Goal: Task Accomplishment & Management: Complete application form

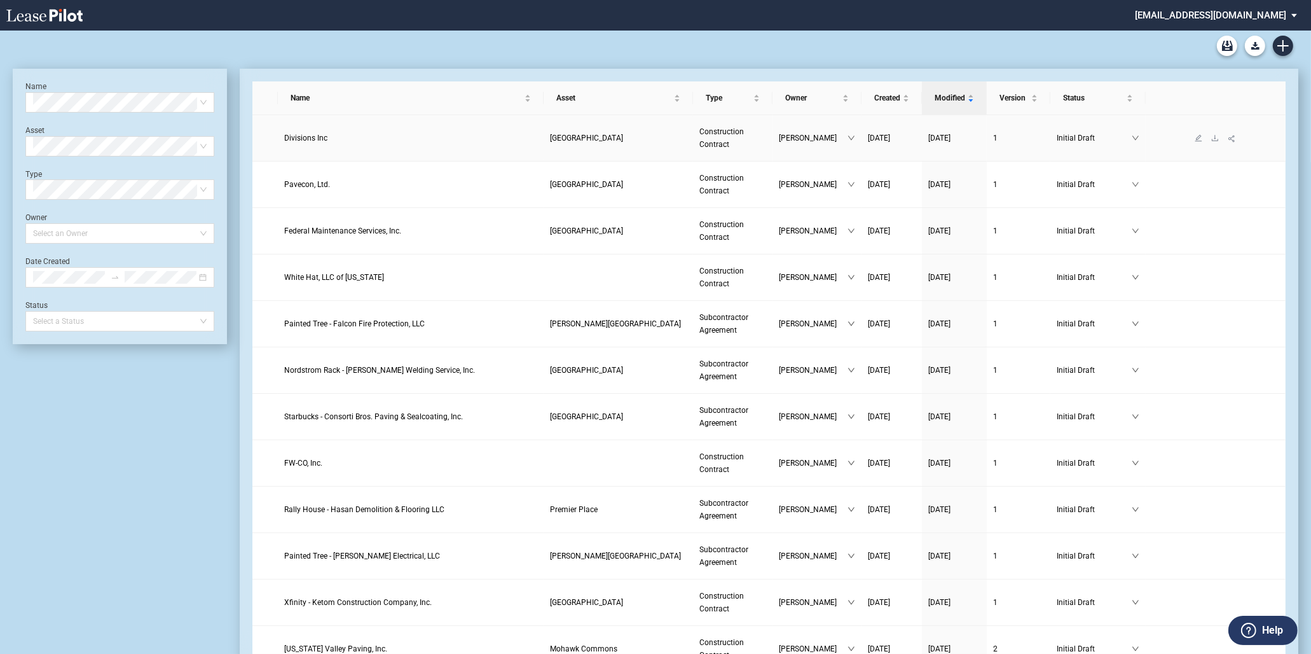
click at [303, 140] on span "Divisions Inc" at bounding box center [305, 138] width 43 height 9
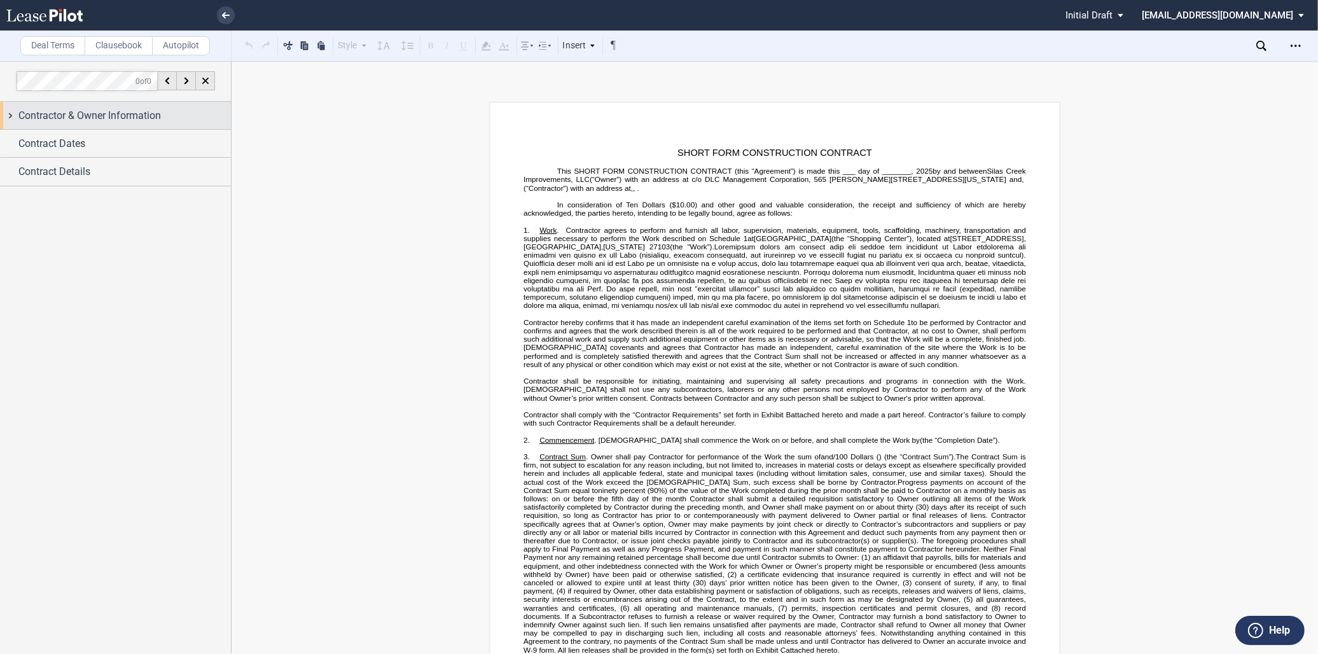
click at [100, 112] on span "Contractor & Owner Information" at bounding box center [89, 115] width 142 height 15
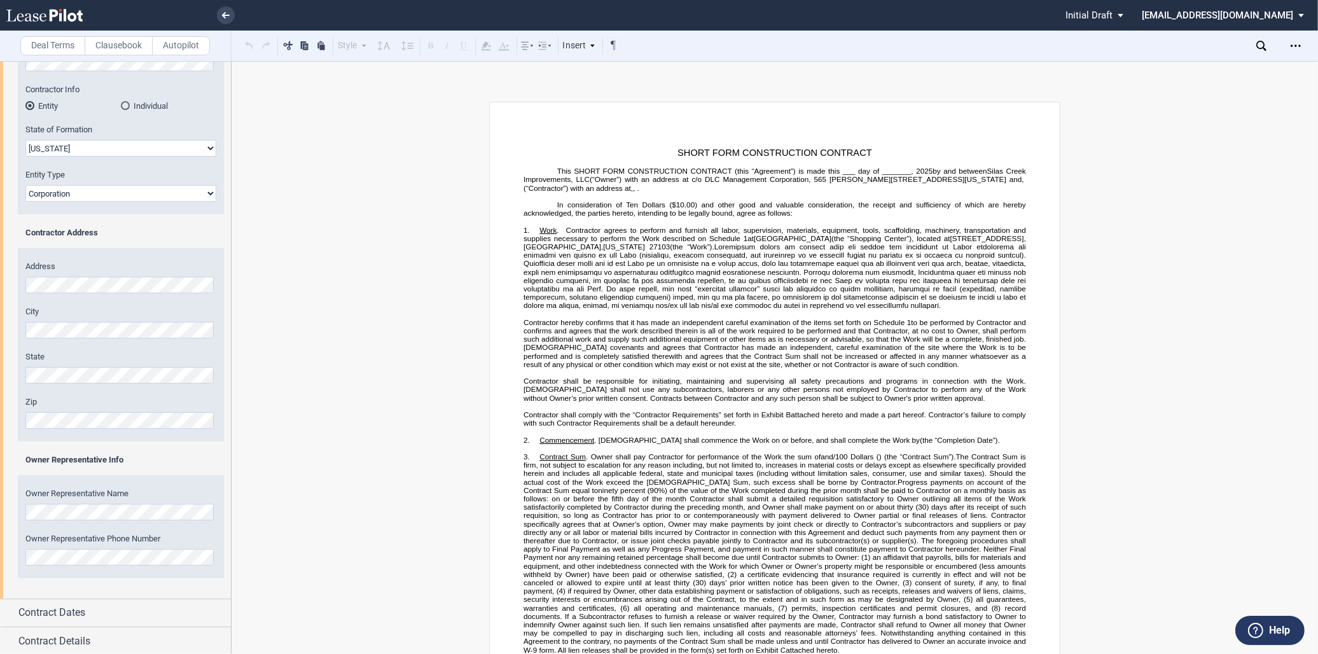
scroll to position [175, 0]
click at [130, 604] on div "Contract Dates" at bounding box center [124, 611] width 212 height 15
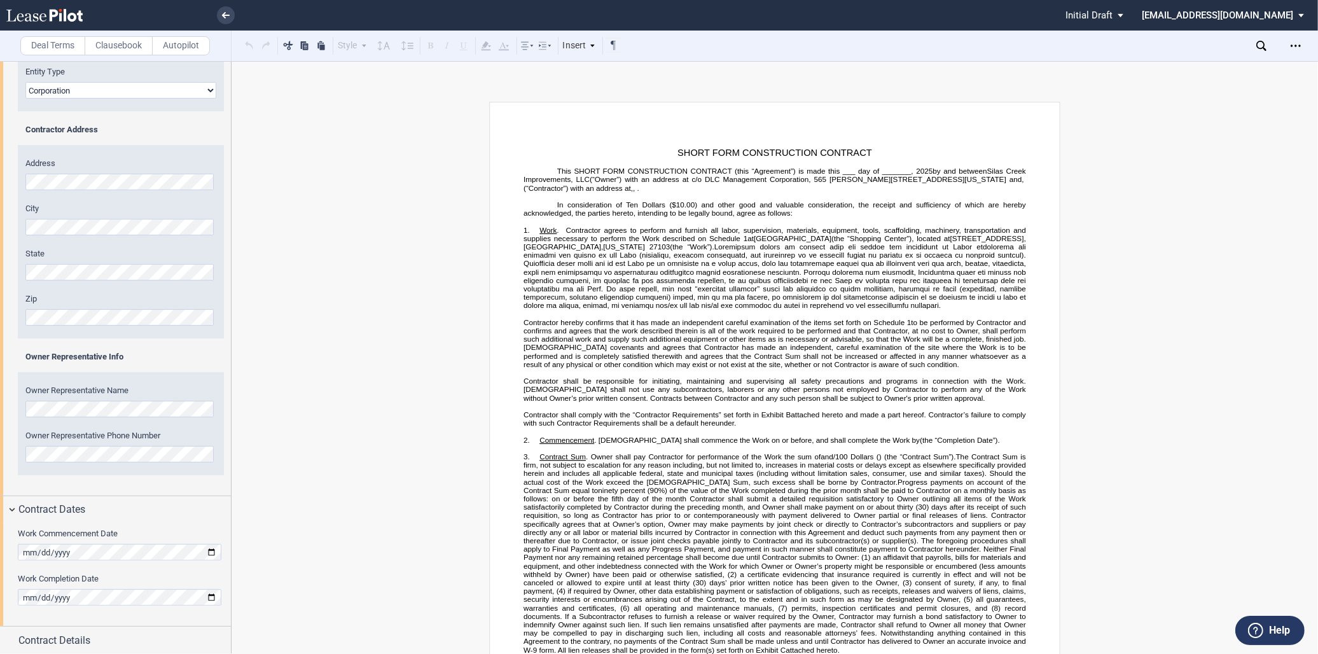
scroll to position [277, 0]
click at [120, 649] on div "Contract Details" at bounding box center [115, 639] width 231 height 27
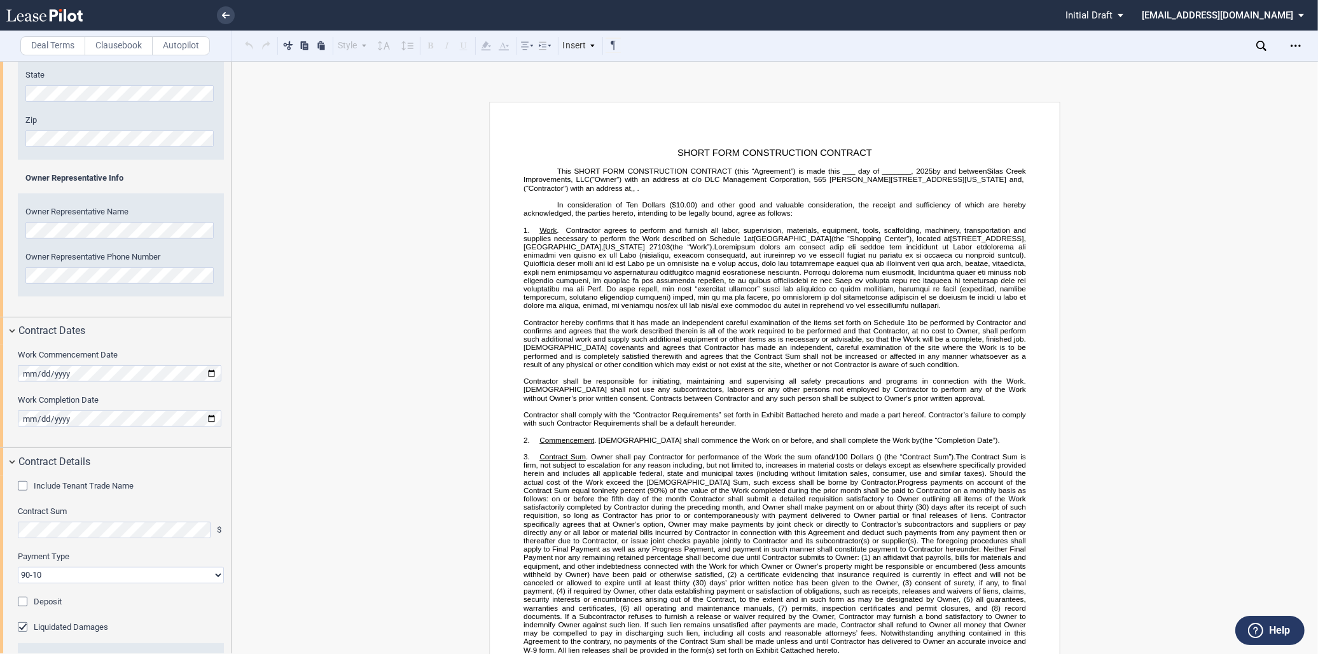
scroll to position [490, 0]
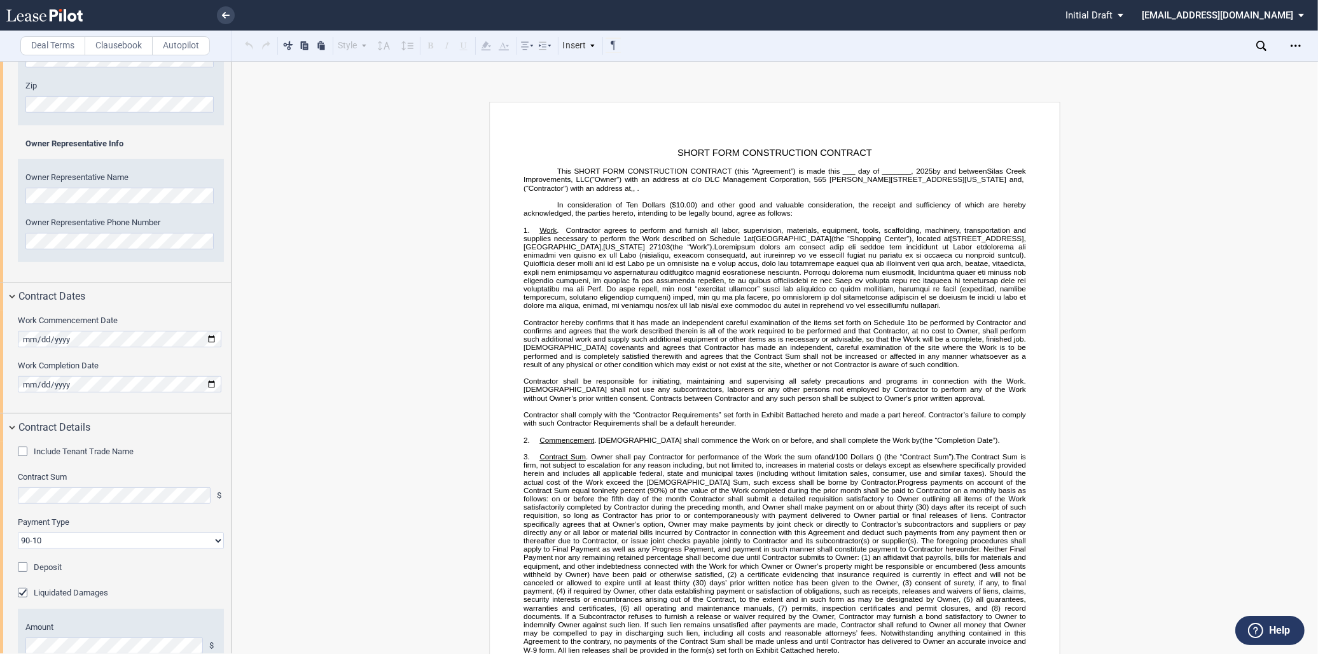
click at [67, 504] on div "Include Tenant Trade Name Tenant Trade Name Contract Sum $ Payment Type 90-10 3…" at bounding box center [115, 589] width 231 height 297
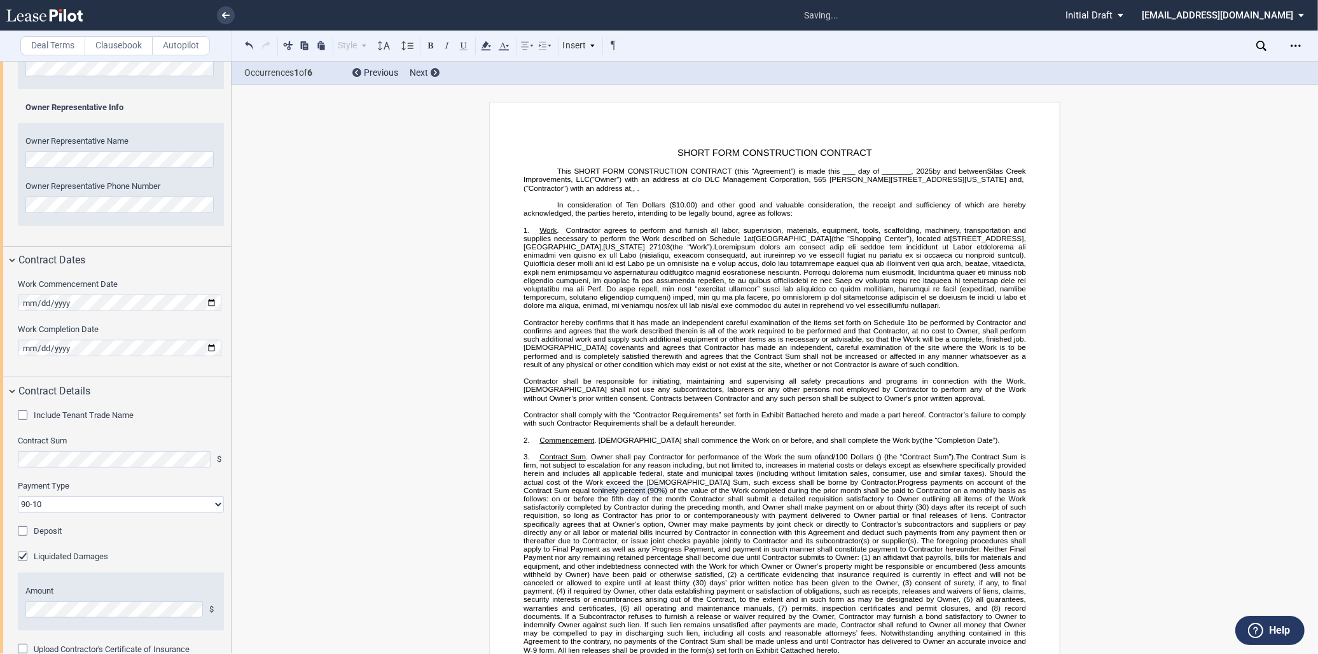
scroll to position [560, 0]
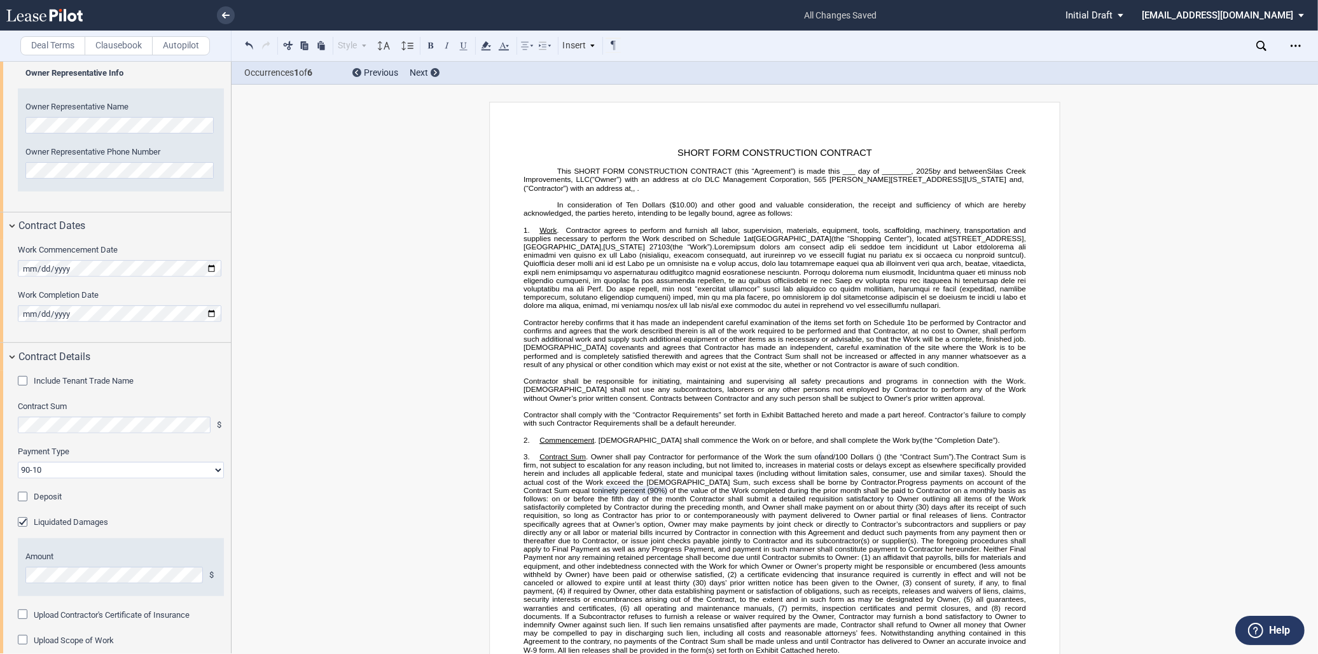
click at [64, 462] on select "90-10 30-30-30-10 100 Upon Completion" at bounding box center [121, 470] width 206 height 17
select select "100 Upon Completion"
click at [18, 462] on select "90-10 30-30-30-10 100 Upon Completion" at bounding box center [121, 470] width 206 height 17
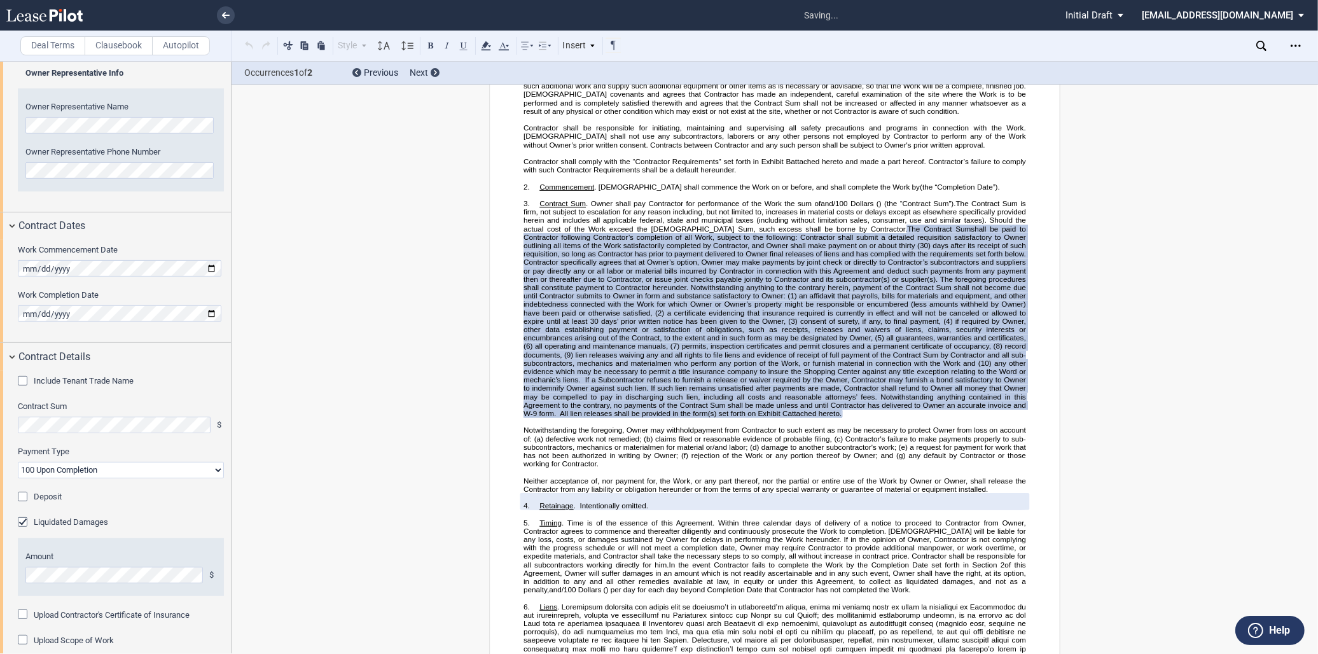
scroll to position [269, 0]
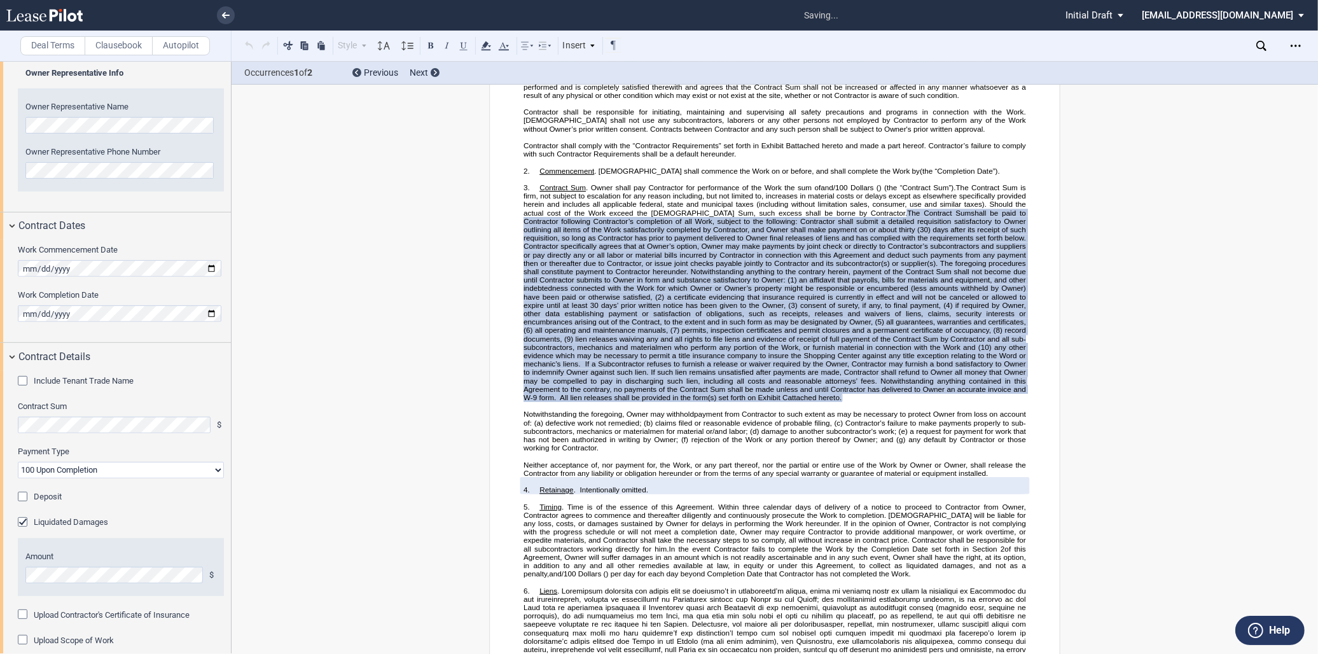
click at [29, 522] on div "Liquidated Damages" at bounding box center [24, 523] width 13 height 13
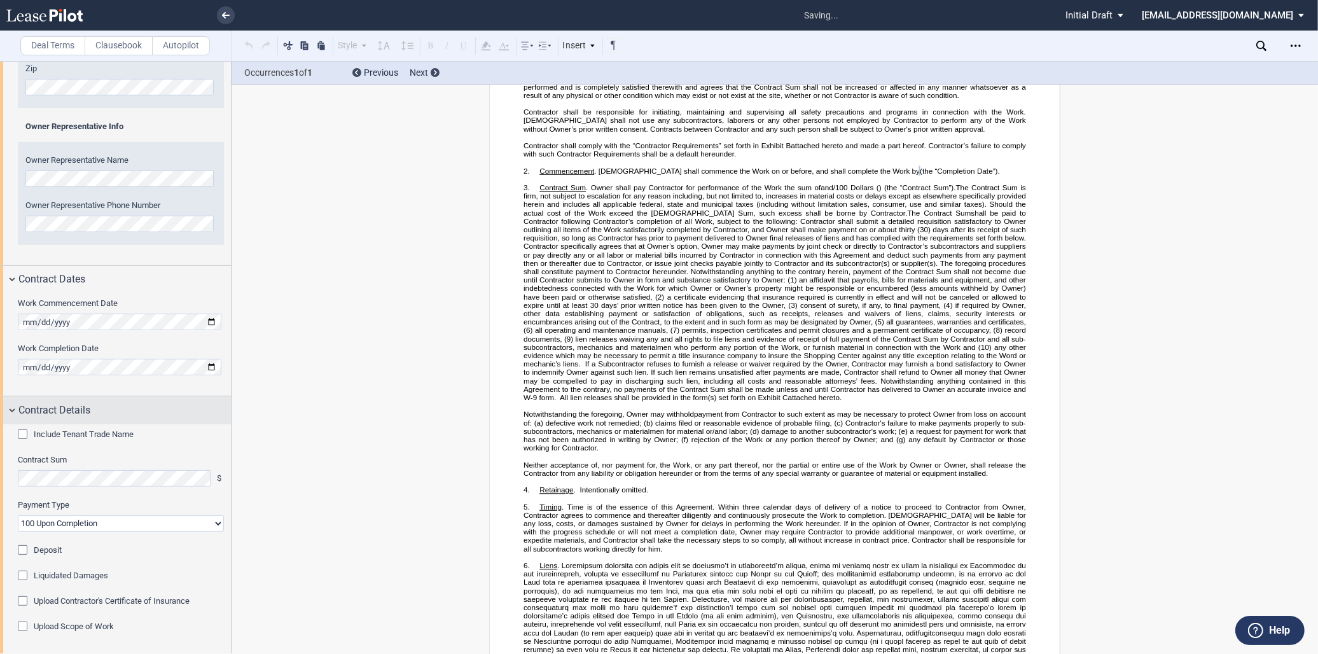
click at [128, 401] on div "Contract Details" at bounding box center [115, 409] width 231 height 27
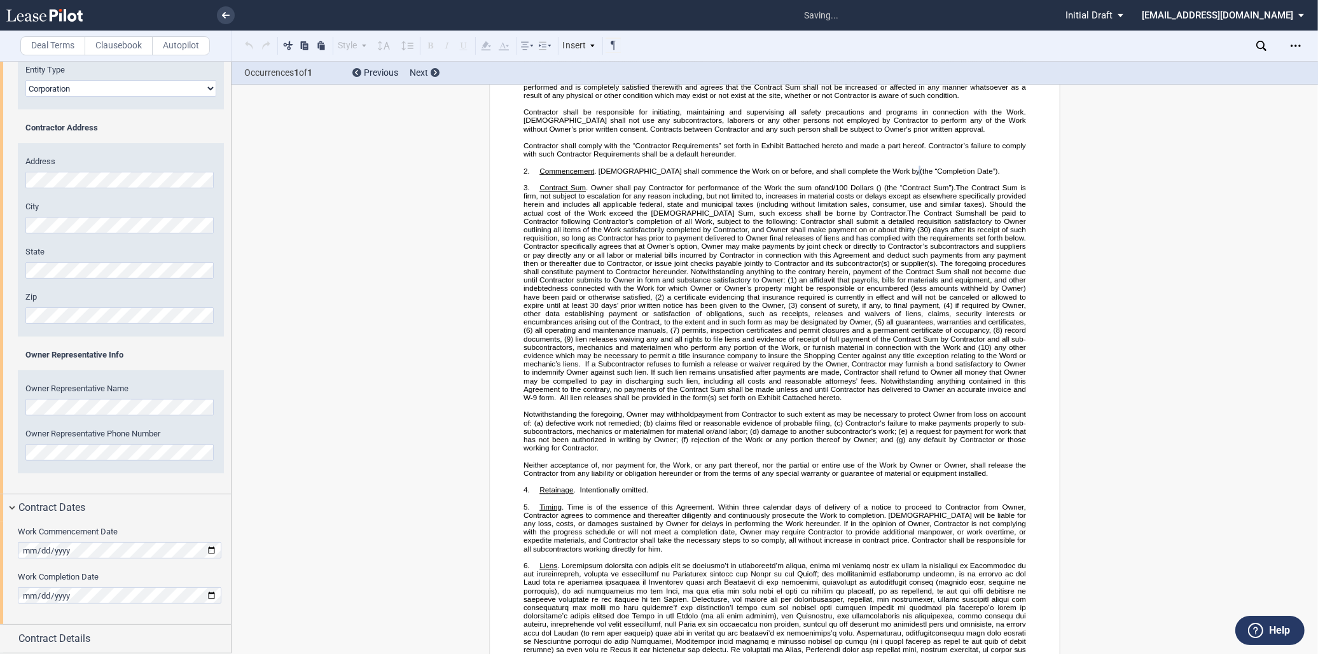
scroll to position [277, 0]
click at [93, 642] on div "Contract Details" at bounding box center [124, 639] width 212 height 15
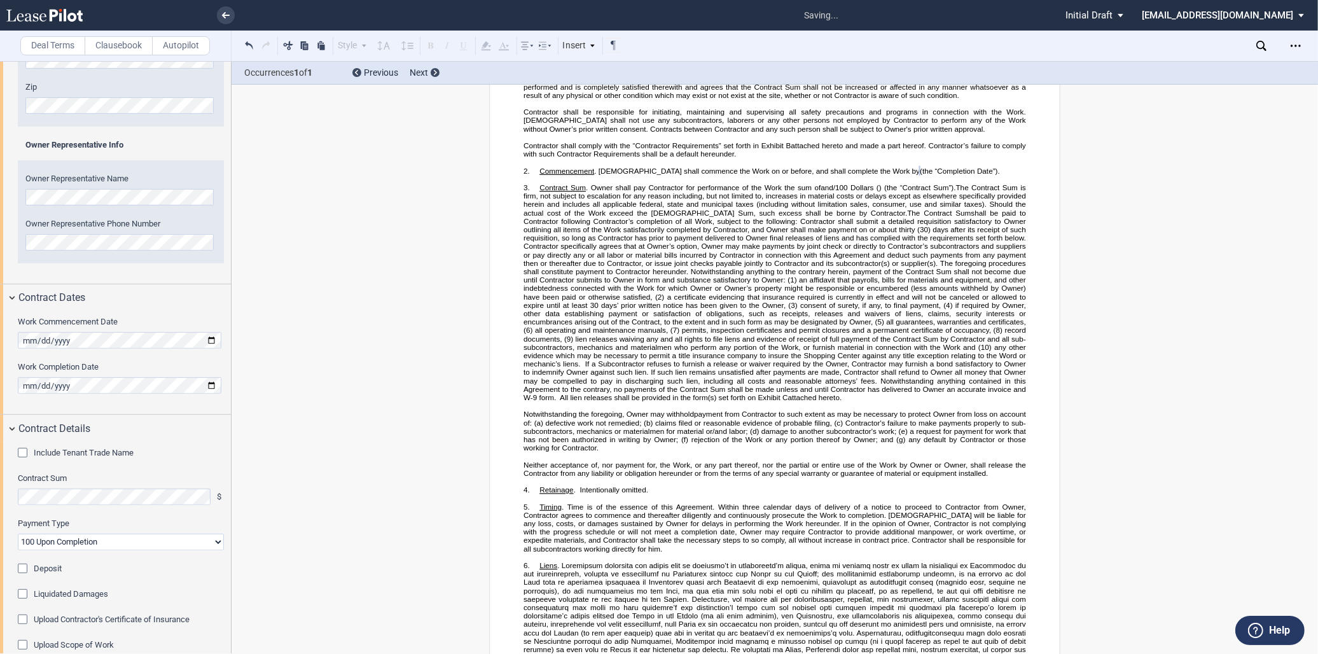
scroll to position [507, 0]
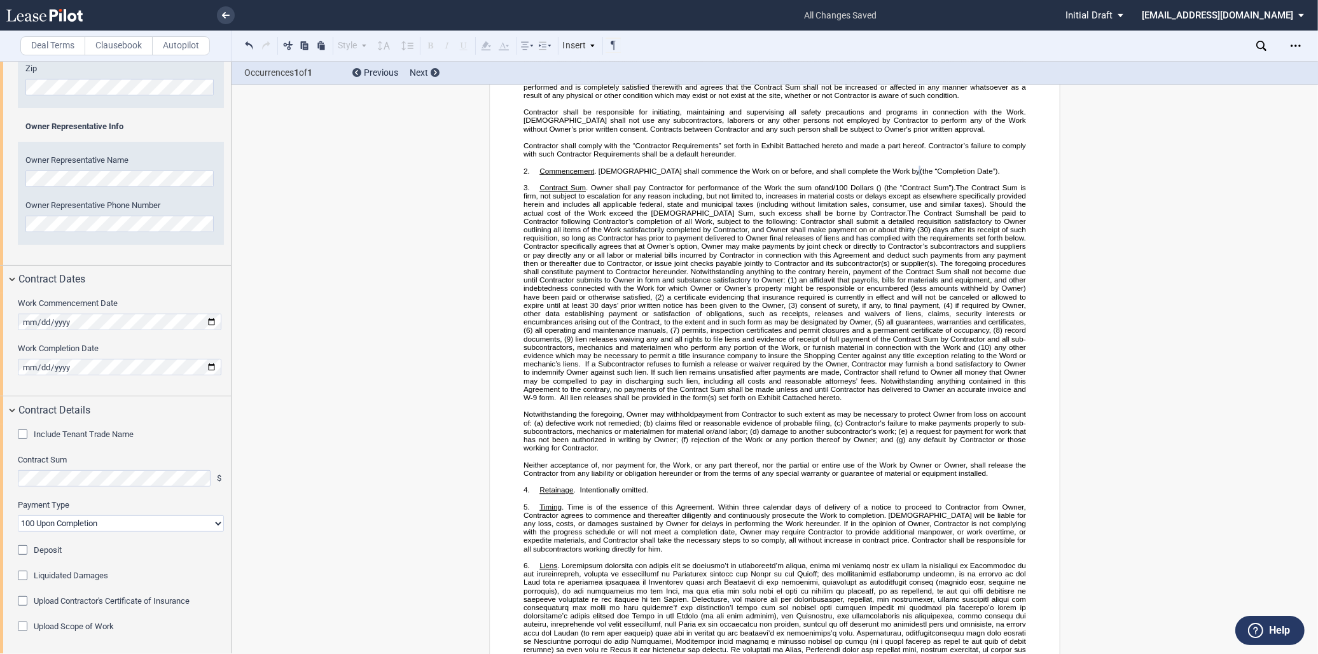
click at [27, 625] on div "Upload Scope of Work" at bounding box center [24, 627] width 13 height 13
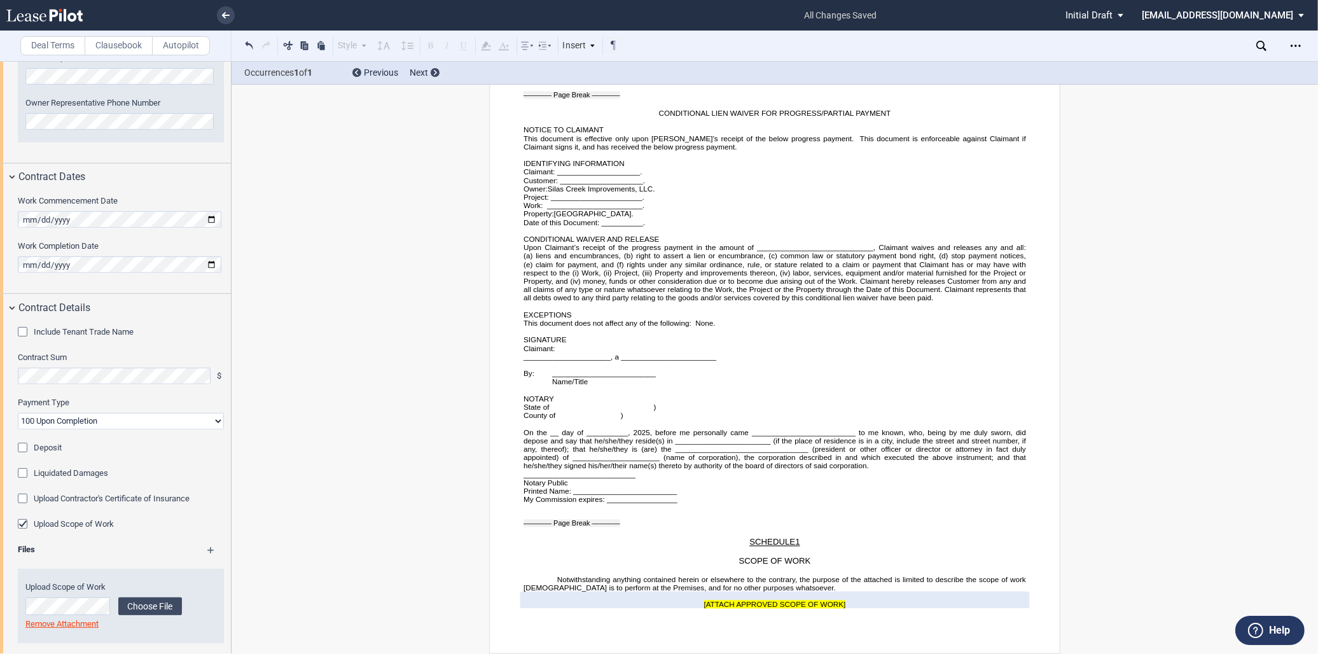
scroll to position [619, 0]
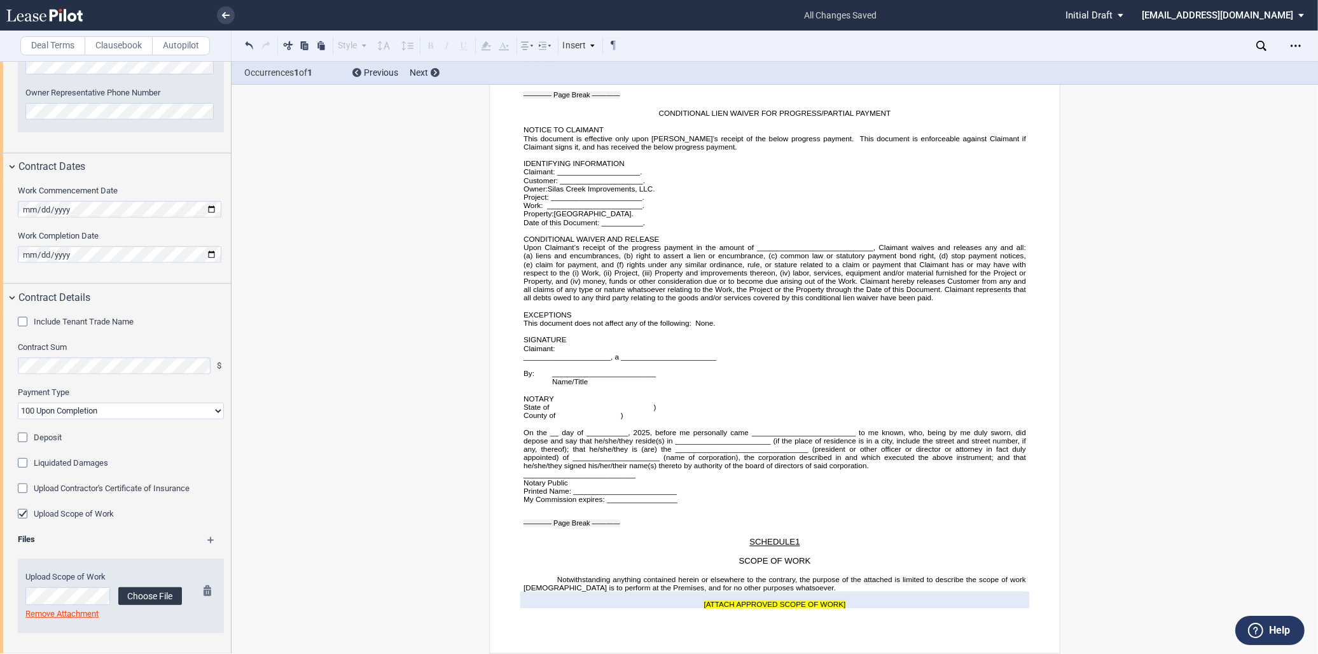
click at [167, 600] on label "Choose File" at bounding box center [150, 596] width 64 height 18
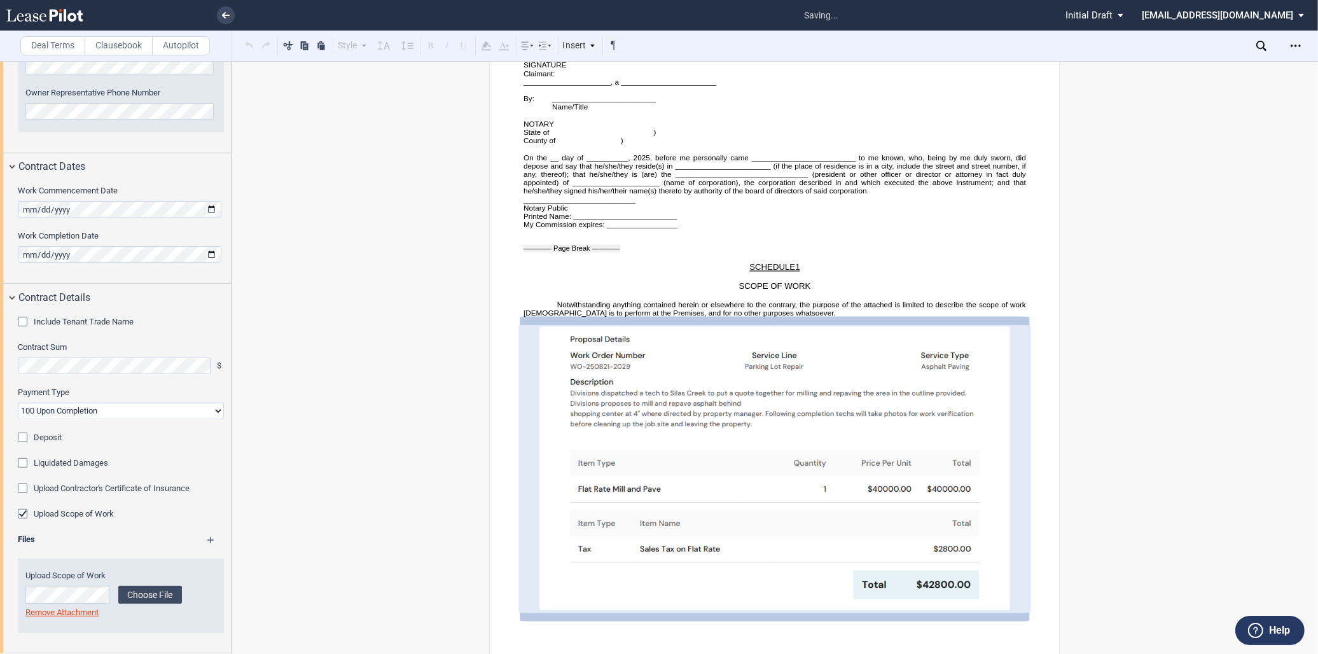
scroll to position [4517, 0]
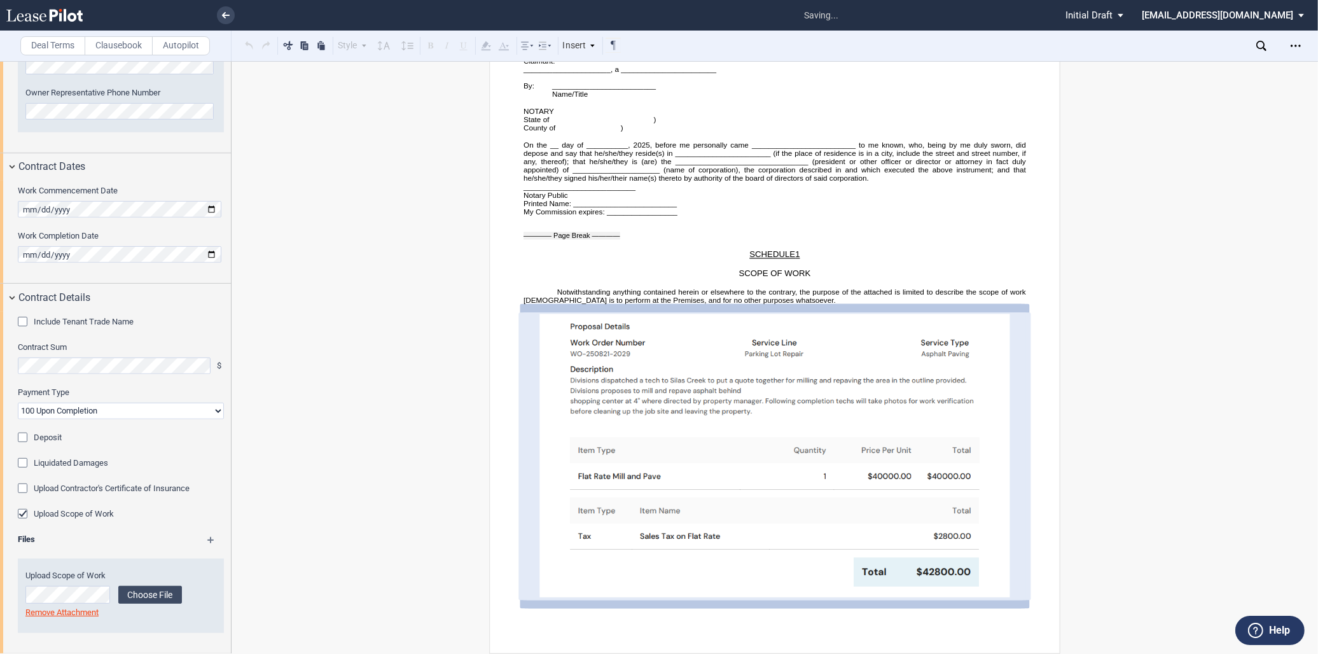
click at [1135, 454] on div "Deal Terms Clausebook Autopilot Style Normal 8pt 9pt 10pt 10.5pt 11pt 12pt 14pt…" at bounding box center [659, 357] width 1318 height 593
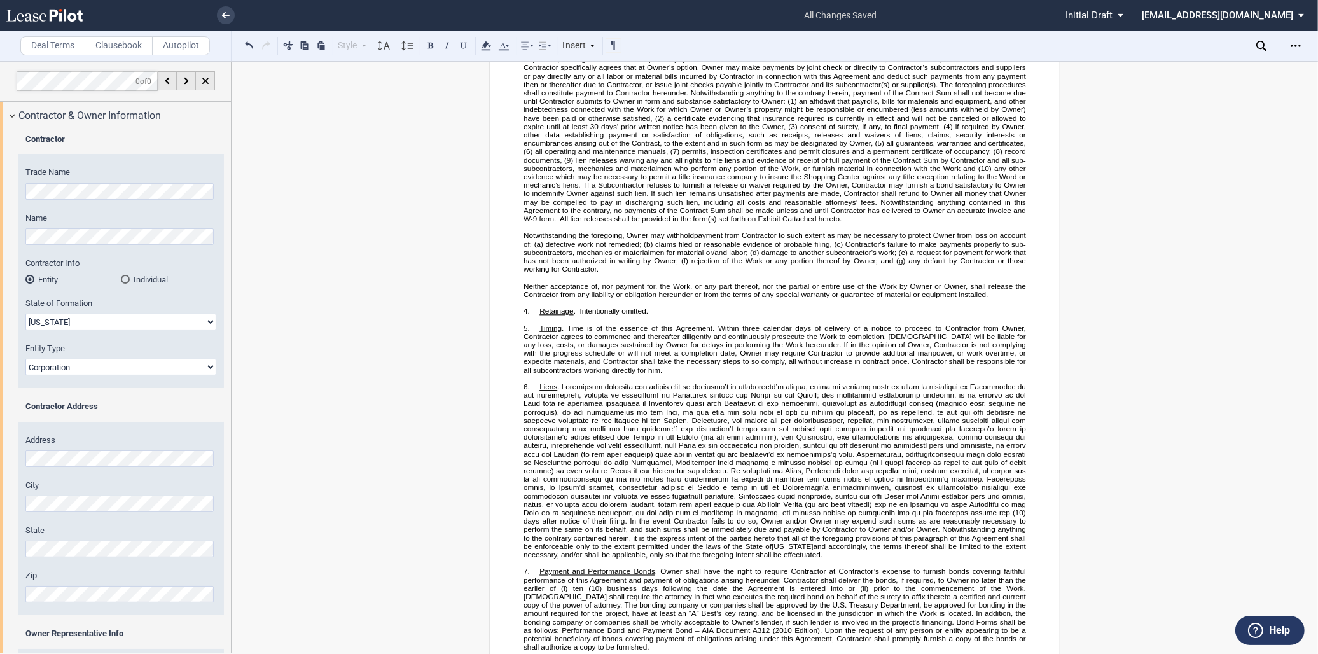
scroll to position [0, 0]
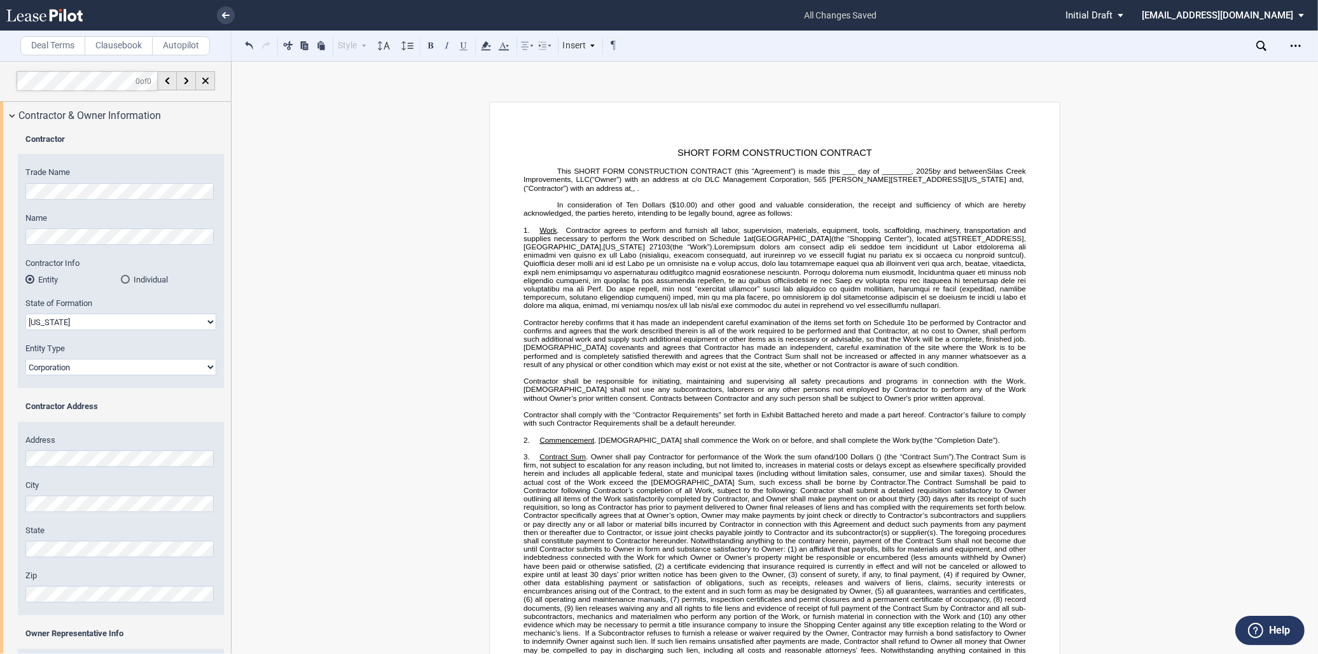
click at [596, 418] on span "Contractor shall comply with the “Contractor Requirements” set forth in Exhibit" at bounding box center [653, 414] width 260 height 8
click at [602, 383] on span "Contractor shall be responsible for initiating, maintaining and supervising all…" at bounding box center [775, 389] width 504 height 25
click at [566, 392] on span "Contractor shall be responsible for initiating, maintaining and supervising all…" at bounding box center [775, 389] width 504 height 25
drag, startPoint x: 999, startPoint y: 396, endPoint x: 954, endPoint y: 402, distance: 45.6
click at [954, 402] on span "Contractor shall be responsible for initiating, maintaining and supervising all…" at bounding box center [775, 389] width 504 height 25
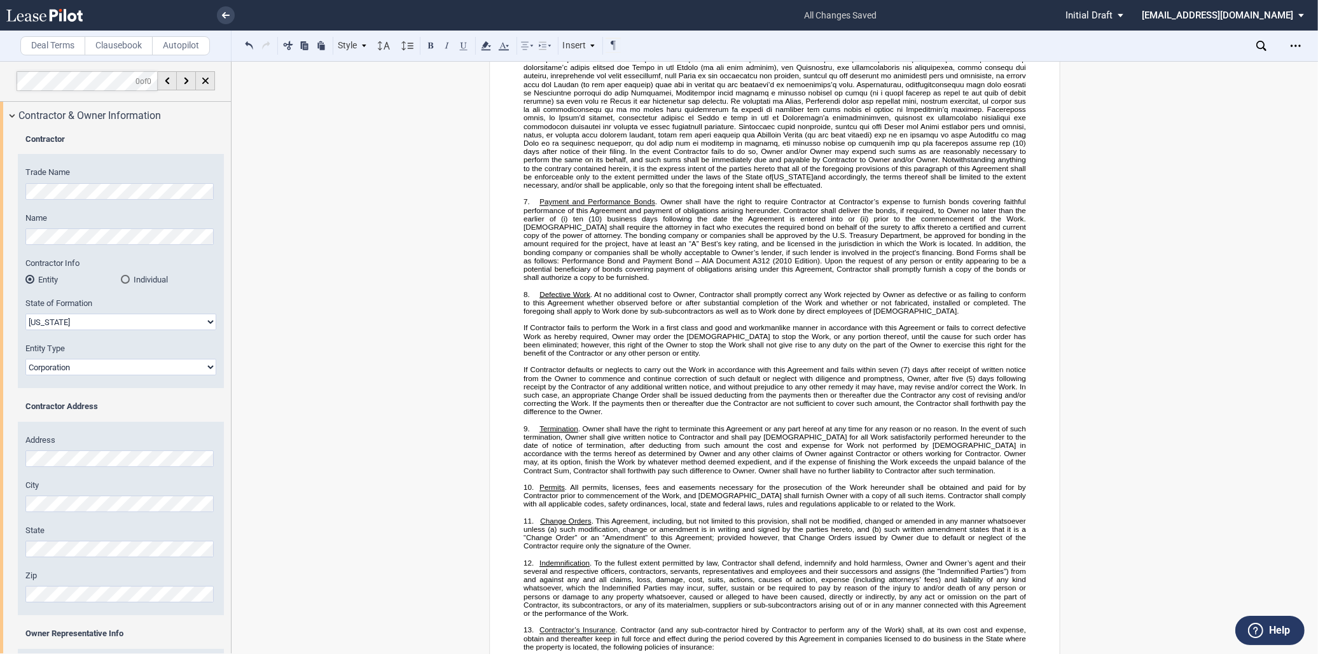
scroll to position [848, 0]
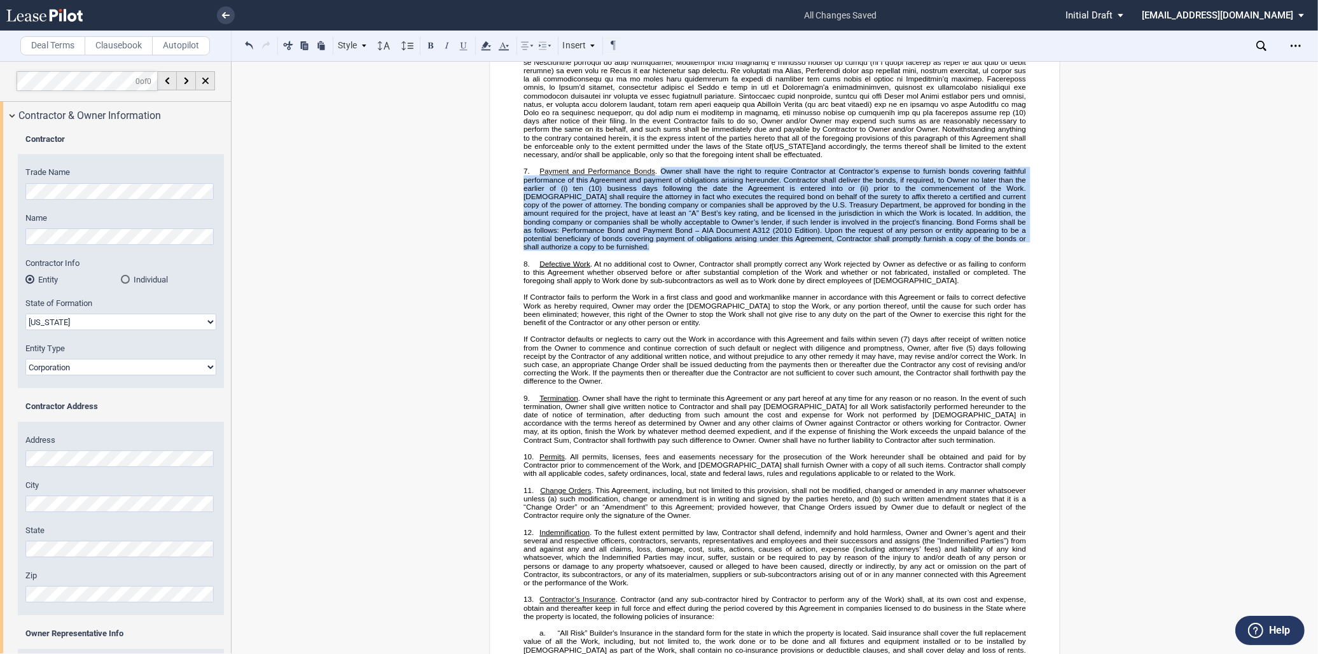
drag, startPoint x: 658, startPoint y: 186, endPoint x: 645, endPoint y: 264, distance: 78.6
click at [645, 251] on p "7. Payment and Performance Bonds . Owner shall have the right to require Contra…" at bounding box center [774, 209] width 502 height 84
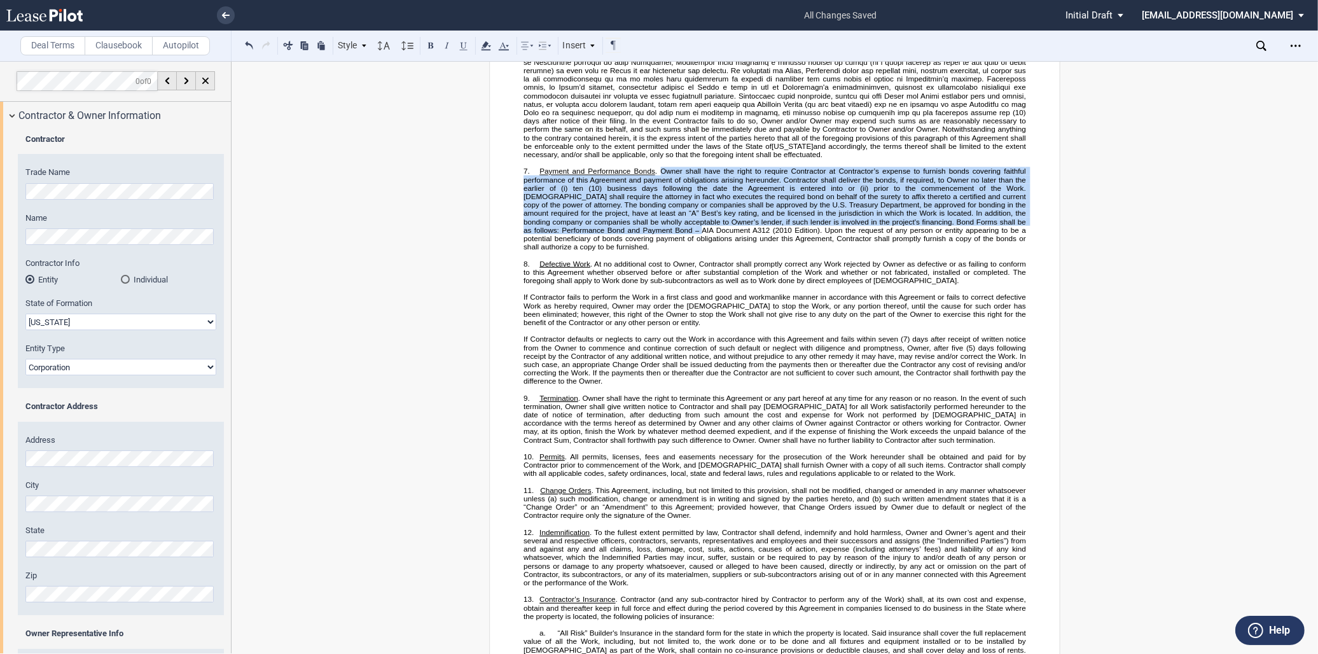
drag, startPoint x: 645, startPoint y: 264, endPoint x: 630, endPoint y: 254, distance: 18.0
click at [630, 251] on span "AIA Document A312 (2010 Edition). Upon the request of any person or entity appe…" at bounding box center [775, 238] width 504 height 25
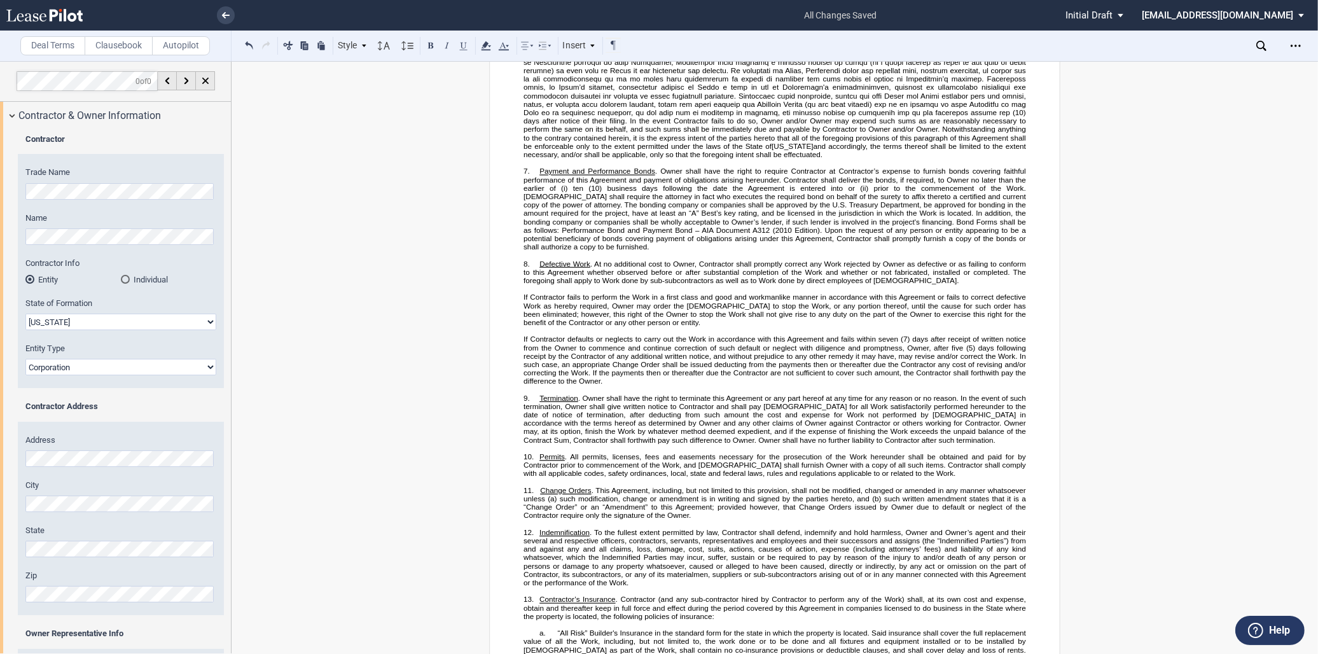
click at [633, 251] on p "7. Payment and Performance Bonds . Owner shall have the right to require Contra…" at bounding box center [774, 209] width 502 height 84
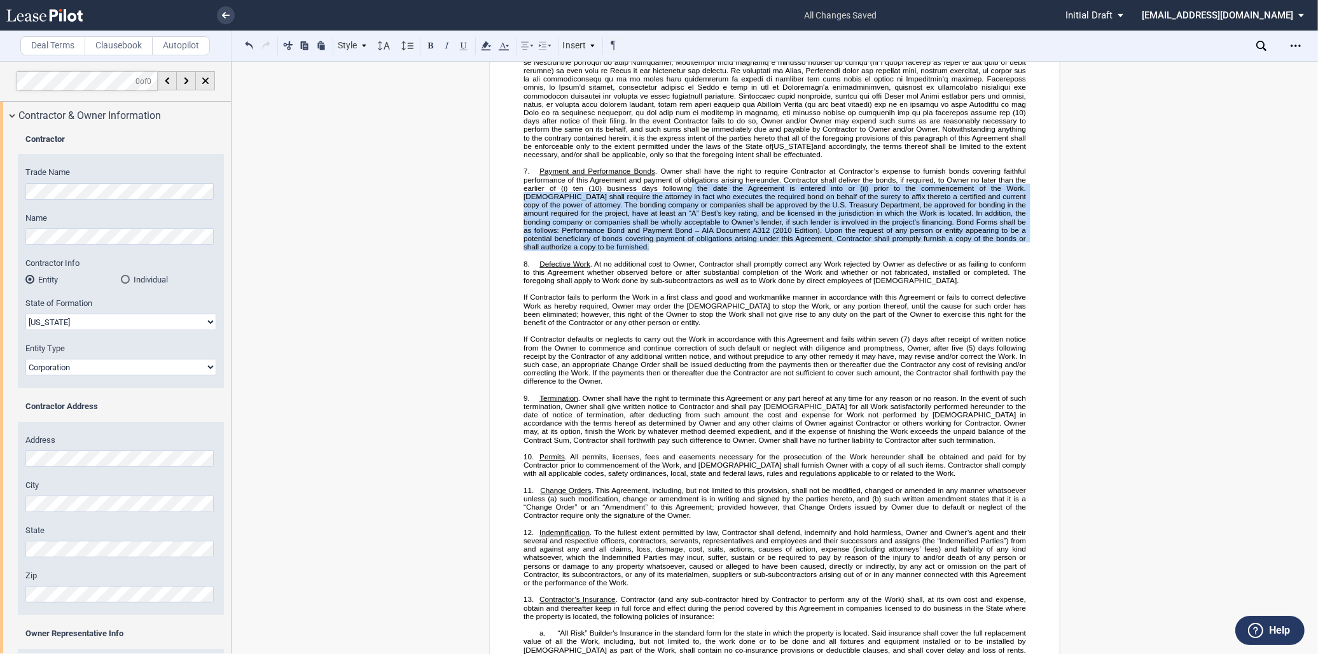
drag, startPoint x: 640, startPoint y: 263, endPoint x: 672, endPoint y: 204, distance: 67.5
click at [672, 204] on p "7. Payment and Performance Bonds . Owner shall have the right to require Contra…" at bounding box center [774, 209] width 502 height 84
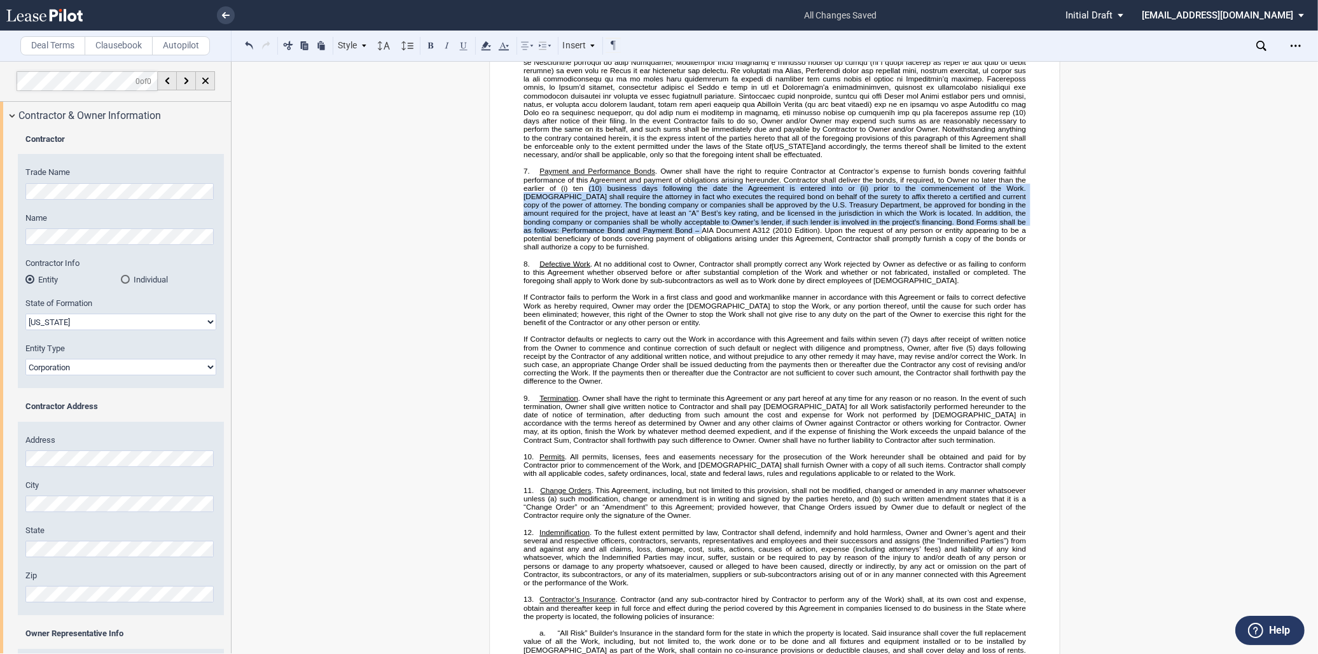
drag, startPoint x: 672, startPoint y: 204, endPoint x: 644, endPoint y: 223, distance: 34.8
click at [644, 218] on span "prior to the commencement of the Work. [DEMOGRAPHIC_DATA] shall require the att…" at bounding box center [775, 201] width 504 height 34
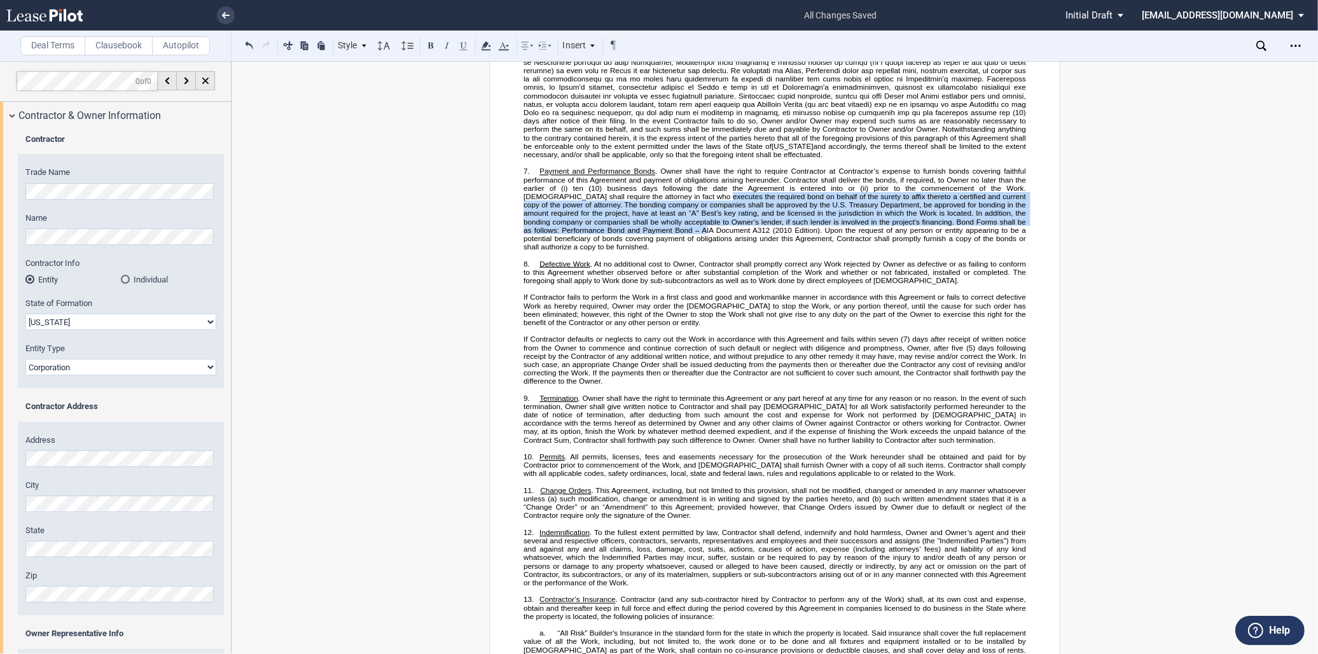
drag, startPoint x: 655, startPoint y: 216, endPoint x: 668, endPoint y: 244, distance: 30.4
click at [668, 244] on span "Payment and Performance Bonds . Owner shall have the right to require Contracto…" at bounding box center [775, 209] width 504 height 83
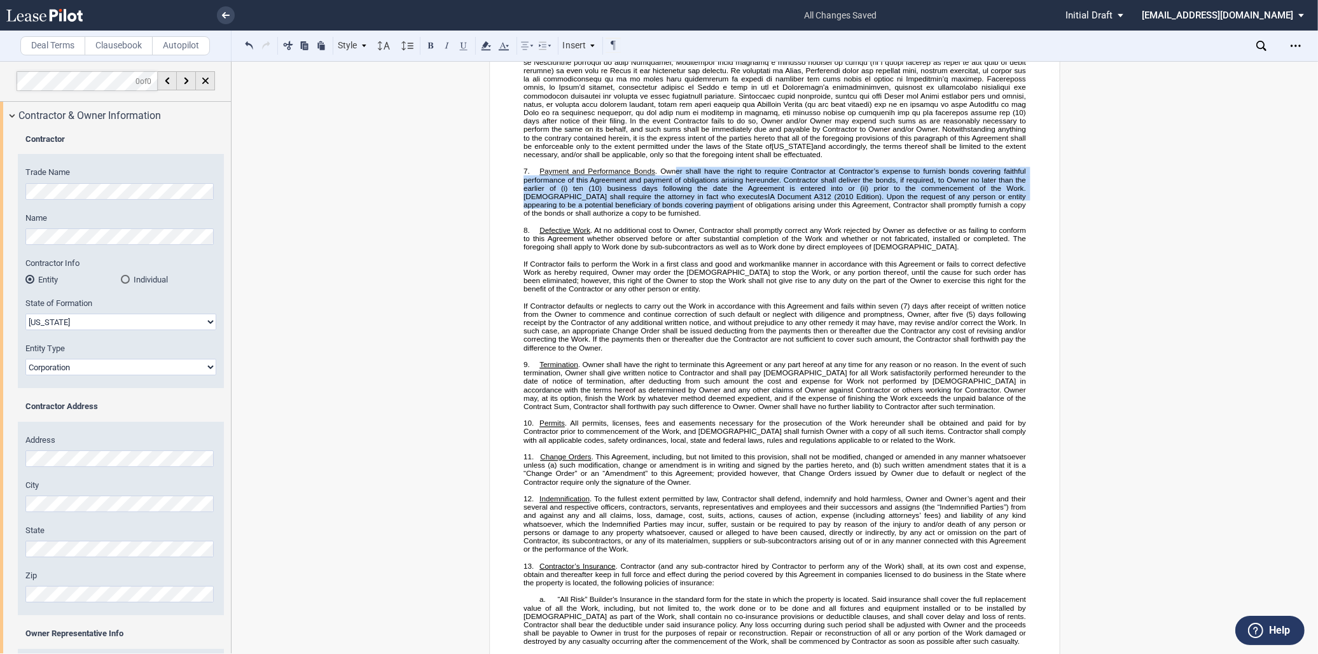
drag, startPoint x: 640, startPoint y: 223, endPoint x: 675, endPoint y: 189, distance: 48.6
click at [675, 189] on span "Payment and Performance Bonds . Owner shall have the right to require Contracto…" at bounding box center [775, 193] width 504 height 50
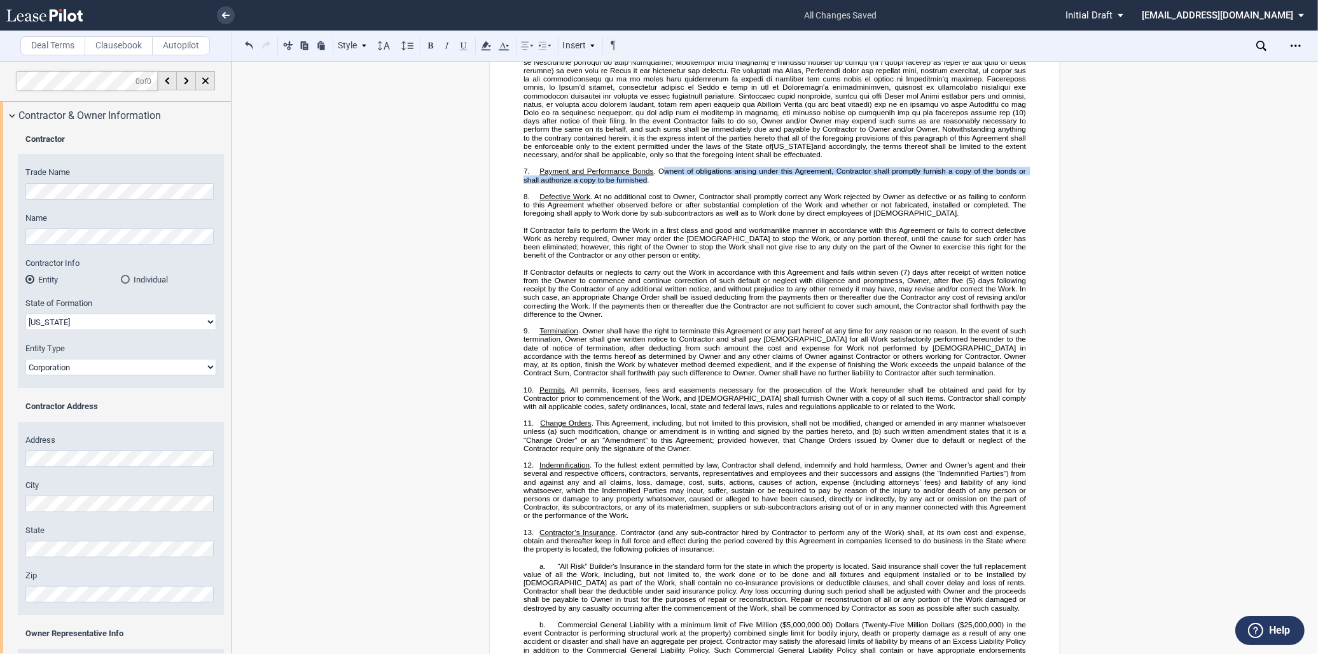
drag, startPoint x: 643, startPoint y: 196, endPoint x: 663, endPoint y: 186, distance: 21.9
click at [663, 184] on span "Payment and Performance Bonds . Own ent of obligations arising under this Agree…" at bounding box center [775, 176] width 504 height 16
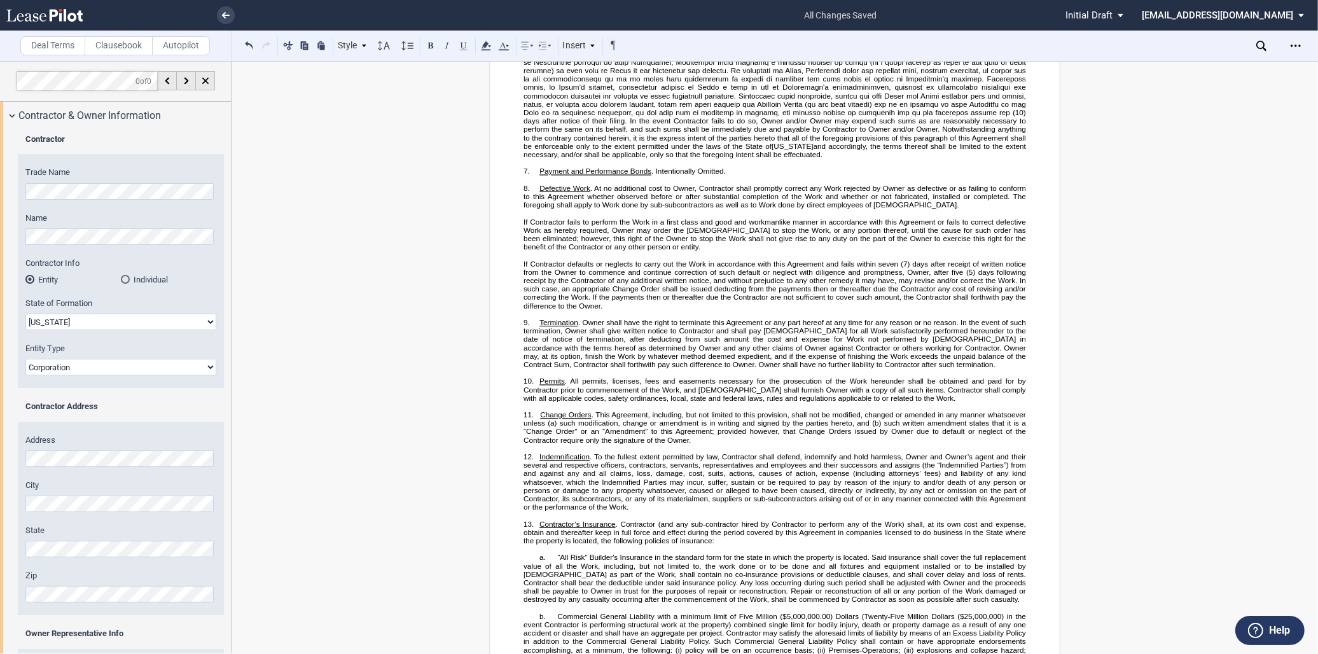
click at [707, 209] on span ". At no additional cost to Owner, Contractor shall promptly correct any Work re…" at bounding box center [775, 196] width 504 height 25
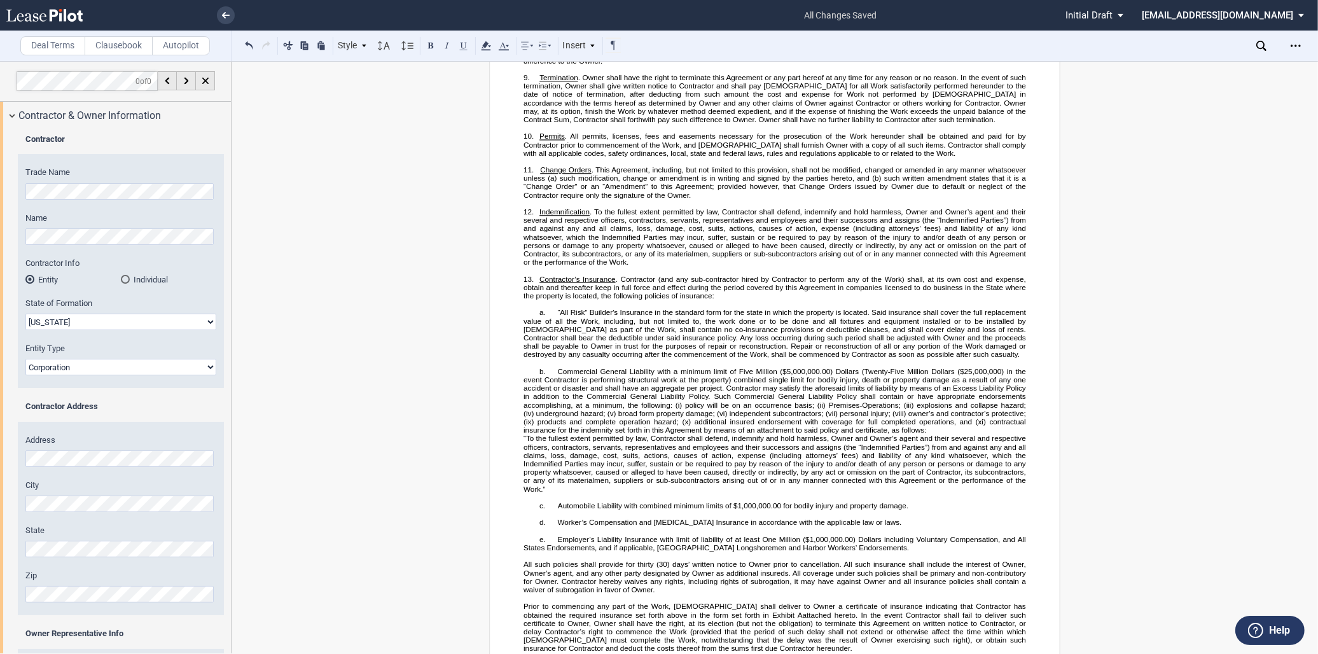
scroll to position [1130, 0]
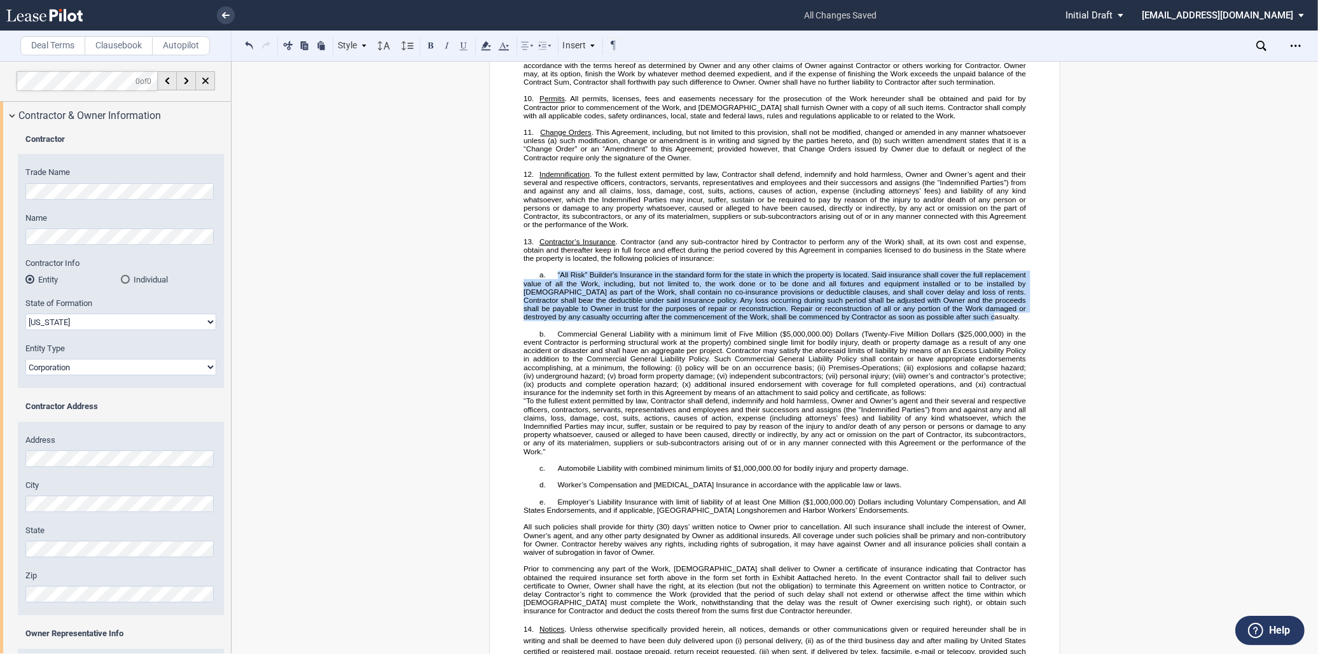
drag, startPoint x: 552, startPoint y: 296, endPoint x: 954, endPoint y: 339, distance: 404.3
click at [954, 321] on p "a. “All Risk” Builder's Insurance in the standard form for the state in which t…" at bounding box center [774, 296] width 502 height 50
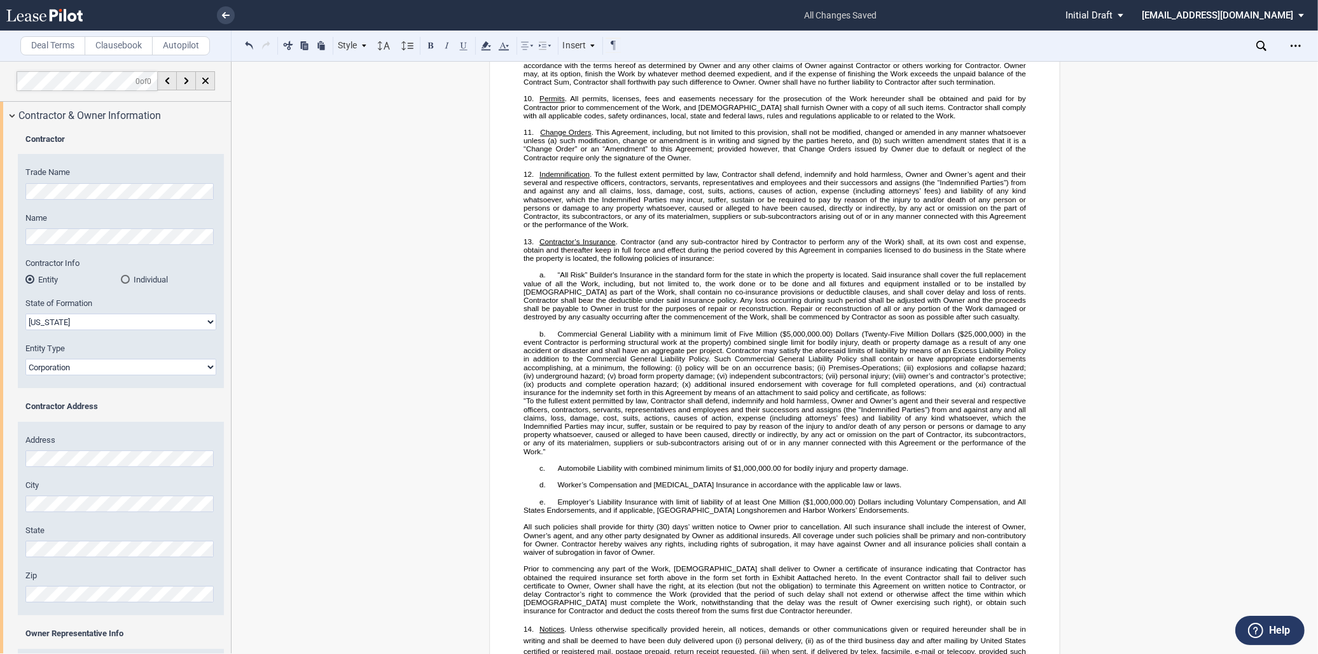
click at [635, 319] on span "“All Risk” Builder's Insurance in the standard form for the state in which the …" at bounding box center [775, 296] width 504 height 50
click at [566, 294] on span "“All Risk” Builder's Insurance in the standard form for the state in which the …" at bounding box center [775, 296] width 504 height 50
click at [569, 301] on span "“All Risk” Builder's Insurance in the standard form for the state in which the …" at bounding box center [775, 296] width 504 height 50
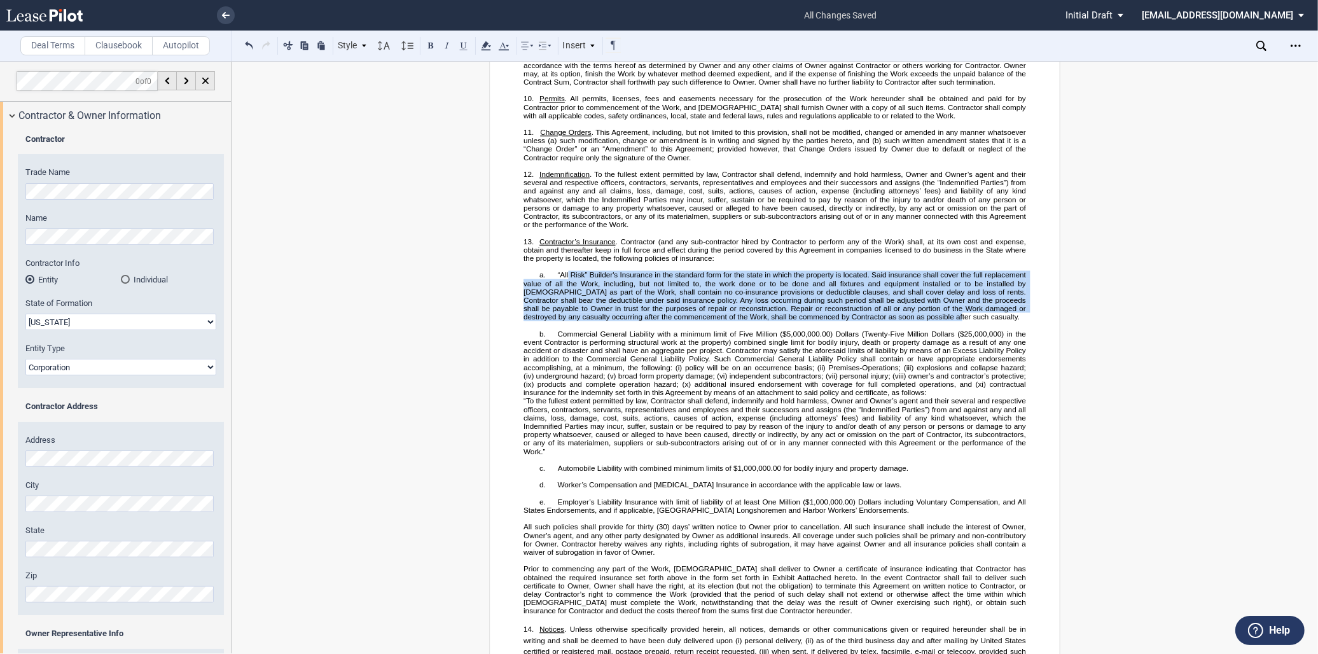
drag, startPoint x: 566, startPoint y: 295, endPoint x: 897, endPoint y: 340, distance: 334.4
click at [897, 321] on span "“All Risk” Builder's Insurance in the standard form for the state in which the …" at bounding box center [775, 296] width 504 height 50
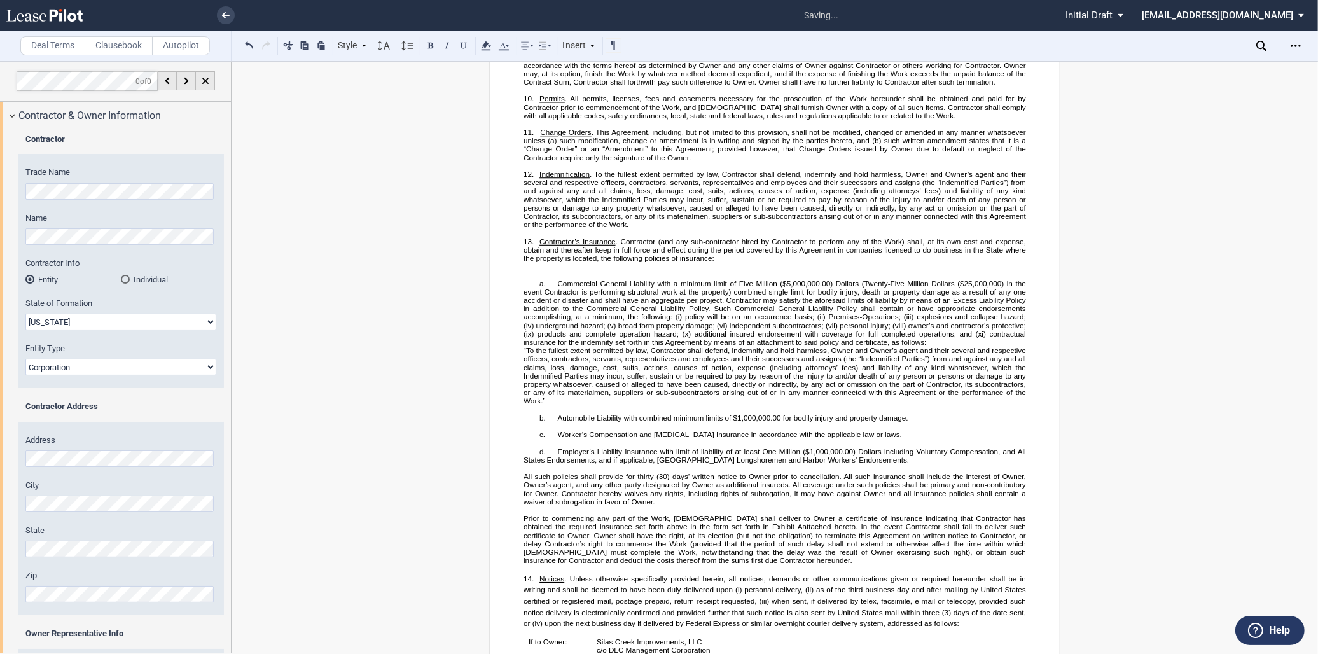
click at [536, 279] on p "﻿" at bounding box center [774, 275] width 502 height 8
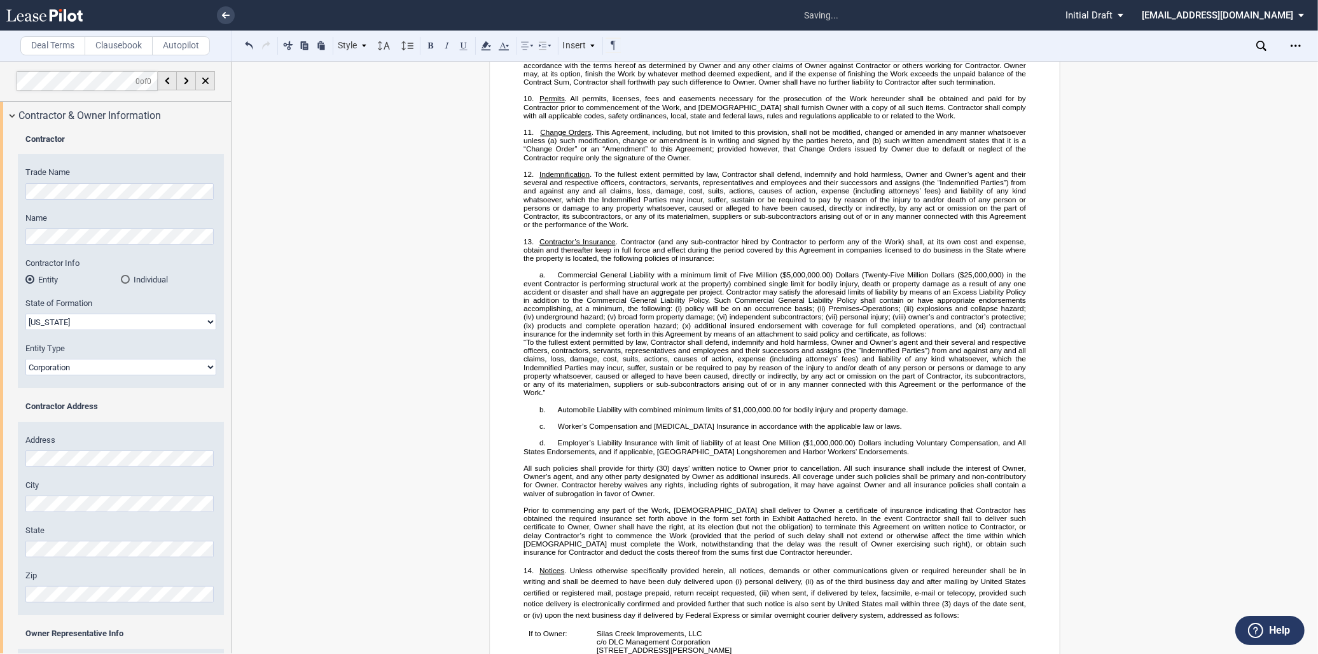
click at [621, 271] on p "﻿" at bounding box center [774, 267] width 502 height 8
click at [749, 297] on span "Commercial General Liability with a minimum limit of Five Million ($5,000,000.0…" at bounding box center [775, 292] width 504 height 42
click at [786, 296] on span "Commercial General Liability with a minimum limit of One Million ($5,000,000.00…" at bounding box center [775, 292] width 504 height 42
click at [1001, 298] on span "Commercial General Liability with a minimum limit of One Million ($1,000,000.00…" at bounding box center [775, 292] width 504 height 42
drag, startPoint x: 729, startPoint y: 306, endPoint x: 859, endPoint y: 294, distance: 130.9
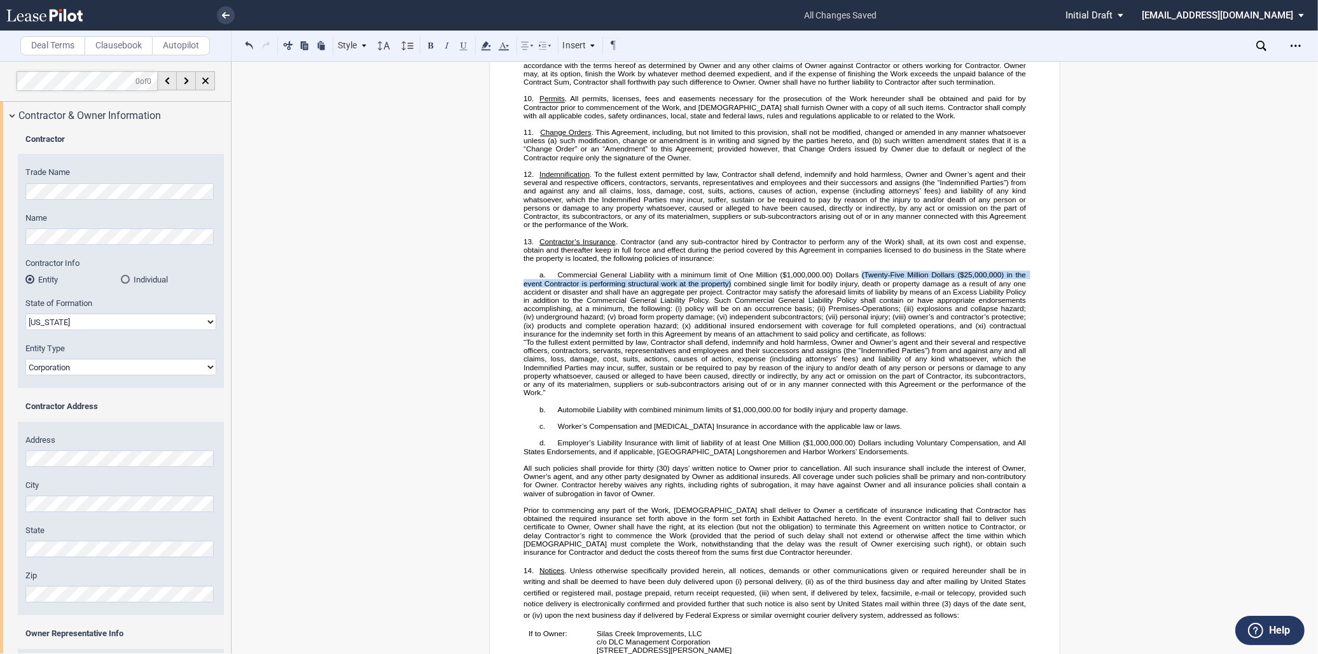
click at [859, 294] on span "Commercial General Liability with a minimum limit of One Million ($1,000,000.00…" at bounding box center [775, 292] width 504 height 42
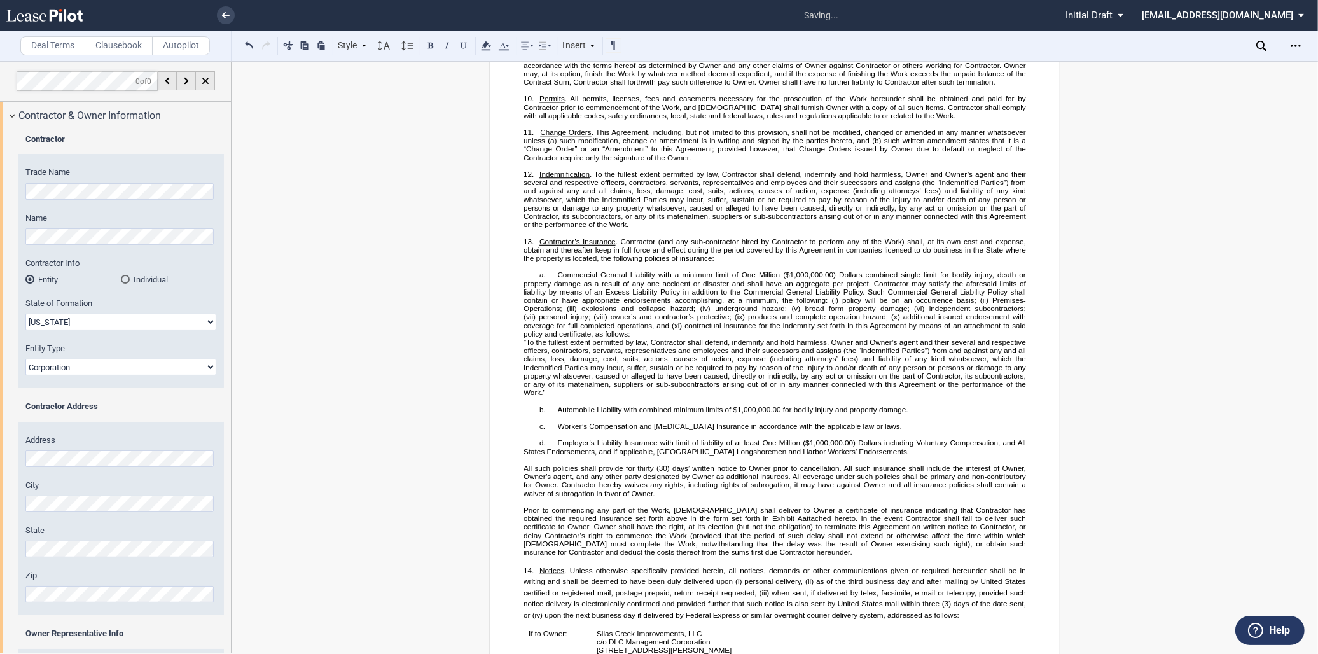
click at [861, 297] on span "Commercial General Liability with a minimum limit of One Million ($1,000,000.00…" at bounding box center [775, 288] width 504 height 34
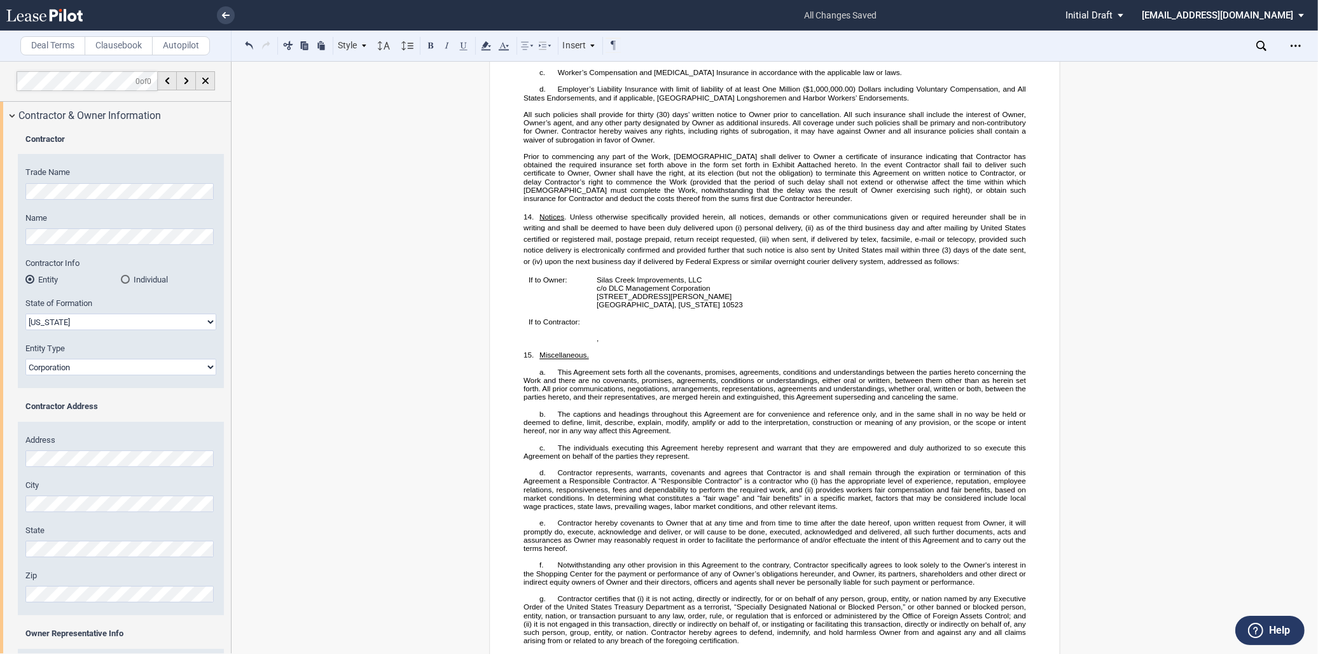
scroll to position [1554, 0]
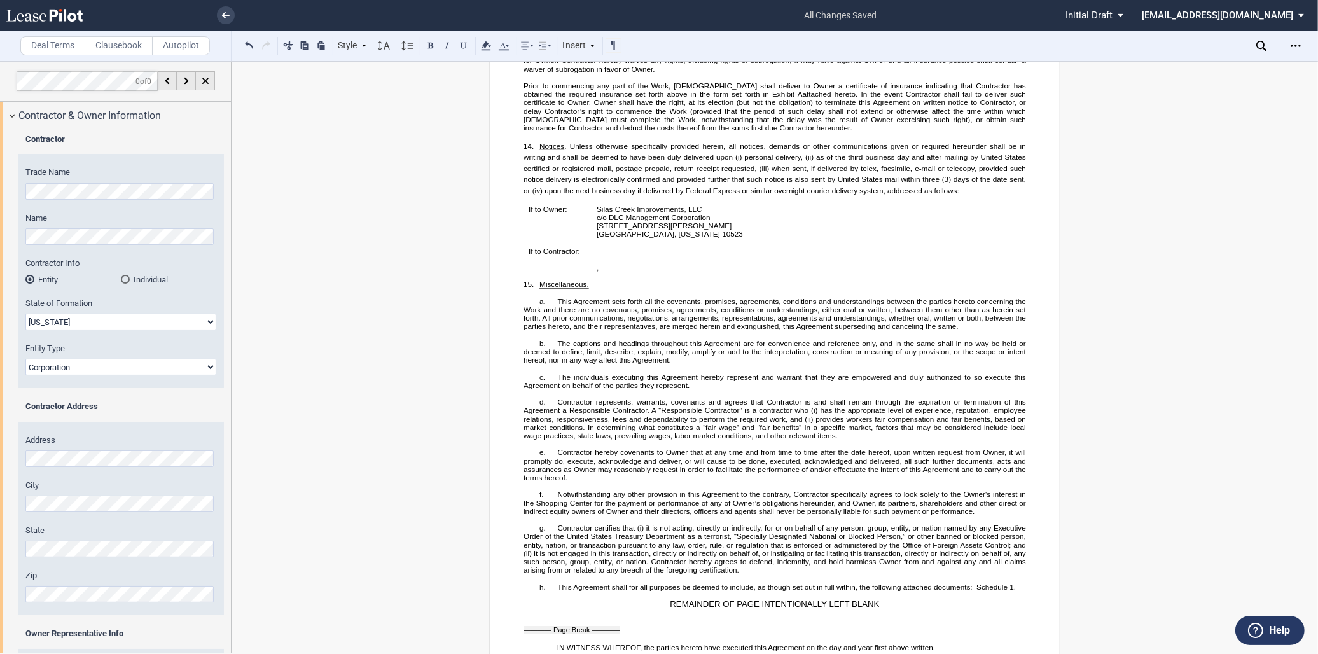
click at [999, 331] on p "a. This Agreement sets forth all the covenants, promises, agreements, condition…" at bounding box center [774, 314] width 502 height 34
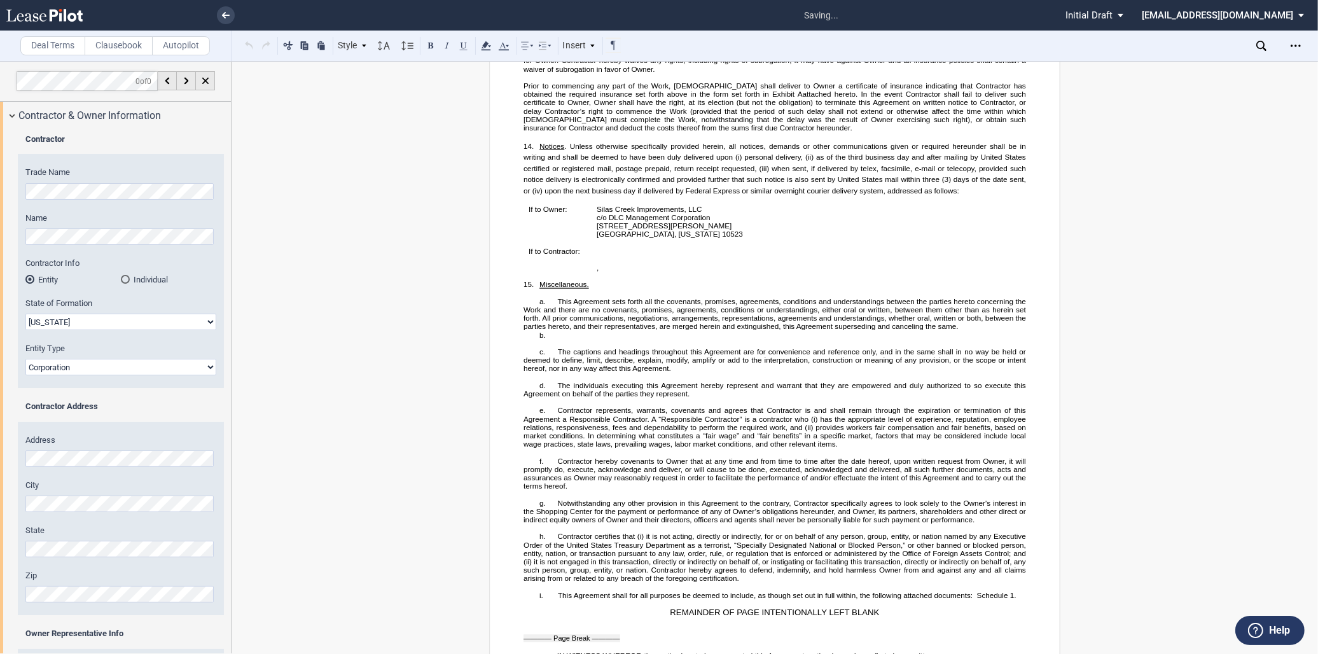
click at [530, 339] on p "b. ​" at bounding box center [774, 335] width 502 height 8
click at [539, 339] on span "b." at bounding box center [542, 335] width 6 height 8
click at [579, 331] on span "This Agreement sets forth all the covenants, promises, agreements, conditions a…" at bounding box center [775, 314] width 504 height 34
click at [983, 331] on p "a. This Agreement sets forth all the covenants, promises, agreements, condition…" at bounding box center [774, 314] width 502 height 34
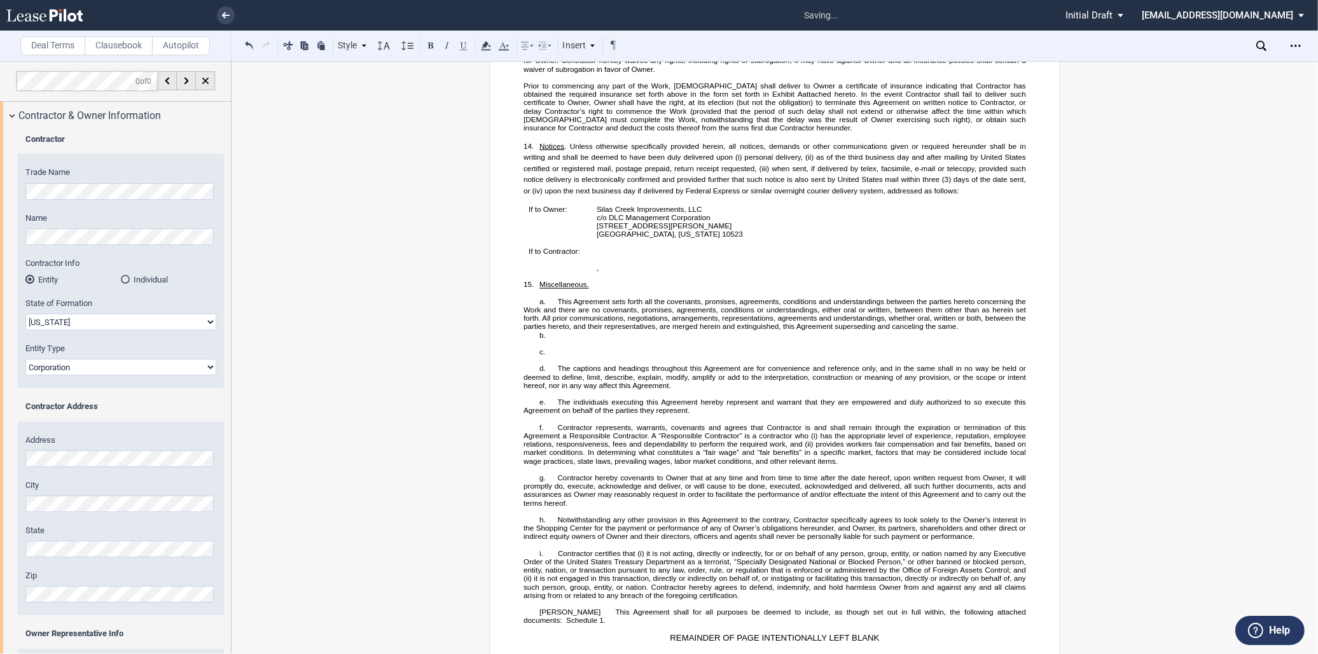
click at [523, 347] on p "​" at bounding box center [774, 343] width 502 height 8
click at [550, 339] on p "b. ​" at bounding box center [774, 335] width 502 height 8
click at [525, 347] on p "​" at bounding box center [774, 343] width 502 height 8
click at [523, 347] on p "​" at bounding box center [774, 343] width 502 height 8
click at [523, 339] on p "​" at bounding box center [774, 335] width 502 height 8
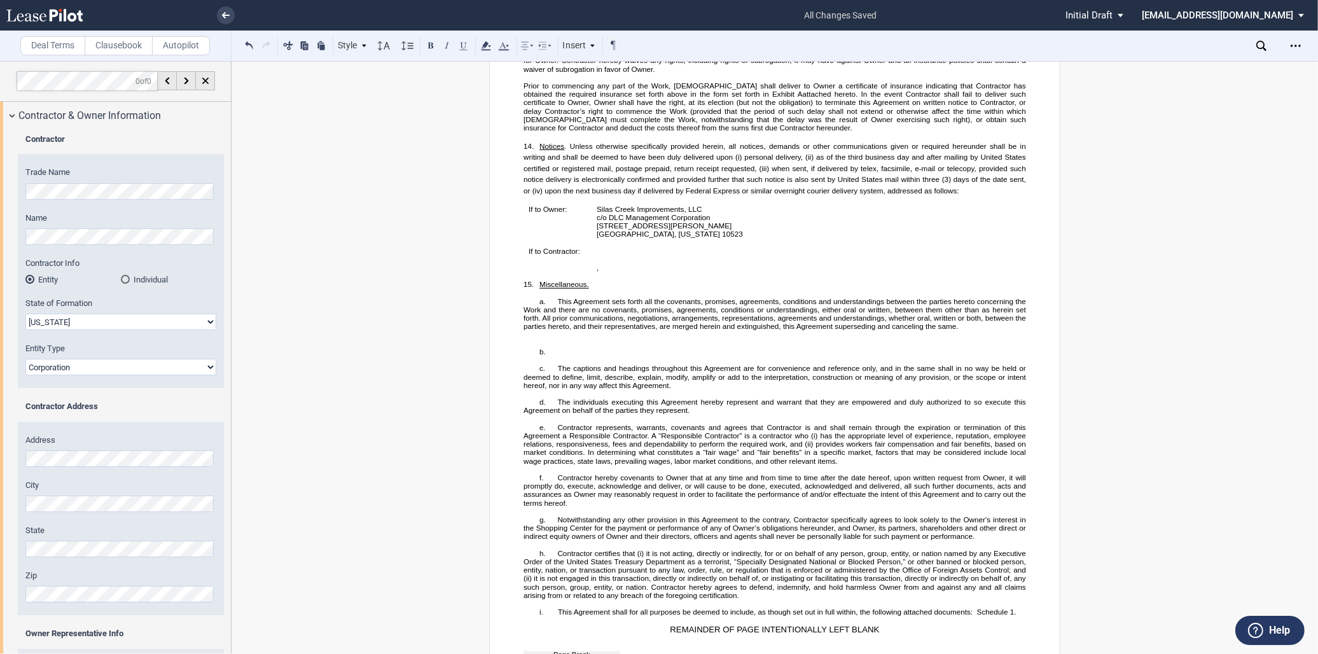
click at [526, 364] on p "﻿" at bounding box center [774, 360] width 502 height 8
click at [526, 347] on p "​" at bounding box center [774, 343] width 502 height 8
click at [249, 47] on button at bounding box center [249, 45] width 15 height 15
click at [249, 47] on div "Style 1. section a. Subsection Normal Normal 8pt 9pt 10pt 10.5pt 11pt 12pt 14pt…" at bounding box center [432, 46] width 380 height 17
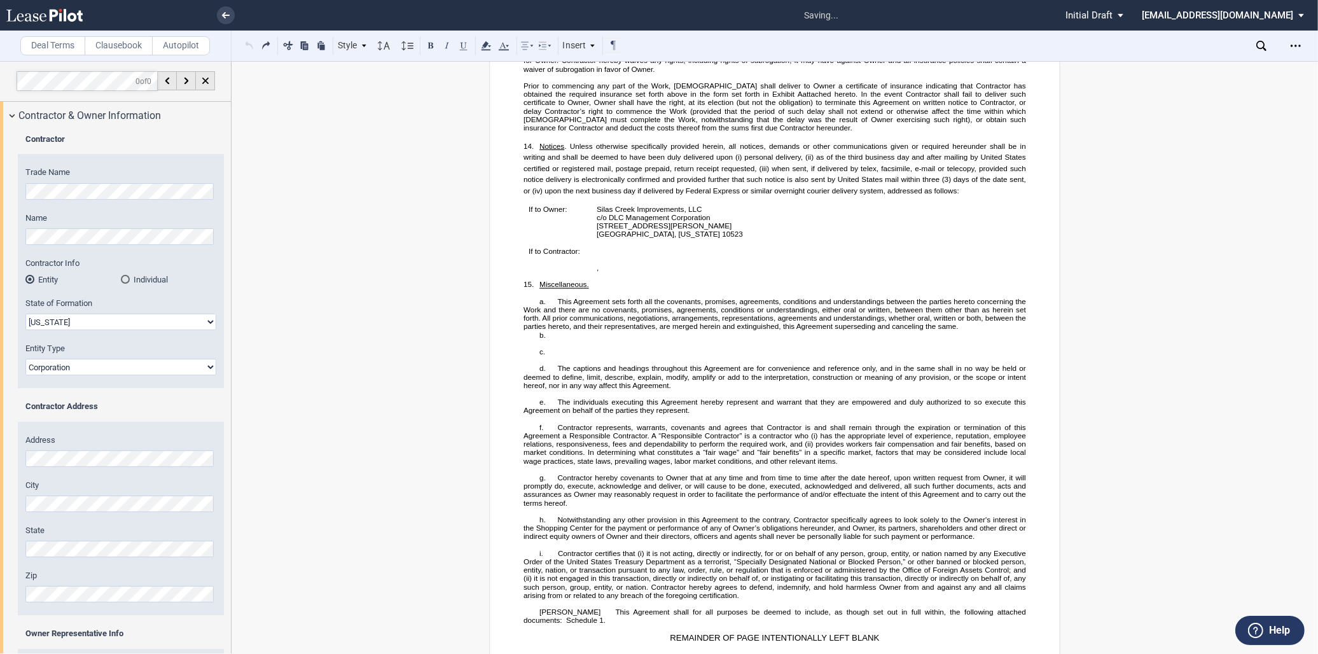
click at [249, 47] on div "Style 1. section a. Subsection Normal Normal 8pt 9pt 10pt 10.5pt 11pt 12pt 14pt…" at bounding box center [432, 46] width 380 height 17
click at [267, 49] on button at bounding box center [265, 45] width 15 height 15
click at [267, 49] on div "Style 1. section a. Subsection Normal Normal 8pt 9pt 10pt 10.5pt 11pt 12pt 14pt…" at bounding box center [432, 46] width 380 height 17
click at [536, 356] on p "b. ​" at bounding box center [774, 351] width 502 height 8
click at [545, 356] on p "b. ​" at bounding box center [774, 351] width 502 height 8
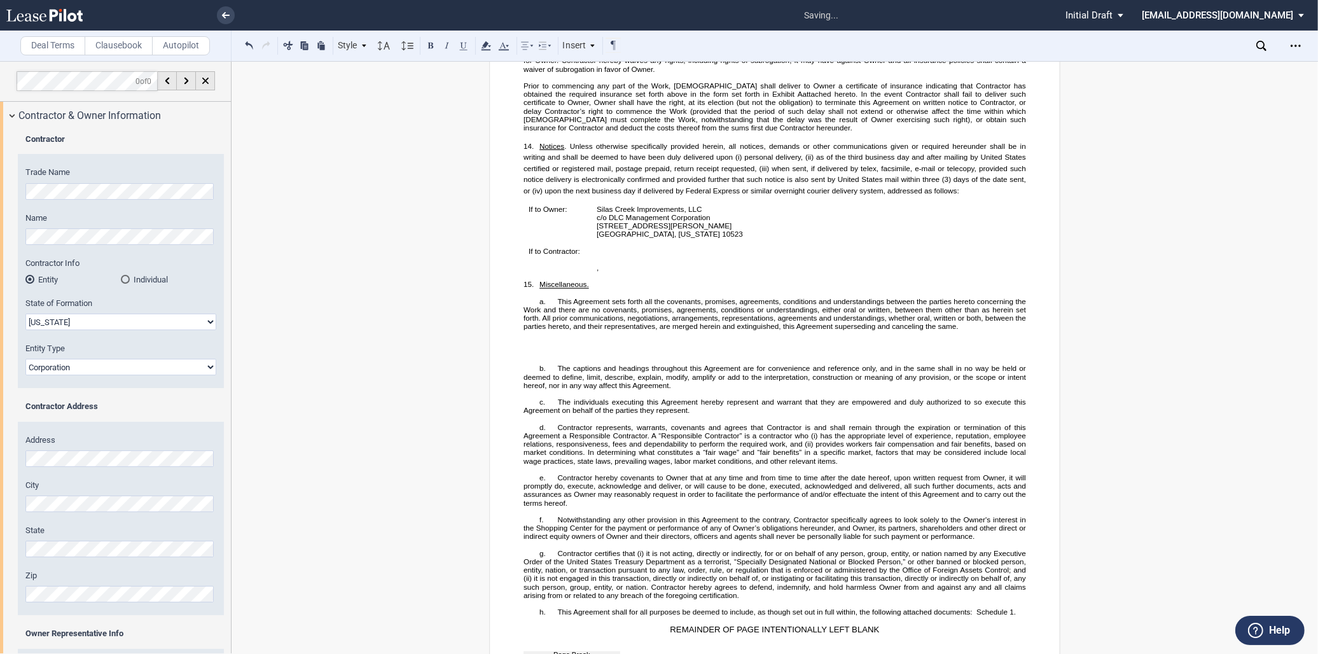
click at [523, 347] on p "​" at bounding box center [774, 343] width 502 height 8
drag, startPoint x: 519, startPoint y: 383, endPoint x: 857, endPoint y: 388, distance: 338.4
click at [857, 356] on p "​" at bounding box center [774, 351] width 502 height 8
click at [638, 347] on p "​" at bounding box center [774, 343] width 502 height 8
click at [544, 356] on p "​" at bounding box center [774, 351] width 502 height 8
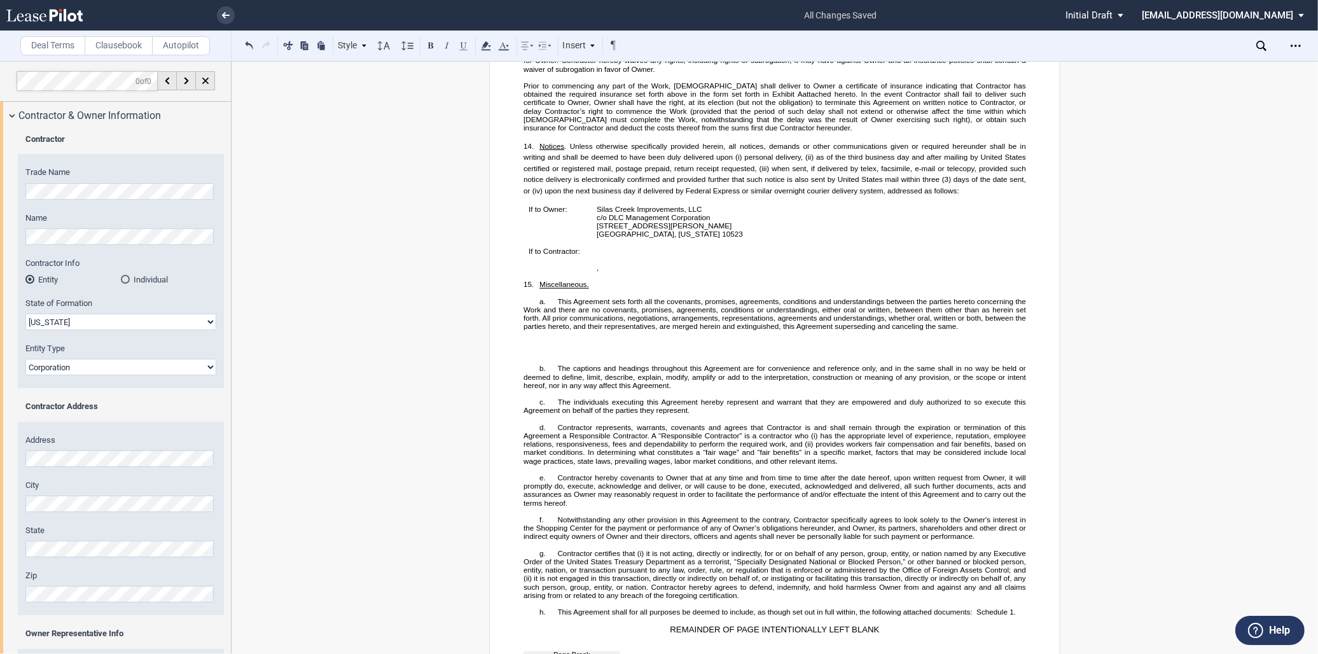
click at [975, 331] on p "a. This Agreement sets forth all the covenants, promises, agreements, condition…" at bounding box center [774, 314] width 502 height 34
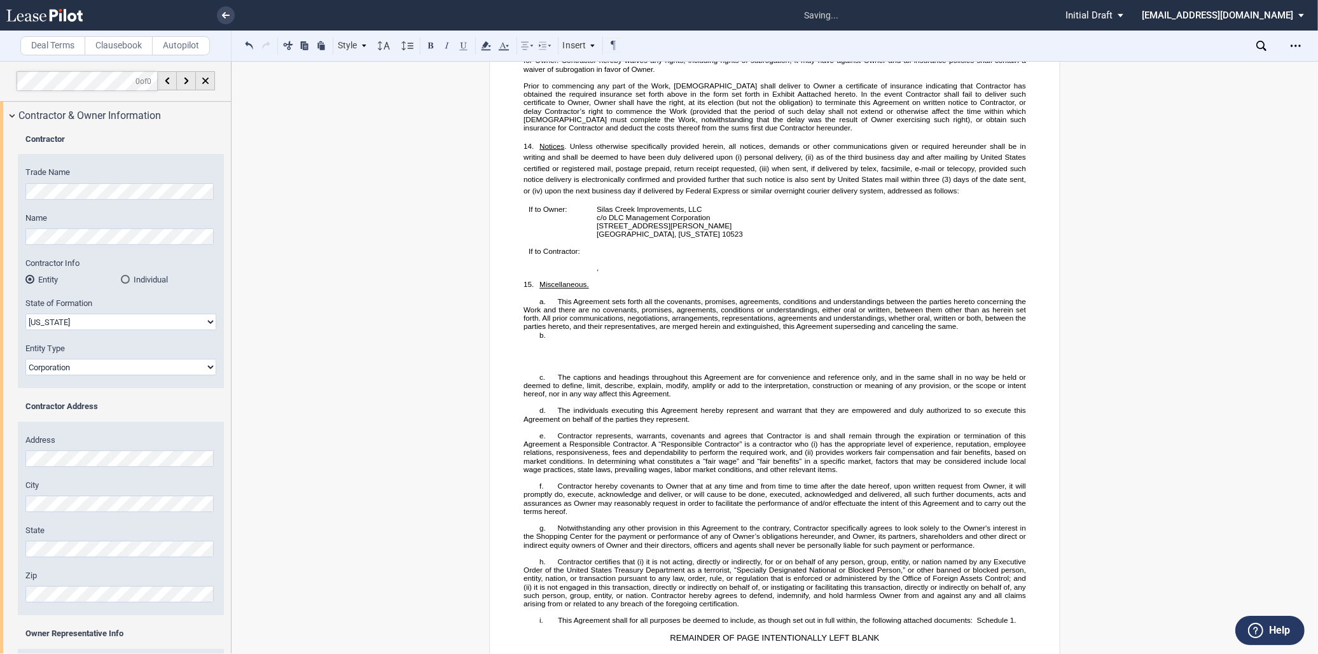
click at [530, 331] on span "This Agreement sets forth all the covenants, promises, agreements, conditions a…" at bounding box center [775, 314] width 504 height 34
click at [535, 339] on p "b. ​" at bounding box center [774, 335] width 502 height 8
click at [586, 45] on div "Insert" at bounding box center [579, 46] width 37 height 17
click at [541, 347] on p "​" at bounding box center [774, 343] width 502 height 8
click at [551, 373] on p "﻿" at bounding box center [774, 368] width 502 height 8
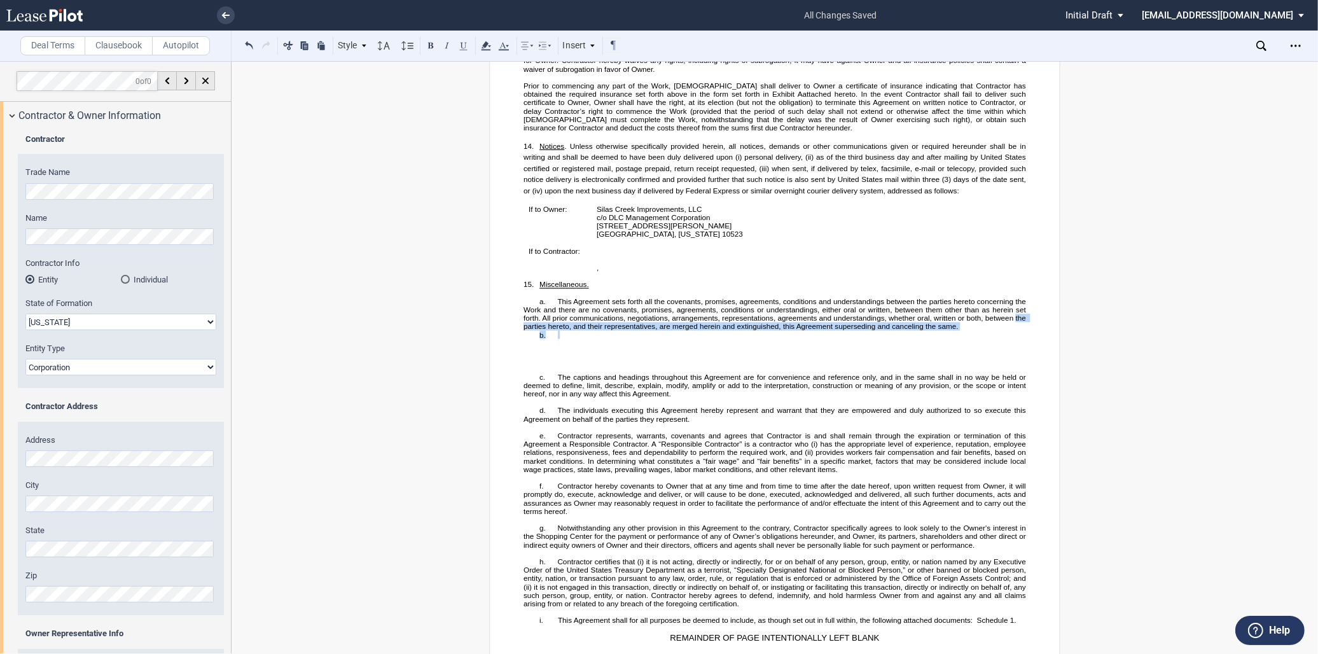
drag, startPoint x: 530, startPoint y: 403, endPoint x: 506, endPoint y: 360, distance: 49.3
click at [543, 398] on p "c. The captions and headings throughout this Agreement are for convenience and …" at bounding box center [774, 385] width 502 height 25
click at [532, 373] on p "﻿" at bounding box center [774, 368] width 502 height 8
drag, startPoint x: 522, startPoint y: 399, endPoint x: 511, endPoint y: 367, distance: 34.2
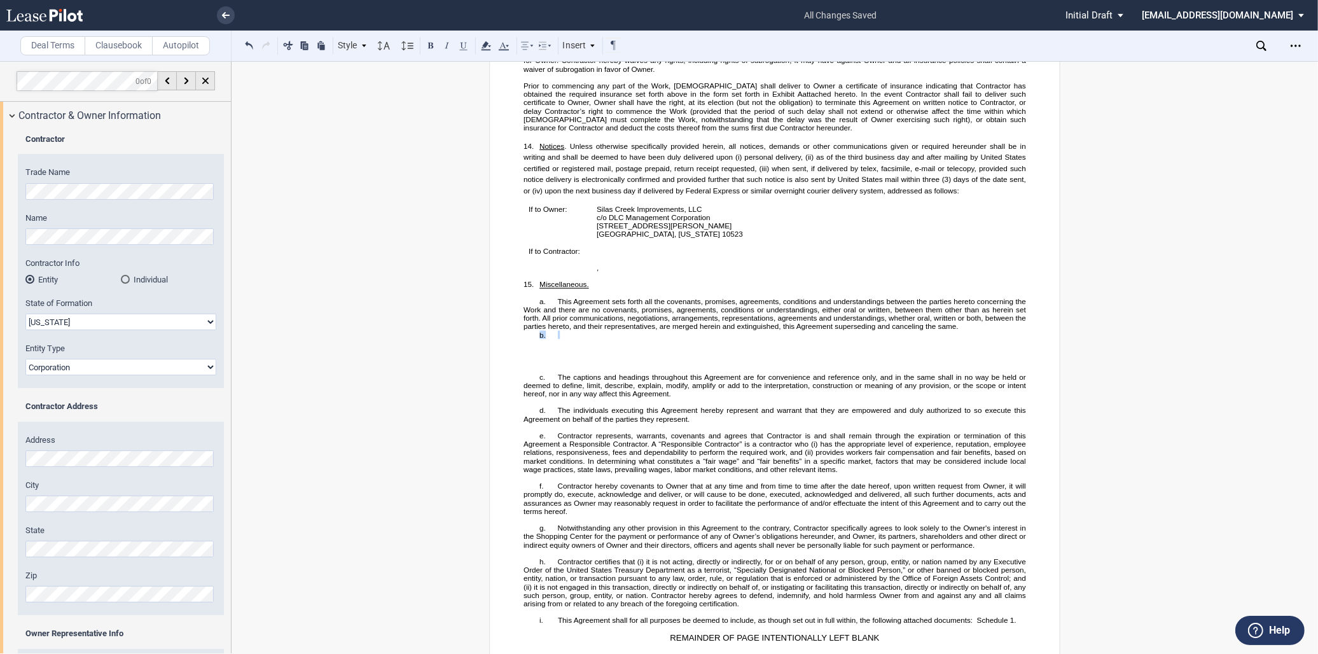
drag, startPoint x: 511, startPoint y: 367, endPoint x: 534, endPoint y: 375, distance: 24.3
drag, startPoint x: 534, startPoint y: 375, endPoint x: 284, endPoint y: 43, distance: 416.1
click at [284, 43] on button at bounding box center [287, 45] width 15 height 15
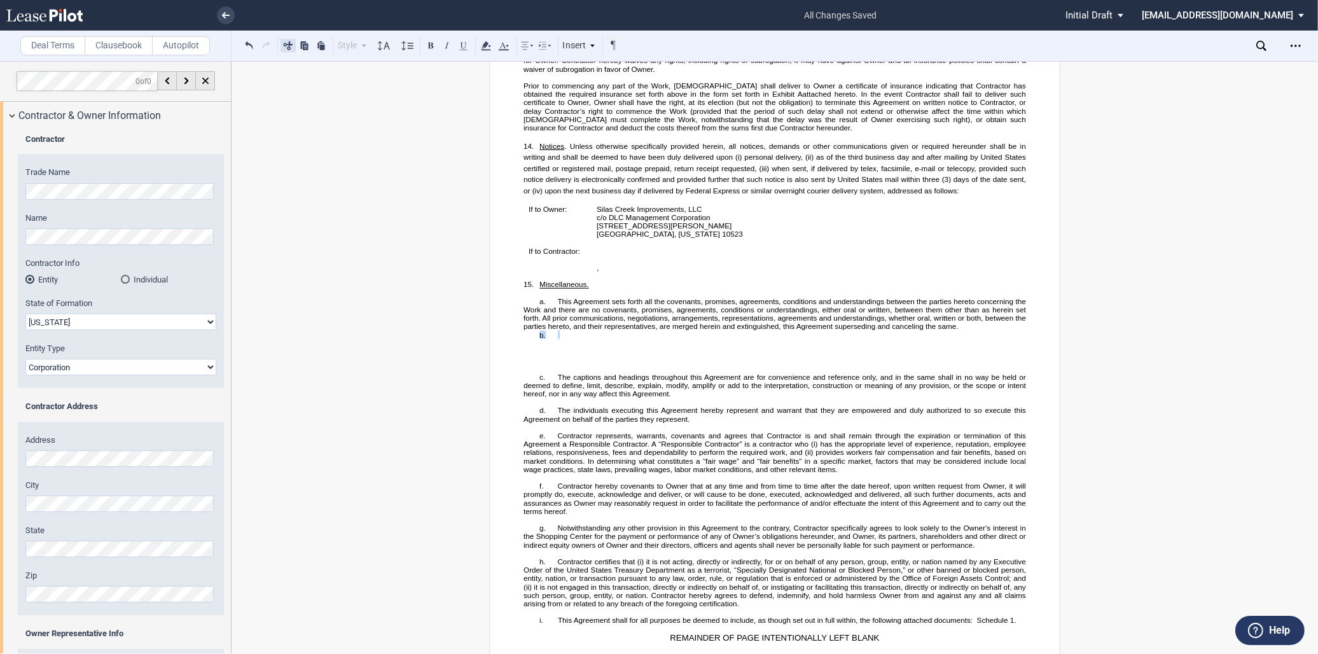
click at [284, 43] on button at bounding box center [287, 45] width 15 height 15
click at [536, 331] on span "This Agreement sets forth all the covenants, promises, agreements, conditions a…" at bounding box center [775, 314] width 504 height 34
drag, startPoint x: 549, startPoint y: 371, endPoint x: 516, endPoint y: 366, distance: 33.4
click at [287, 47] on button at bounding box center [287, 45] width 15 height 15
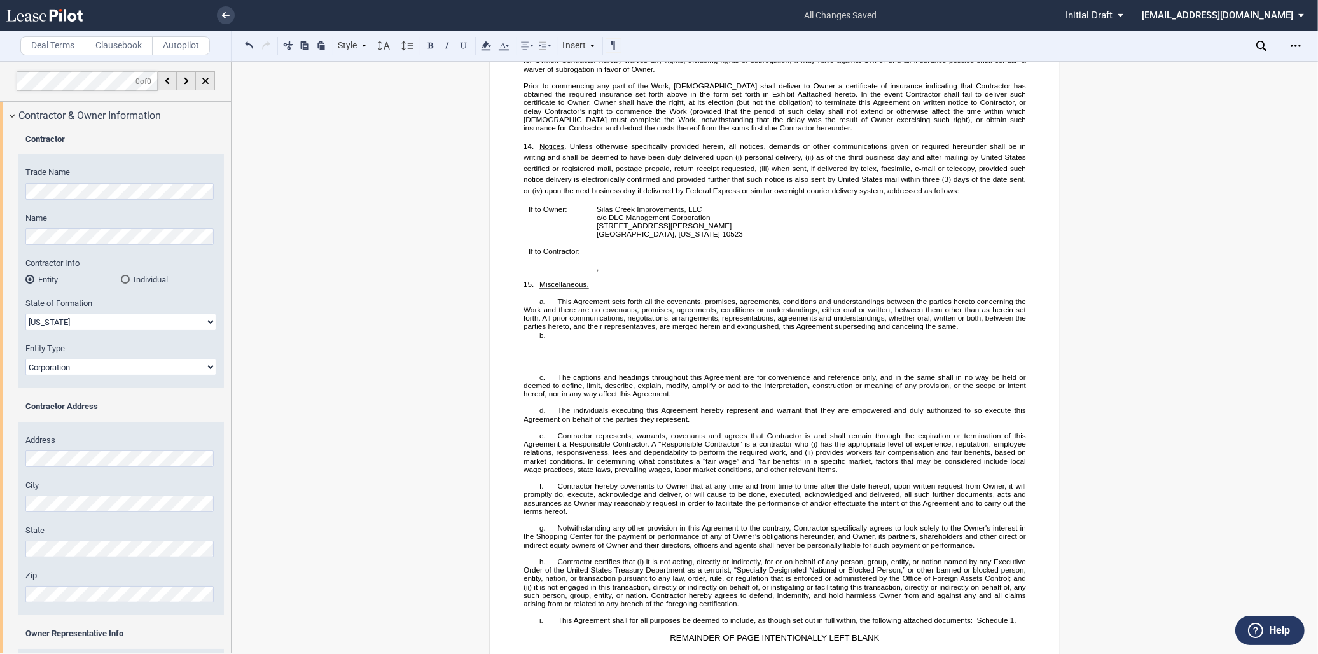
click at [539, 339] on span "b." at bounding box center [542, 335] width 6 height 8
click at [286, 43] on button at bounding box center [287, 45] width 15 height 15
click at [552, 347] on p "​" at bounding box center [774, 343] width 502 height 8
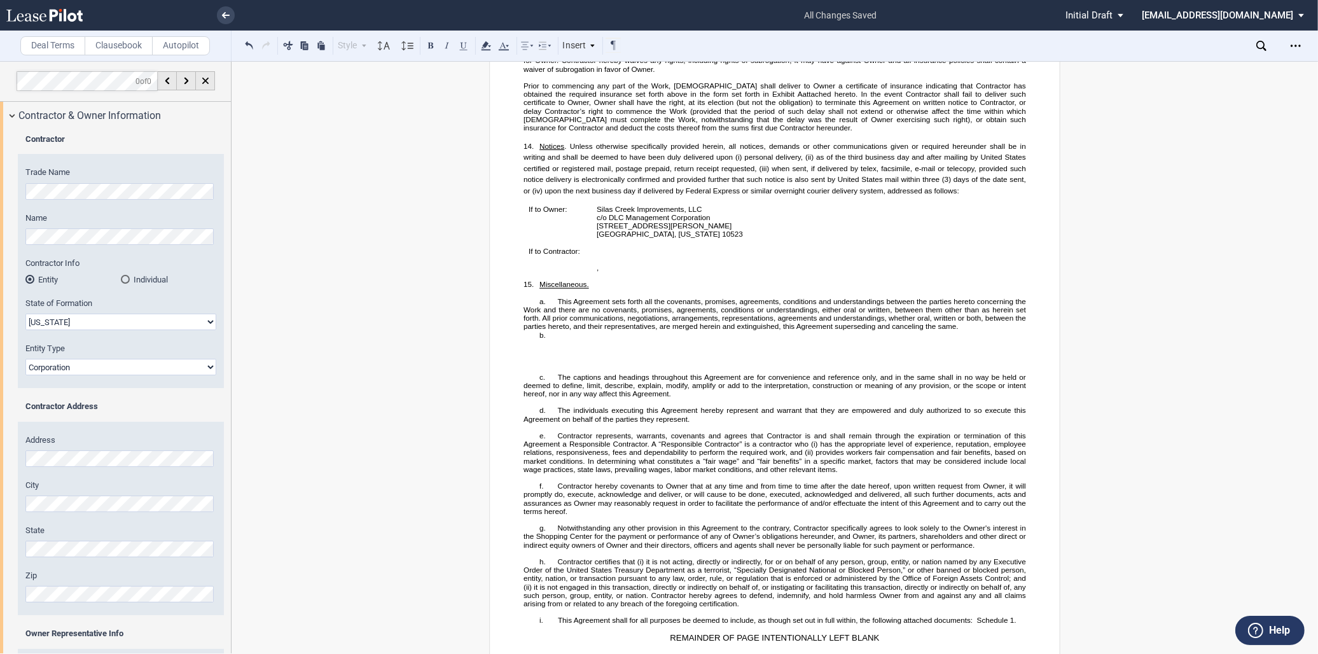
click at [547, 364] on p "​" at bounding box center [774, 360] width 502 height 8
click at [539, 364] on p "​" at bounding box center [774, 360] width 502 height 8
click at [542, 364] on p "​" at bounding box center [774, 360] width 502 height 8
click at [535, 339] on p "b . ​" at bounding box center [774, 335] width 502 height 8
click at [553, 339] on p "b . ​" at bounding box center [774, 335] width 502 height 8
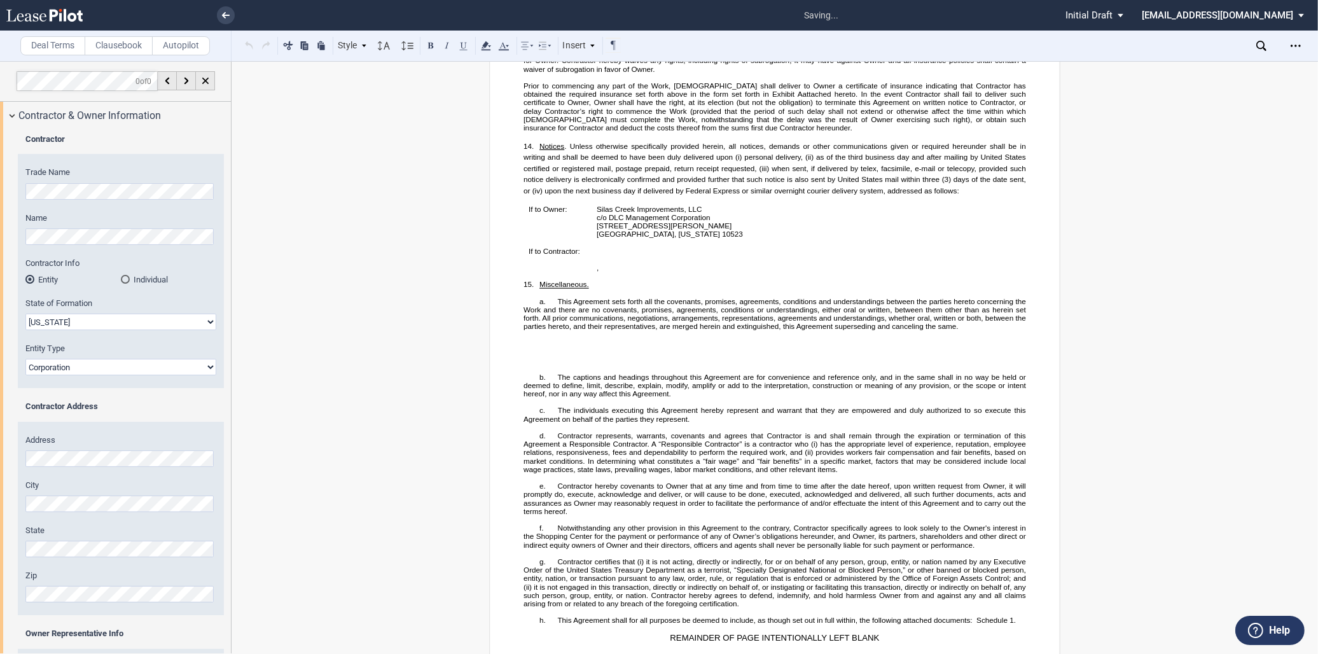
click at [527, 373] on p "﻿" at bounding box center [774, 368] width 502 height 8
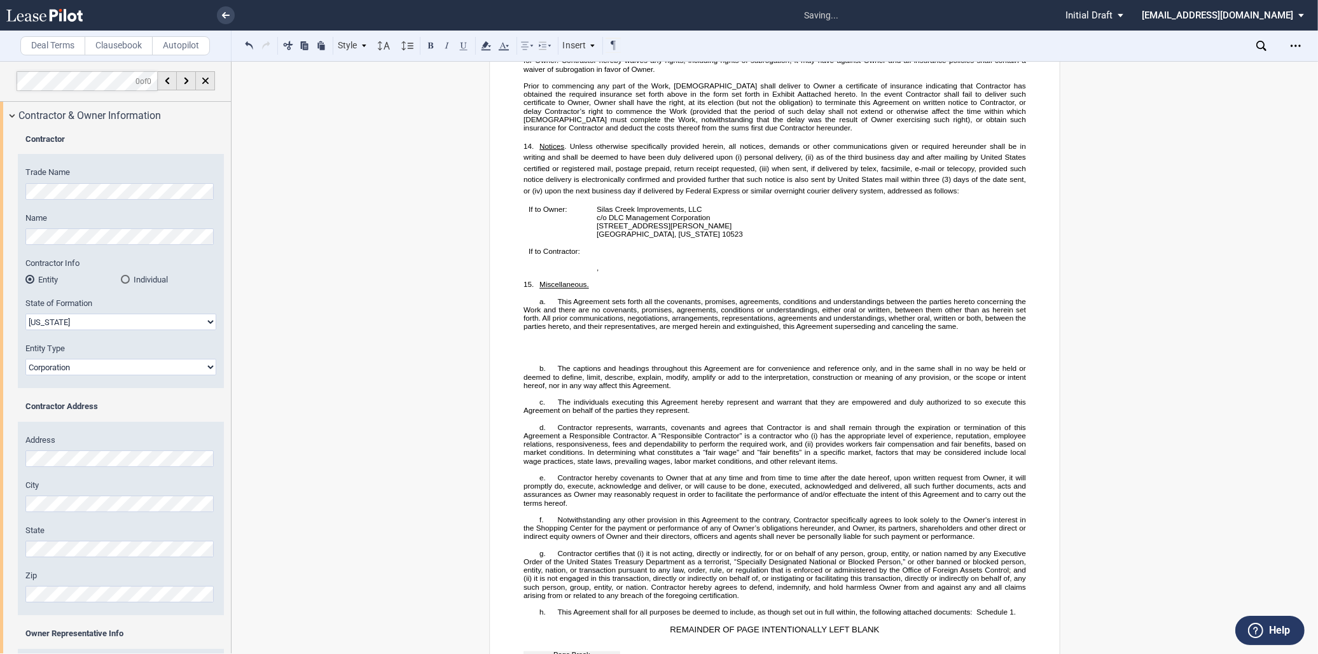
click at [533, 364] on p "​" at bounding box center [774, 360] width 502 height 8
click at [523, 390] on p "b. The captions and headings throughout this Agreement are for convenience and …" at bounding box center [774, 376] width 502 height 25
click at [523, 356] on p "​" at bounding box center [774, 351] width 502 height 8
click at [523, 347] on p "​" at bounding box center [774, 343] width 502 height 8
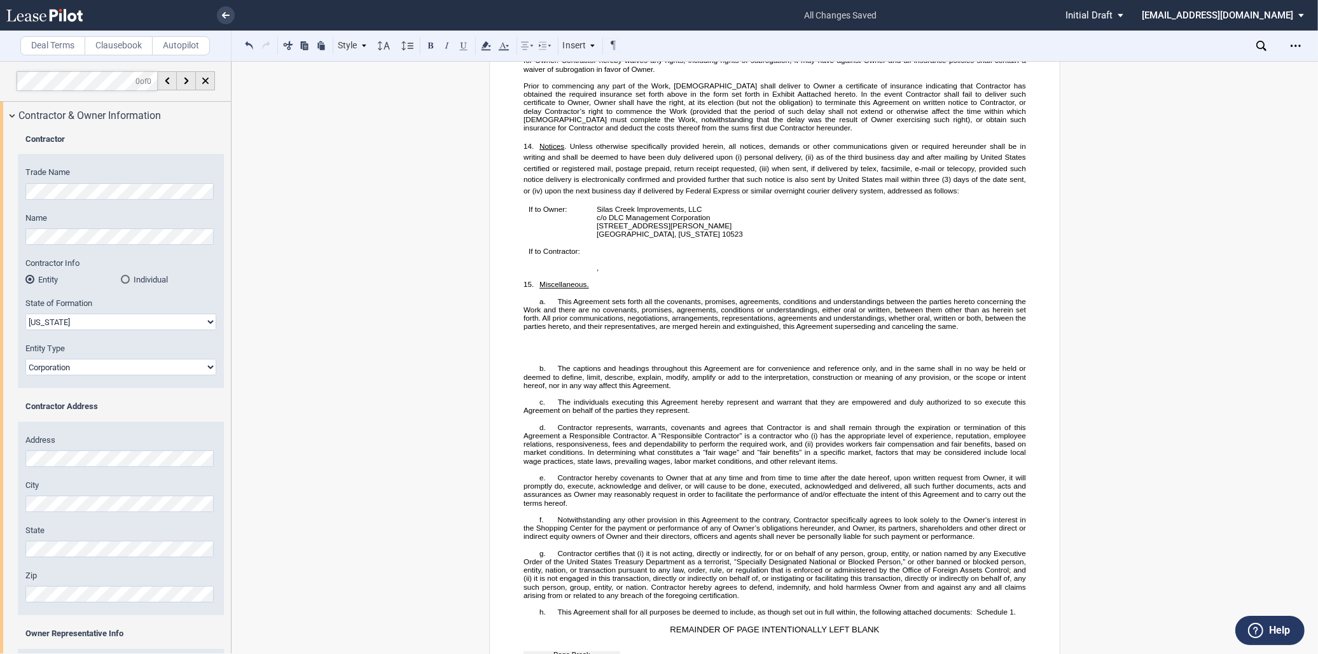
click at [523, 364] on p "​" at bounding box center [774, 360] width 502 height 8
click at [525, 390] on p "b. The captions and headings throughout this Agreement are for convenience and …" at bounding box center [774, 376] width 502 height 25
click at [523, 390] on p "b. The captions and headings throughout this Agreement are for convenience and …" at bounding box center [774, 376] width 502 height 25
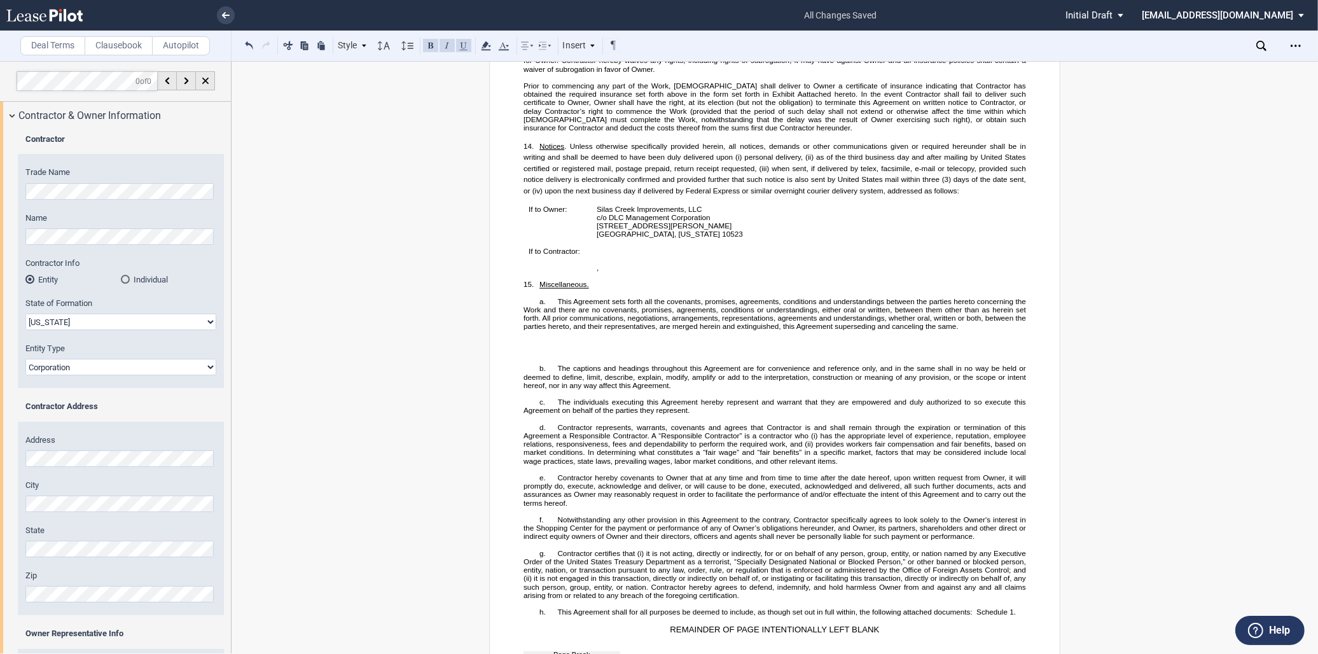
click at [543, 390] on p "b. The captions and headings throughout this Agreement are for convenience and …" at bounding box center [774, 376] width 502 height 25
click at [550, 390] on p "b. The captions and headings throughout this Agreement are for convenience and …" at bounding box center [774, 376] width 502 height 25
click at [539, 331] on span "This Agreement sets forth all the covenants, promises, agreements, conditions a…" at bounding box center [775, 314] width 504 height 34
click at [588, 390] on span "The captions and headings throughout this Agreement are for convenience and ref…" at bounding box center [775, 376] width 504 height 25
click at [538, 356] on p "​" at bounding box center [774, 351] width 502 height 8
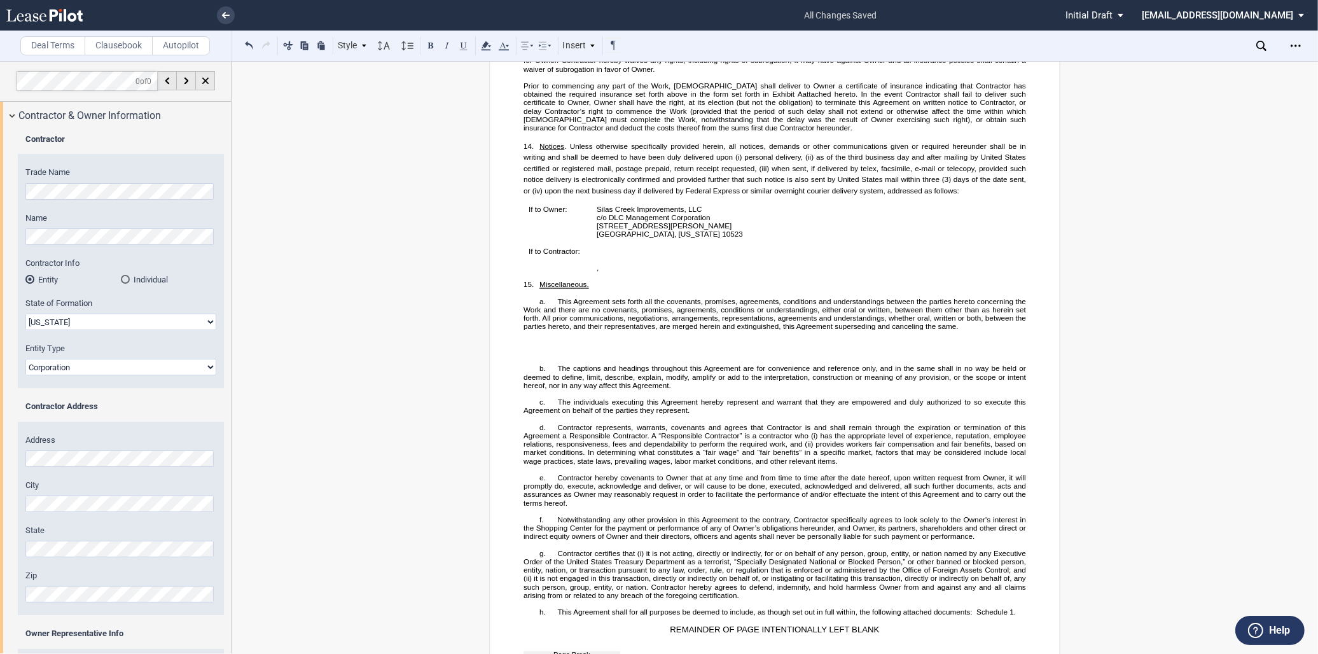
click at [542, 347] on p "​" at bounding box center [774, 343] width 502 height 8
click at [291, 46] on button at bounding box center [287, 45] width 15 height 15
click at [532, 356] on p "​" at bounding box center [774, 351] width 502 height 8
drag, startPoint x: 536, startPoint y: 385, endPoint x: 518, endPoint y: 371, distance: 21.8
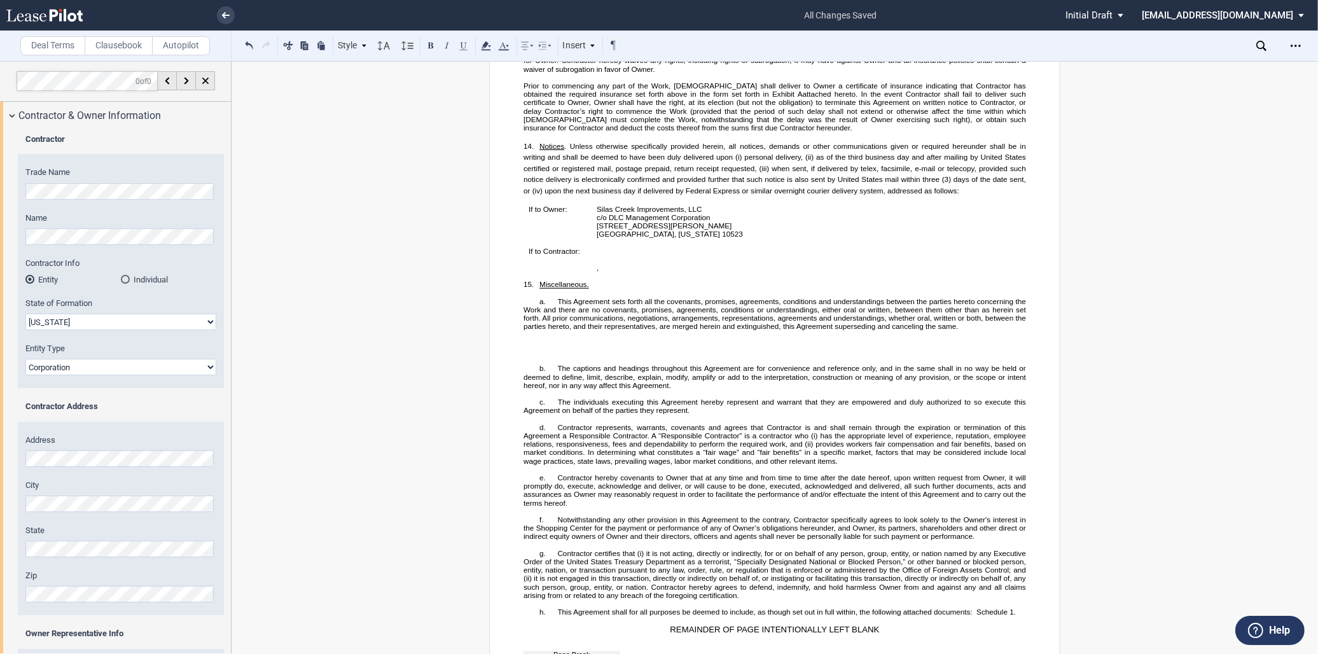
drag, startPoint x: 527, startPoint y: 395, endPoint x: 508, endPoint y: 370, distance: 31.3
click at [289, 47] on button at bounding box center [287, 45] width 15 height 15
click at [384, 49] on use at bounding box center [384, 45] width 12 height 9
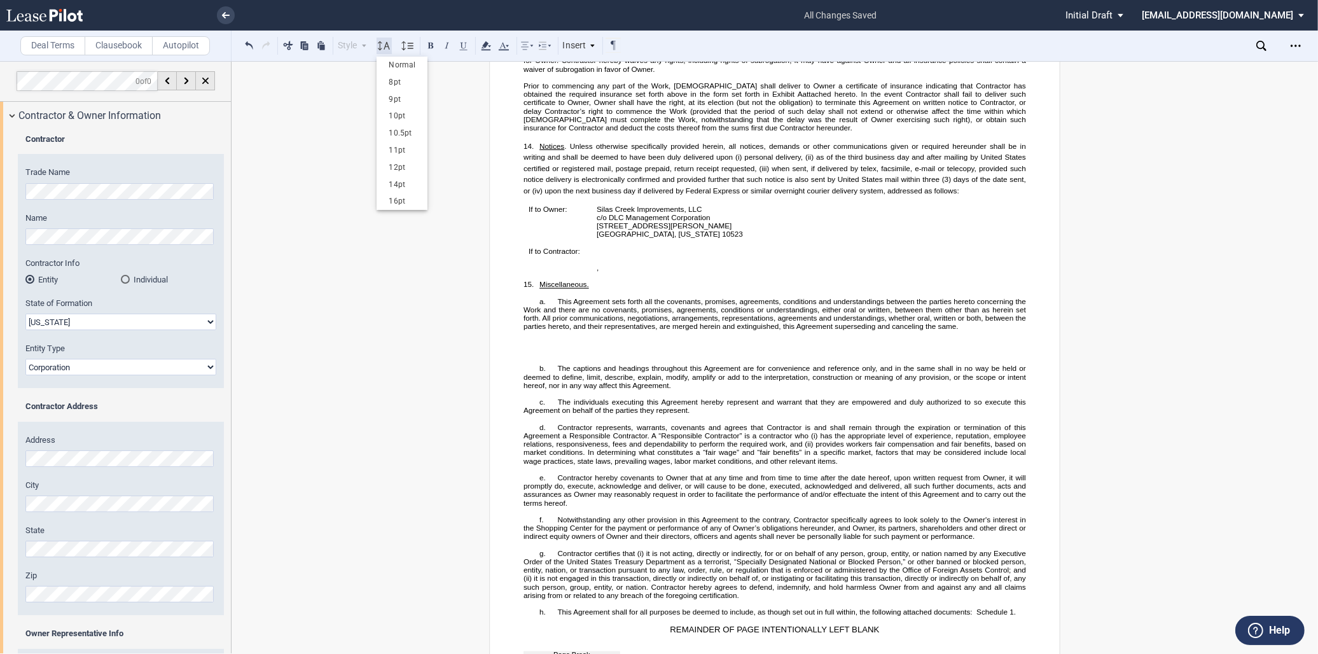
click at [384, 49] on use at bounding box center [384, 45] width 12 height 9
click at [405, 46] on icon at bounding box center [406, 45] width 15 height 15
click at [571, 45] on div "Insert" at bounding box center [579, 46] width 37 height 17
click at [587, 66] on div "List" at bounding box center [609, 65] width 63 height 11
click at [682, 102] on div "a. Subsection" at bounding box center [732, 101] width 153 height 11
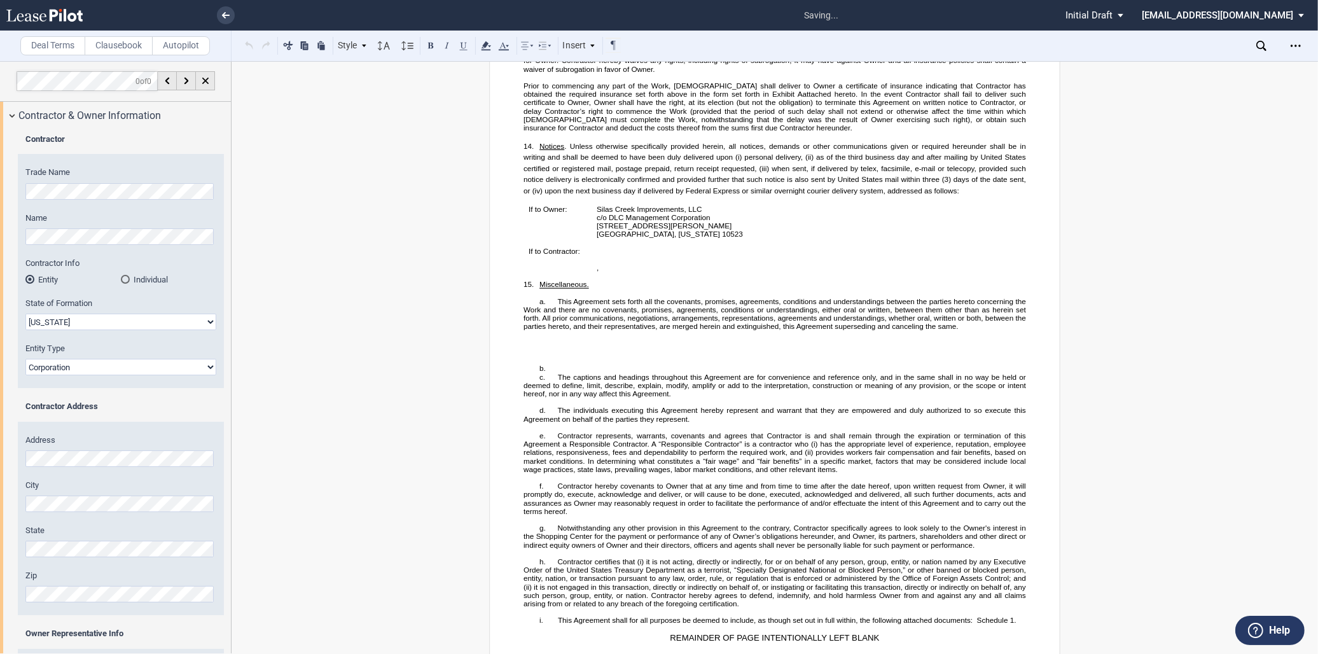
click at [558, 347] on p "​" at bounding box center [774, 343] width 502 height 8
click at [555, 373] on p "b. ​" at bounding box center [774, 368] width 502 height 8
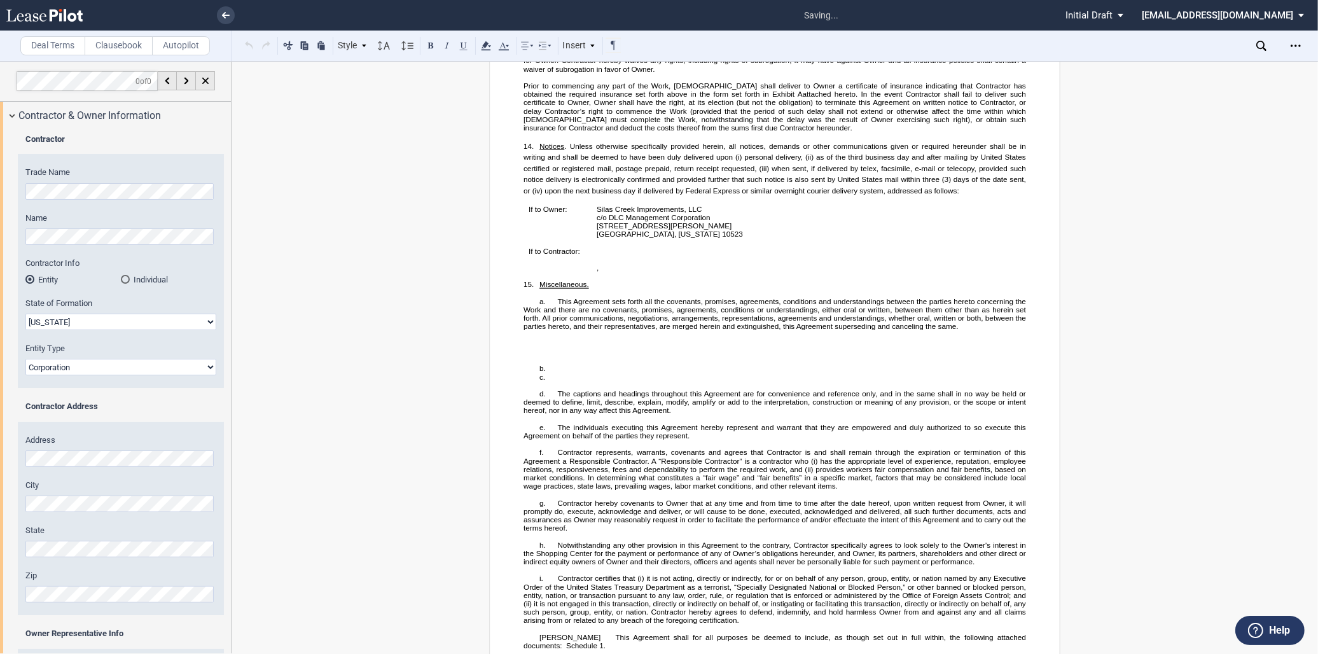
click at [526, 381] on p "c. ​" at bounding box center [774, 377] width 502 height 8
click at [545, 381] on p "c. ​" at bounding box center [774, 377] width 502 height 8
click at [523, 389] on p "​" at bounding box center [774, 385] width 502 height 8
click at [523, 381] on p "​" at bounding box center [774, 377] width 502 height 8
click at [254, 48] on button at bounding box center [249, 45] width 15 height 15
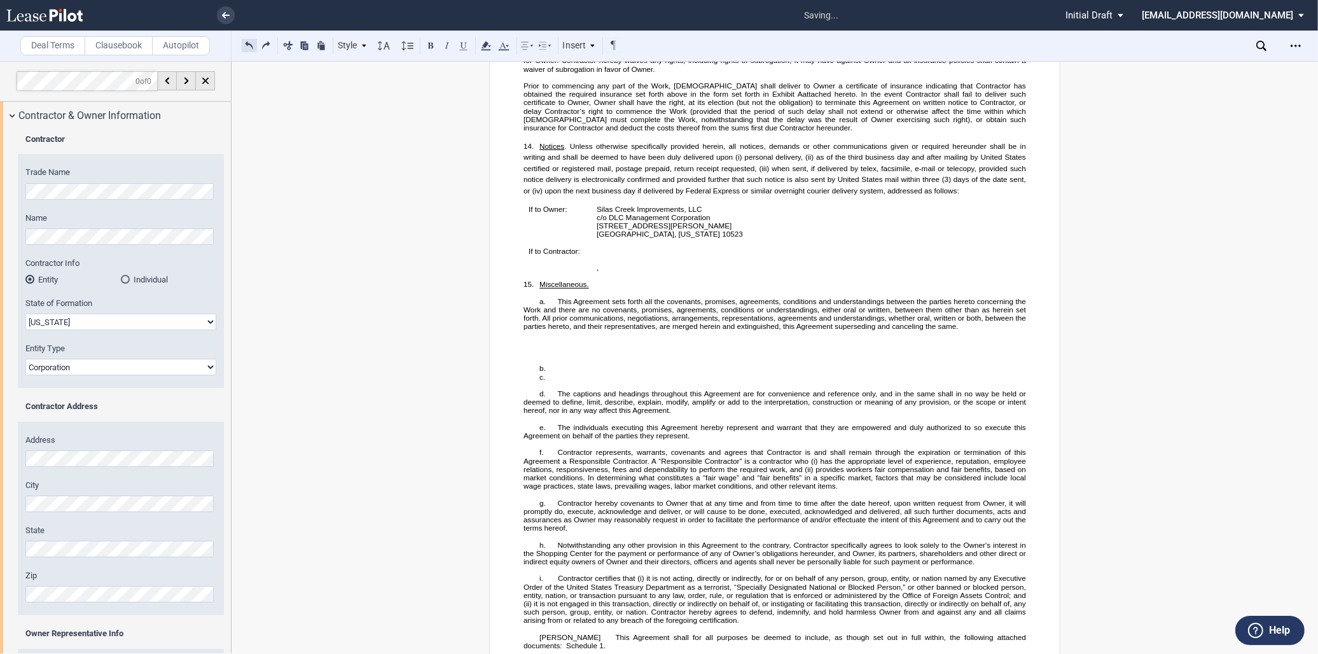
click at [254, 48] on div "Style 1. section a. Subsection Normal Normal 8pt 9pt 10pt 10.5pt 11pt 12pt 14pt…" at bounding box center [432, 46] width 380 height 17
click at [254, 48] on button at bounding box center [249, 45] width 15 height 15
click at [254, 48] on div "Style 1. section a. Subsection Normal Normal 8pt 9pt 10pt 10.5pt 11pt 12pt 14pt…" at bounding box center [432, 46] width 380 height 17
click at [560, 373] on p "b. ​" at bounding box center [774, 368] width 502 height 8
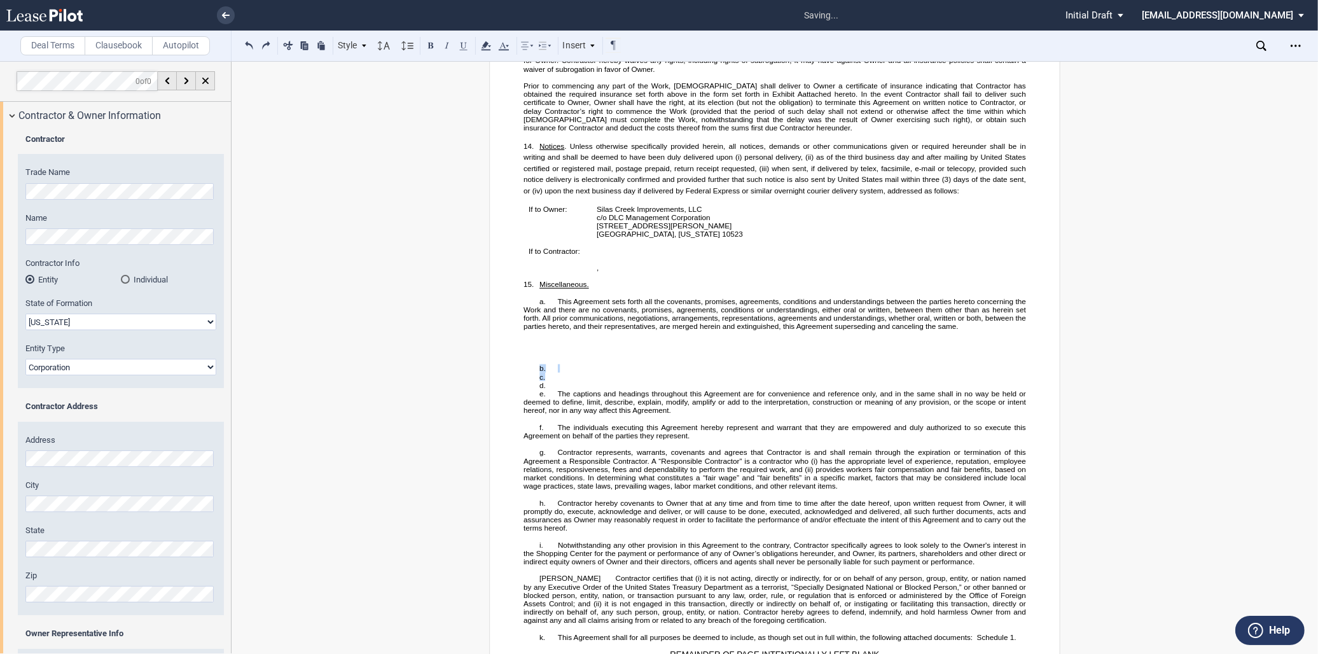
drag, startPoint x: 560, startPoint y: 411, endPoint x: 525, endPoint y: 394, distance: 38.7
click at [525, 390] on div "​ !!SET_LEVEL_1!! !!CONSTRUCTION_LEVEL2!! b. ​ !!SET_LEVEL_1!! !!CONSTRUCTION_L…" at bounding box center [774, 373] width 502 height 34
click at [289, 43] on button at bounding box center [287, 45] width 15 height 15
click at [543, 389] on span "d." at bounding box center [542, 385] width 6 height 8
click at [574, 389] on p "d. ​" at bounding box center [774, 385] width 502 height 8
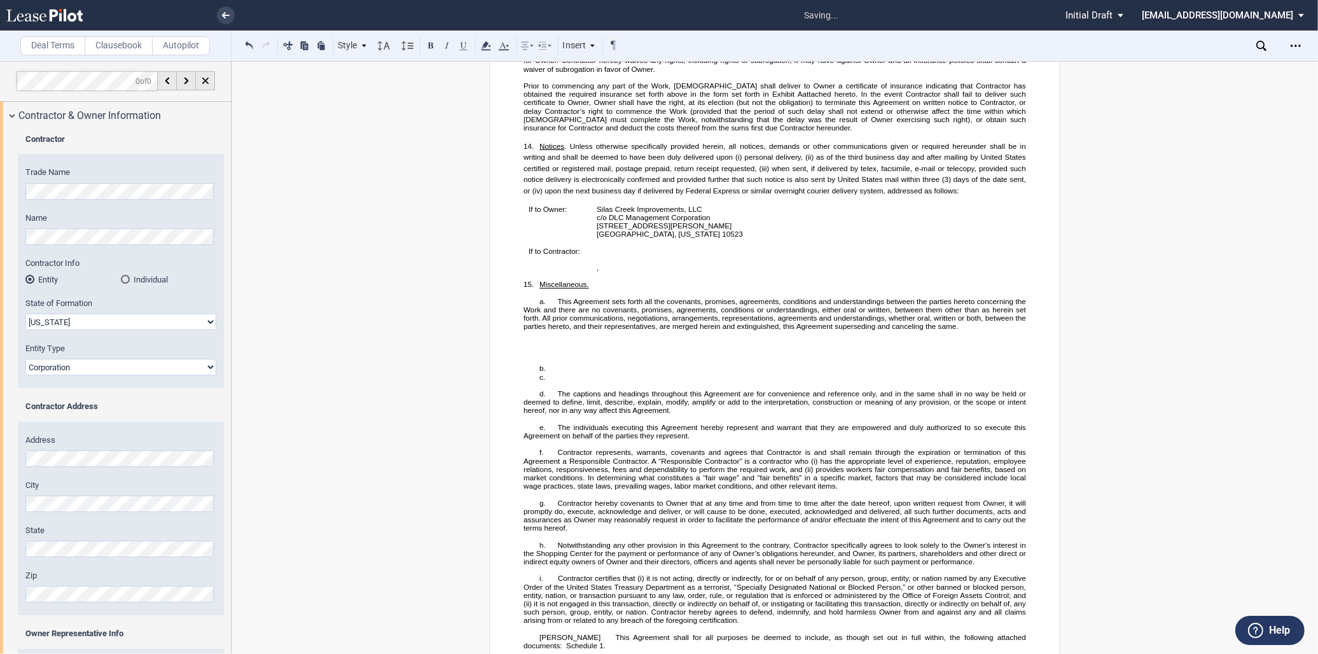
click at [560, 381] on p "c. ​" at bounding box center [774, 377] width 502 height 8
click at [547, 381] on p "​" at bounding box center [774, 377] width 502 height 8
click at [562, 364] on p "​" at bounding box center [774, 360] width 502 height 8
click at [562, 373] on p "b. ​" at bounding box center [774, 368] width 502 height 8
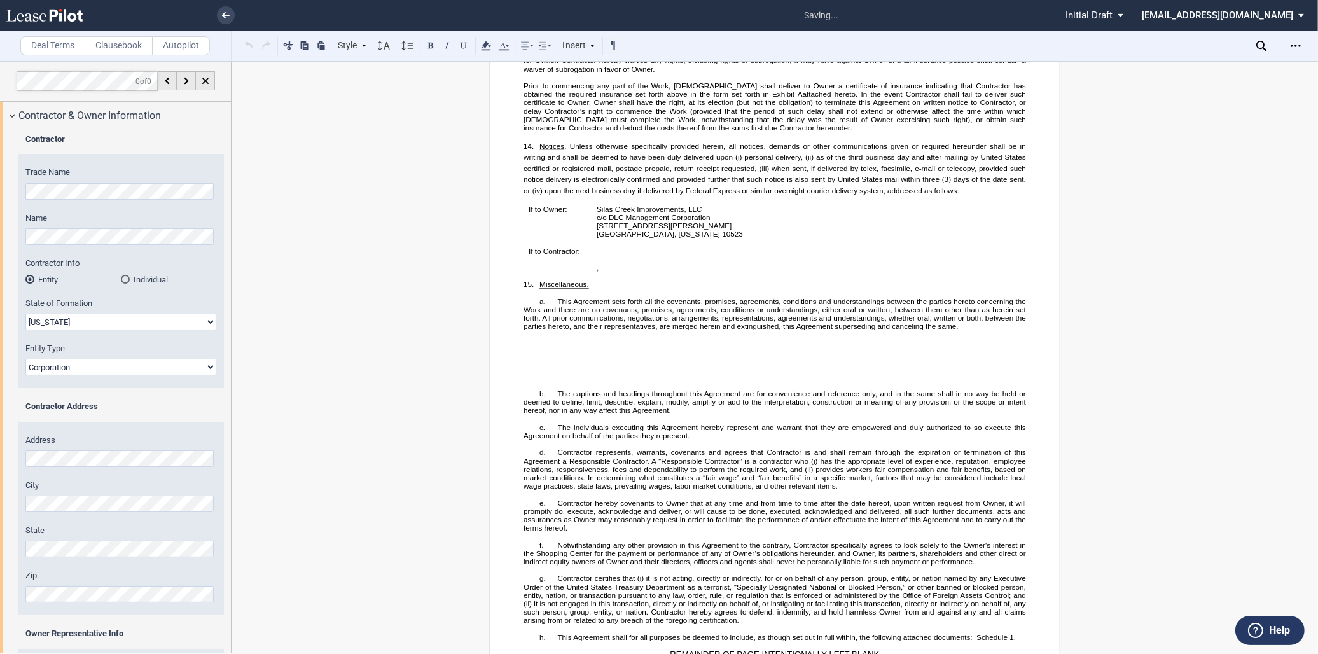
click at [535, 381] on p "​" at bounding box center [774, 377] width 502 height 8
click at [529, 389] on p "​" at bounding box center [774, 385] width 502 height 8
click at [534, 347] on p "​" at bounding box center [774, 343] width 502 height 8
click at [979, 339] on p "​" at bounding box center [774, 335] width 502 height 8
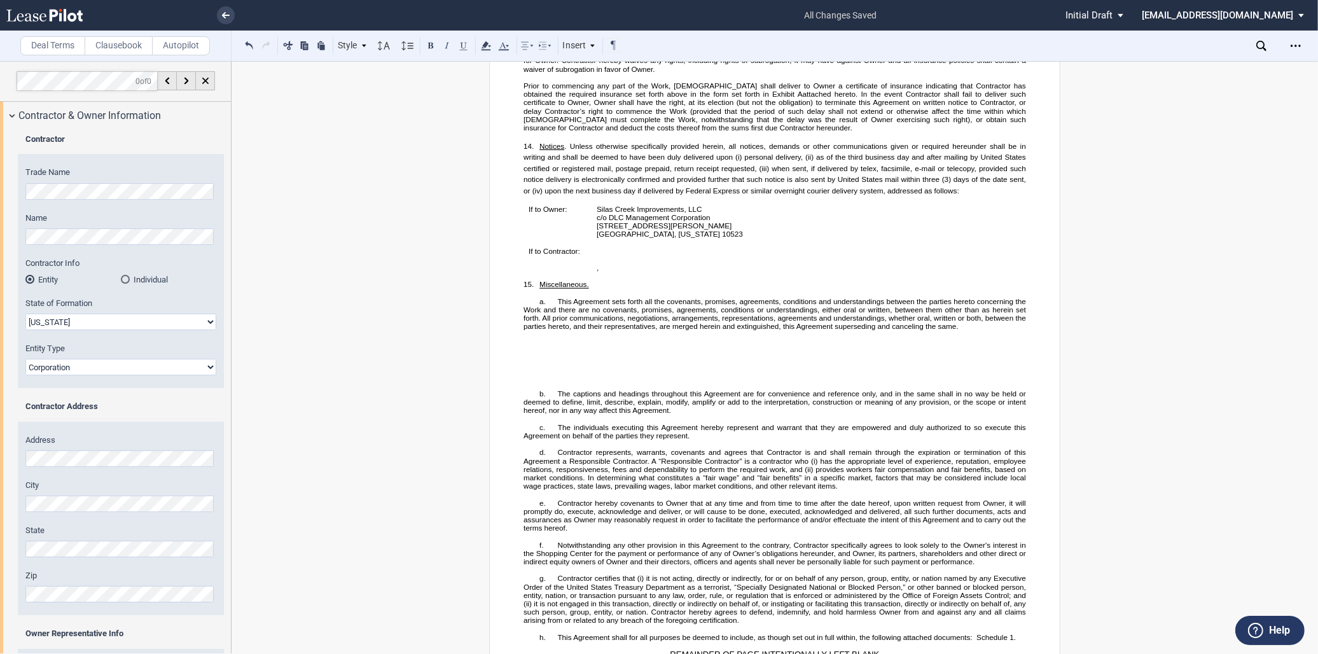
click at [990, 339] on p "​" at bounding box center [774, 335] width 502 height 8
click at [221, 16] on link at bounding box center [226, 15] width 18 height 18
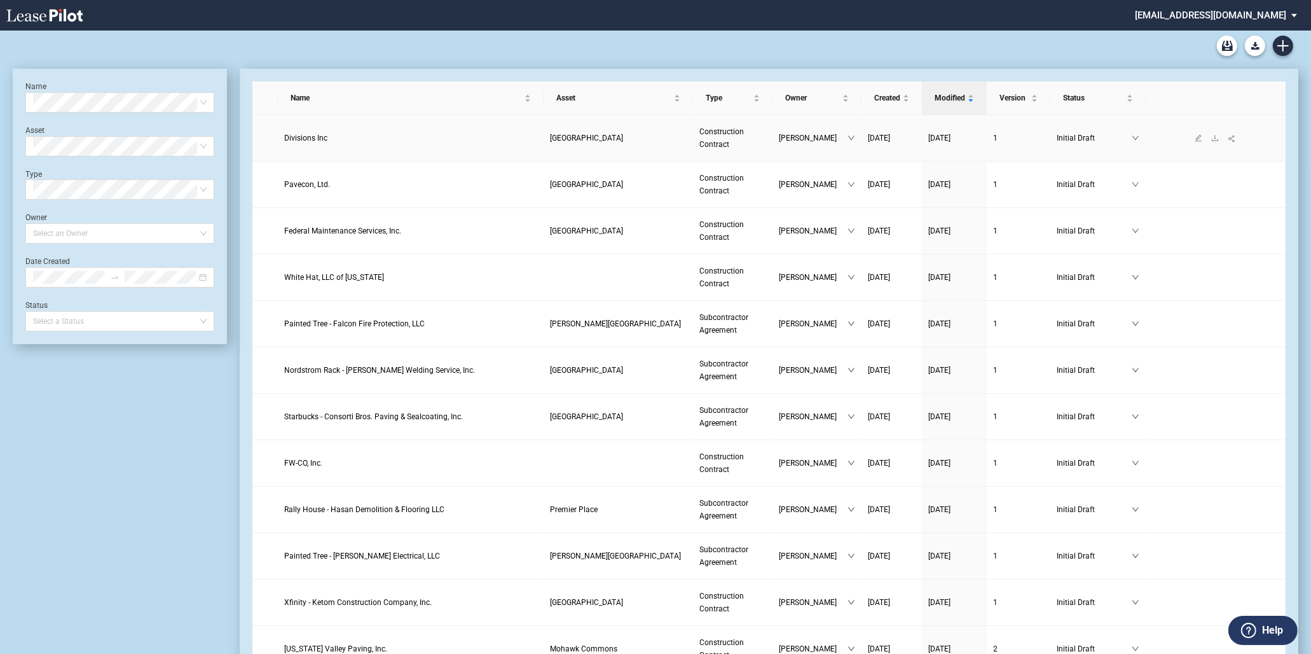
click at [429, 135] on link "Divisions Inc" at bounding box center [410, 138] width 253 height 13
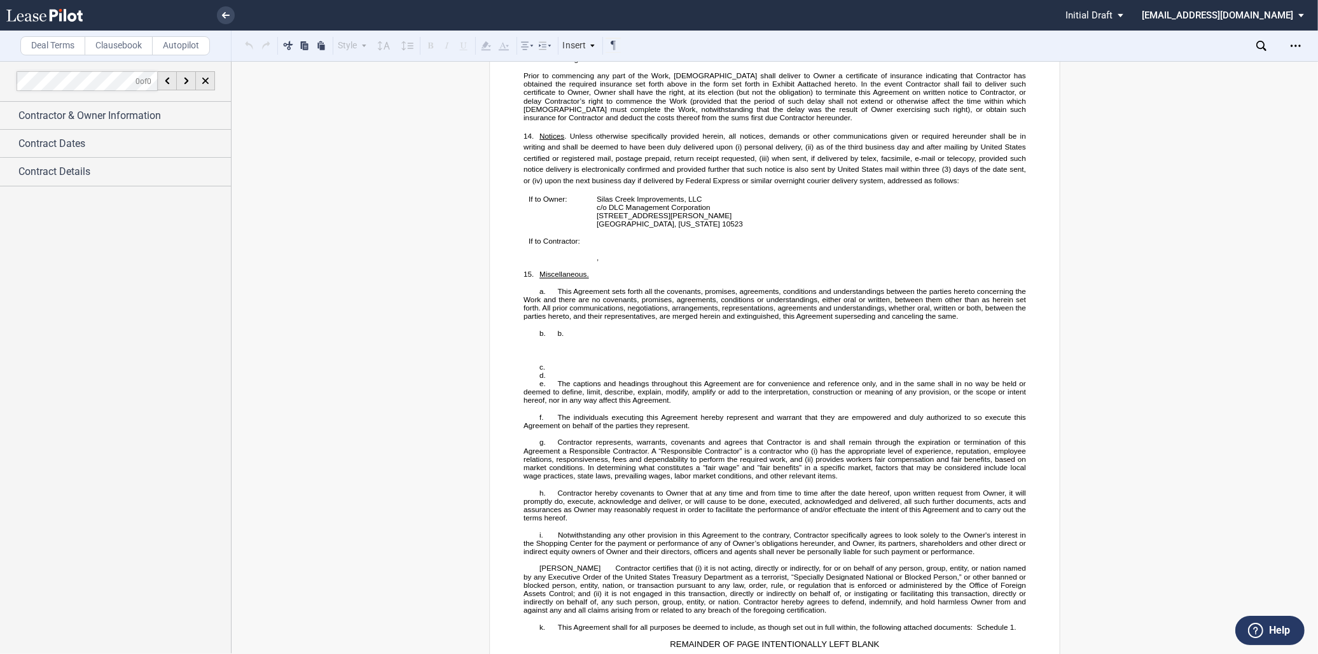
scroll to position [1595, 0]
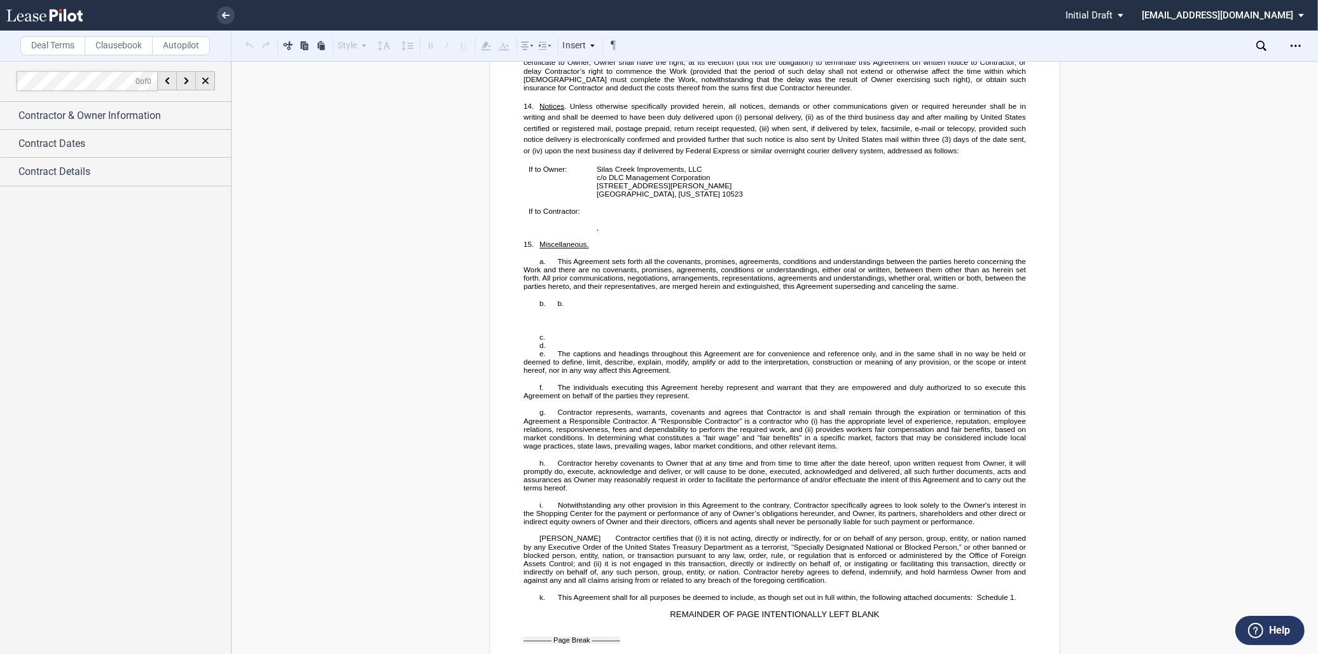
click at [585, 349] on p "d. ​" at bounding box center [774, 345] width 502 height 8
drag, startPoint x: 579, startPoint y: 378, endPoint x: 549, endPoint y: 345, distance: 44.6
drag, startPoint x: 551, startPoint y: 340, endPoint x: 583, endPoint y: 377, distance: 49.2
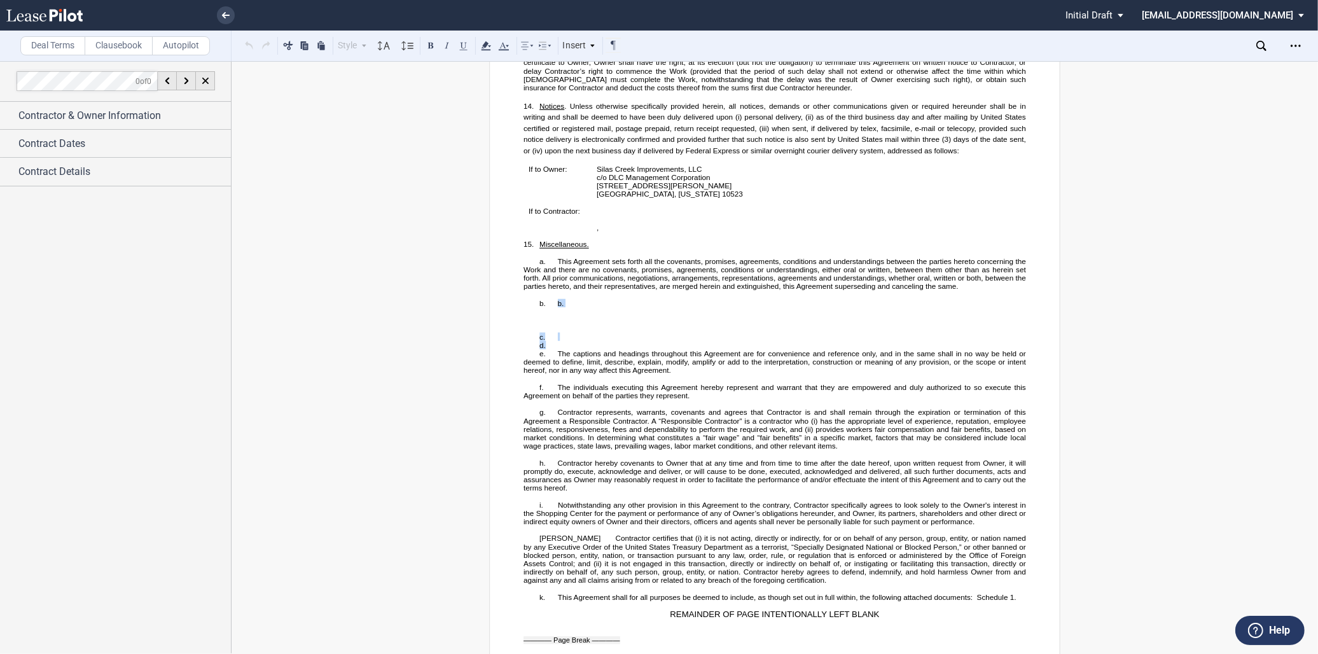
drag, startPoint x: 583, startPoint y: 377, endPoint x: 564, endPoint y: 372, distance: 19.7
click at [564, 341] on p "c. ​" at bounding box center [774, 337] width 502 height 8
click at [567, 341] on p "c. ​" at bounding box center [774, 337] width 502 height 8
click at [567, 349] on p "d. ​" at bounding box center [774, 345] width 502 height 8
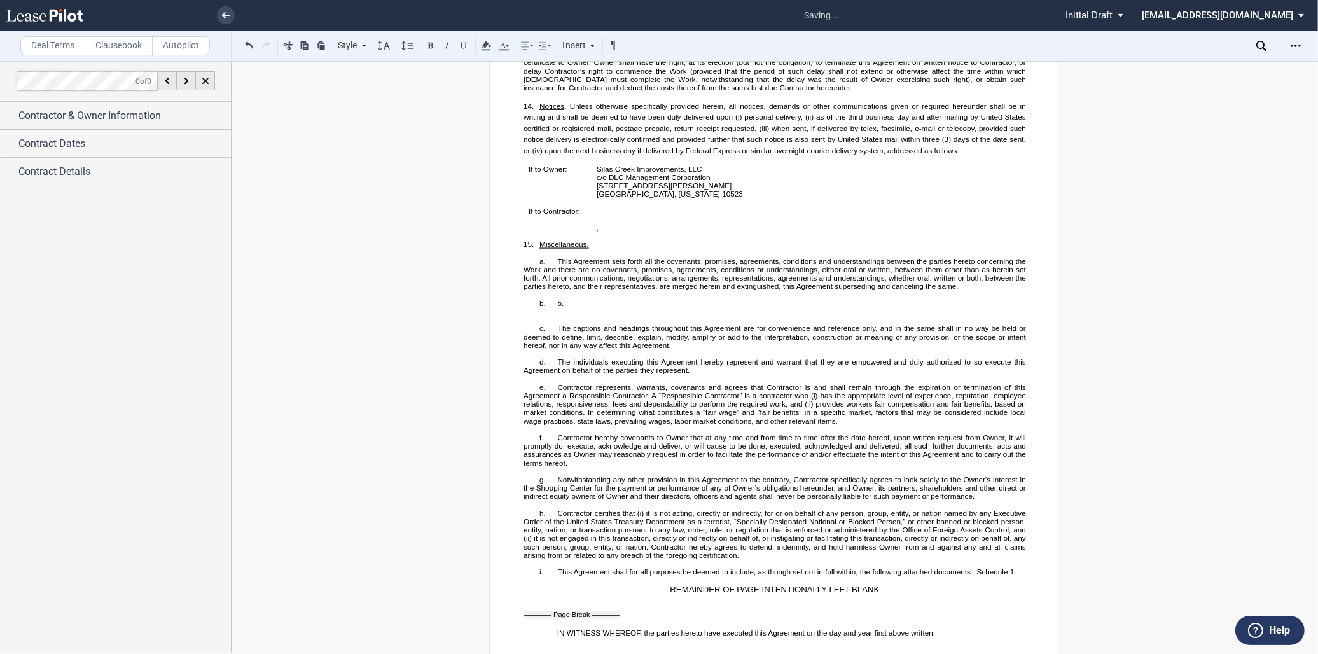
click at [569, 350] on span "The captions and headings throughout this Agreement are for convenience and ref…" at bounding box center [775, 336] width 504 height 25
click at [570, 324] on p "​ ﻿ ﻿ ​" at bounding box center [774, 320] width 502 height 8
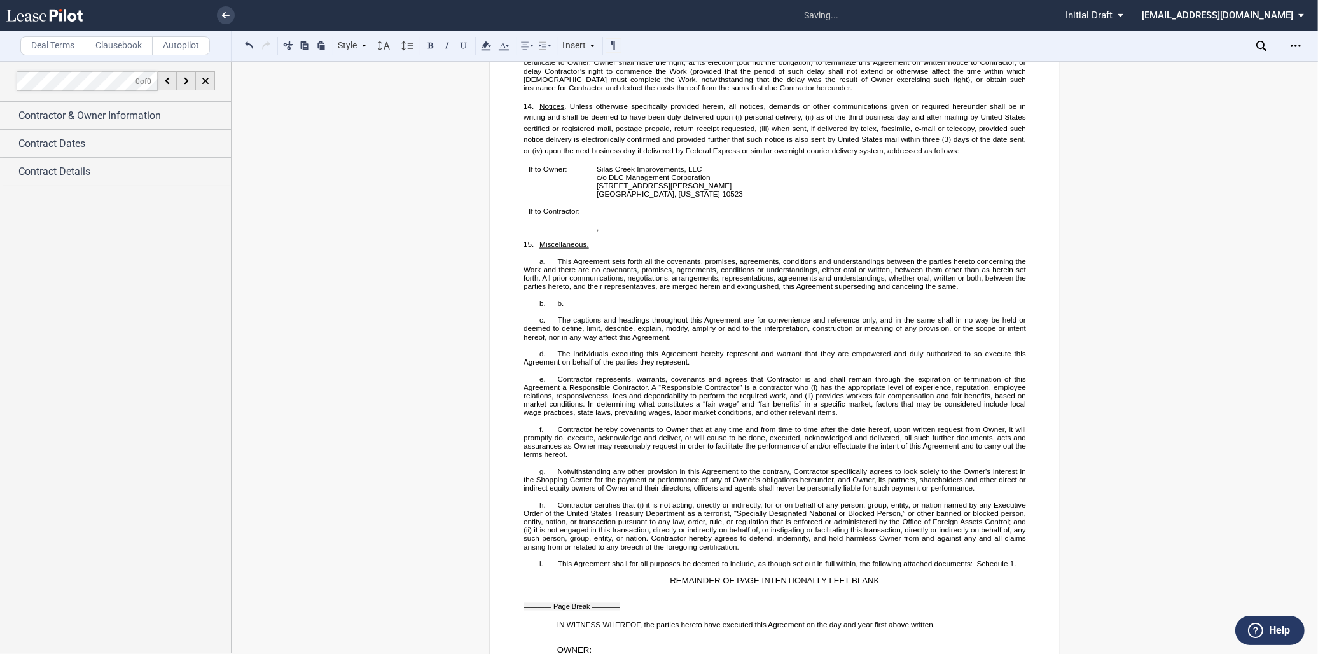
click at [575, 307] on p "b. ​b." at bounding box center [774, 303] width 502 height 8
click at [592, 315] on p "​ ​ ﻿ ﻿ ​" at bounding box center [774, 311] width 502 height 8
click at [589, 315] on p "​ ​ ﻿ ﻿ ​" at bounding box center [774, 311] width 502 height 8
click at [587, 307] on p "b. ​" at bounding box center [774, 303] width 502 height 8
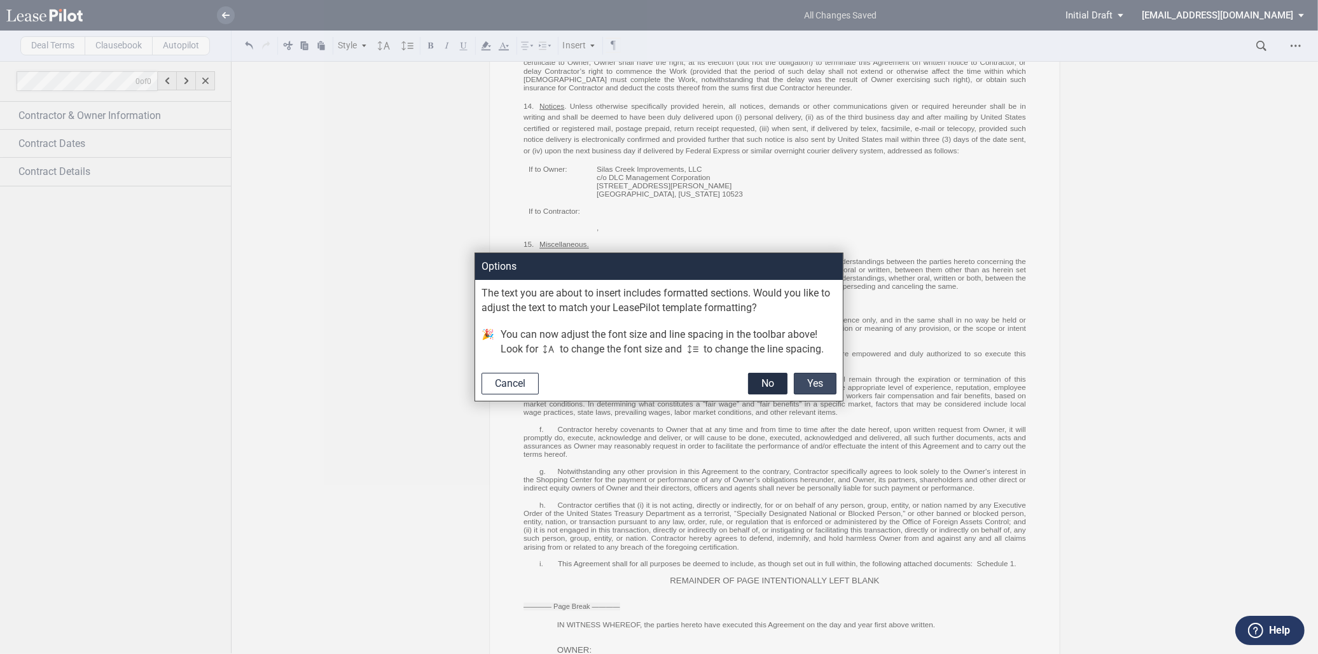
click at [808, 377] on button "Yes" at bounding box center [815, 384] width 43 height 22
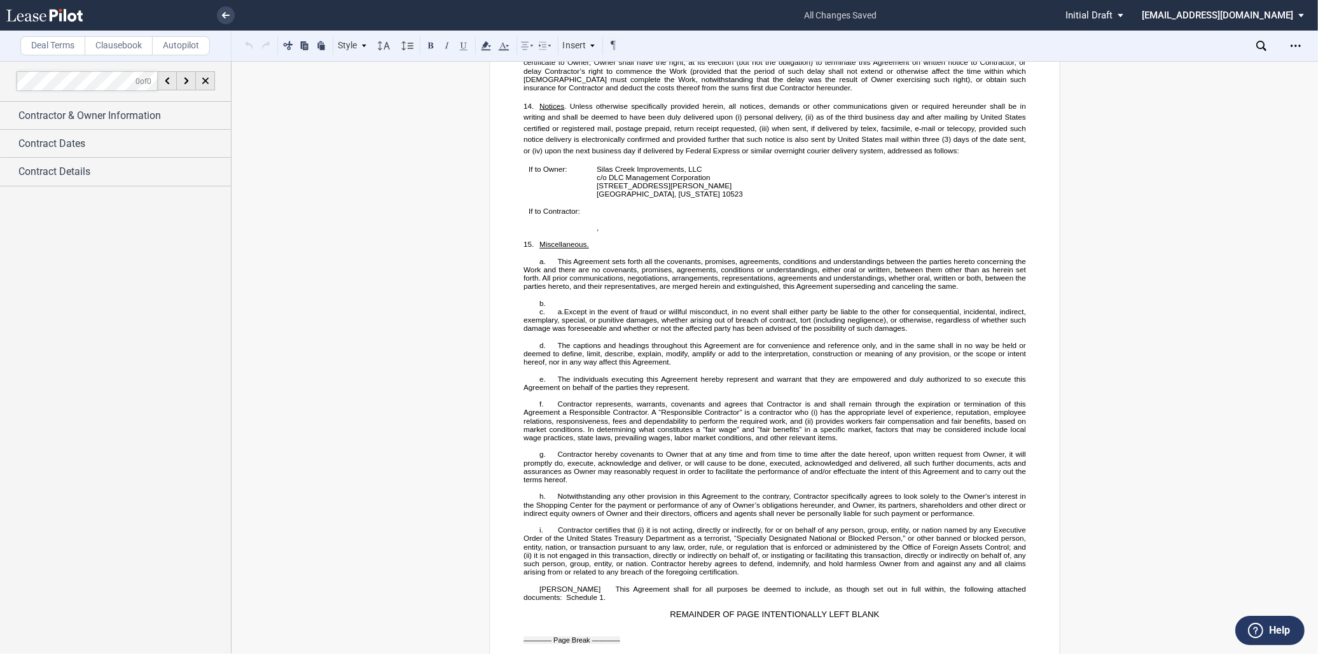
click at [562, 324] on span "Except in the event of fraud or willful misconduct, in no event shall either pa…" at bounding box center [775, 315] width 504 height 17
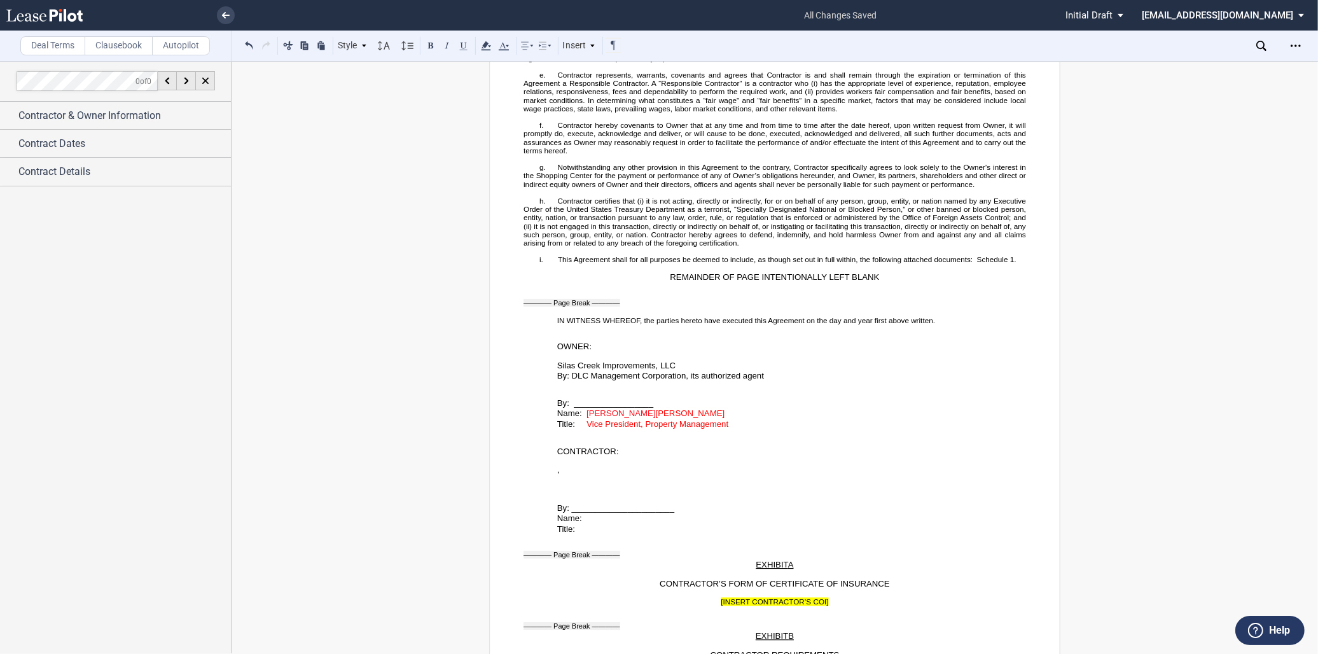
scroll to position [1948, 0]
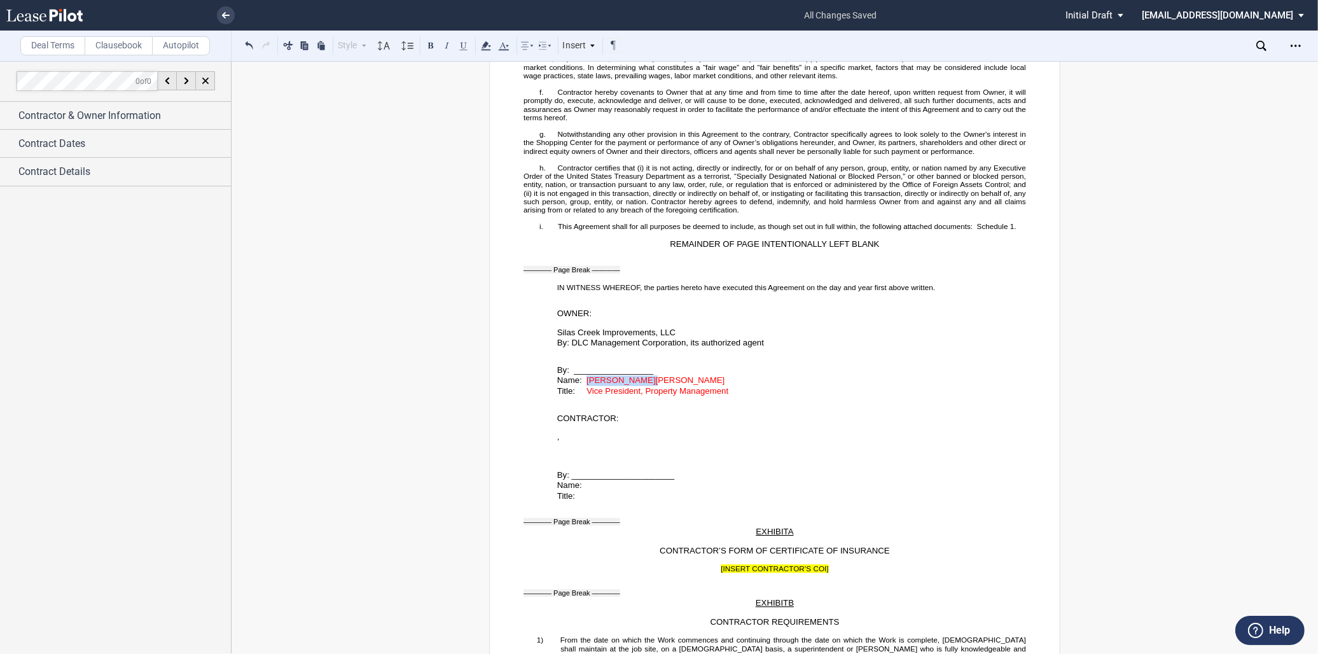
drag, startPoint x: 644, startPoint y: 415, endPoint x: 585, endPoint y: 417, distance: 58.5
click at [585, 385] on span "Name: [PERSON_NAME] [PERSON_NAME]" at bounding box center [640, 381] width 167 height 10
drag, startPoint x: 584, startPoint y: 419, endPoint x: 752, endPoint y: 430, distance: 168.9
click at [752, 430] on div "SHORT FORM CONSTRUCTION CONTRACT ﻿ This SHORT FORM CONSTRUCTION CONTRACT (this …" at bounding box center [774, 609] width 502 height 4820
click at [512, 41] on div "Style Normal 8pt 9pt 10pt 10.5pt 11pt 12pt 14pt 16pt Normal 1 1.15 1.5 2 3 No C…" at bounding box center [432, 46] width 380 height 17
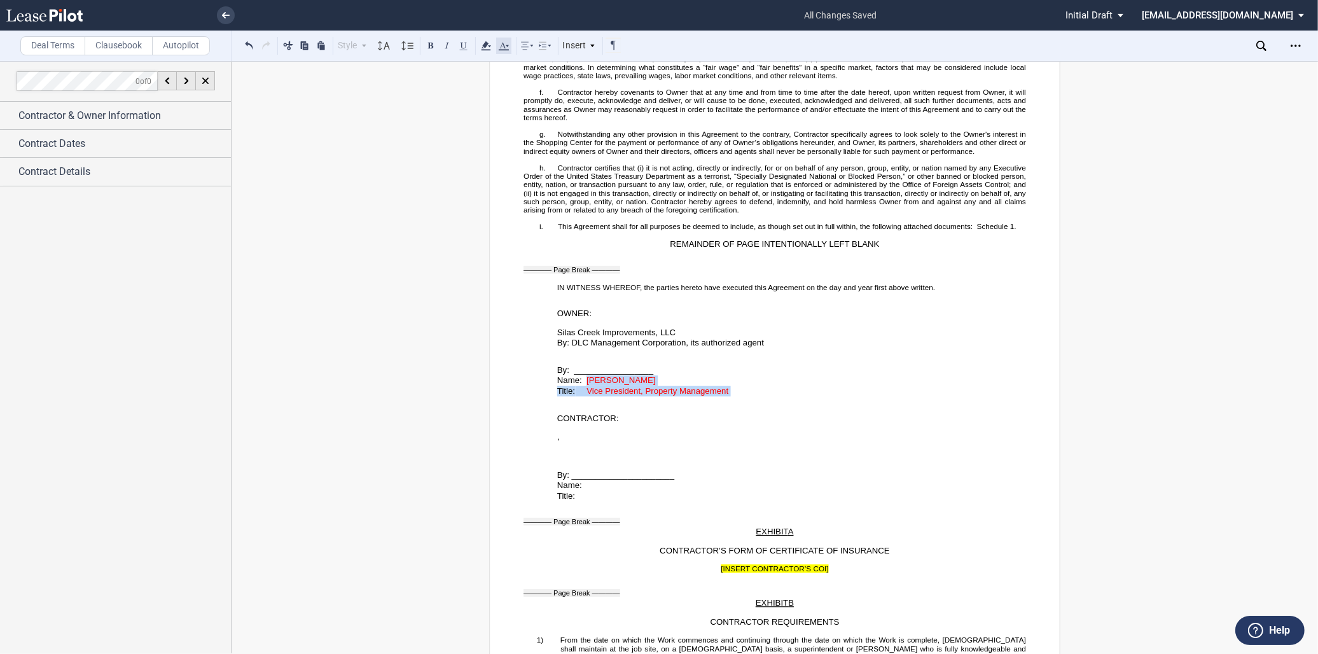
click at [506, 45] on use at bounding box center [504, 46] width 10 height 8
click at [595, 131] on button at bounding box center [599, 136] width 19 height 19
click at [644, 397] on div "﻿ ﻿ By: _________________ Name: [PERSON_NAME] Title: Vice President, Property M…" at bounding box center [774, 373] width 502 height 48
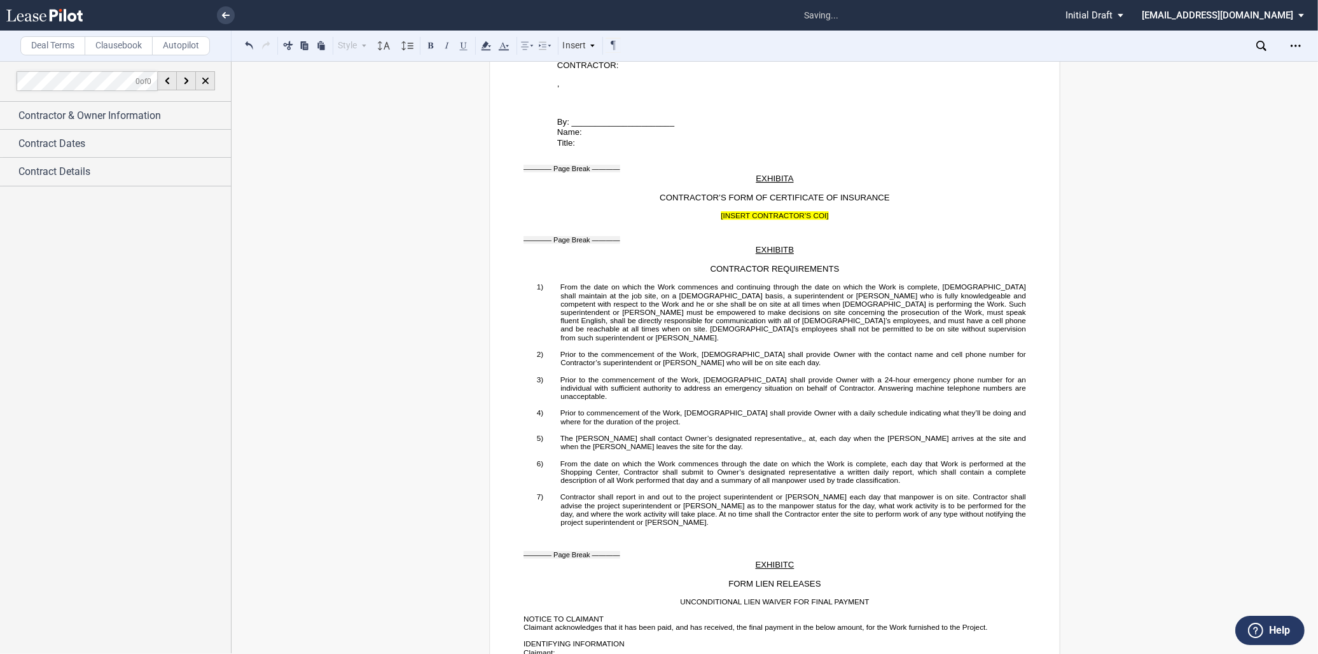
click at [649, 350] on p "﻿" at bounding box center [774, 346] width 502 height 8
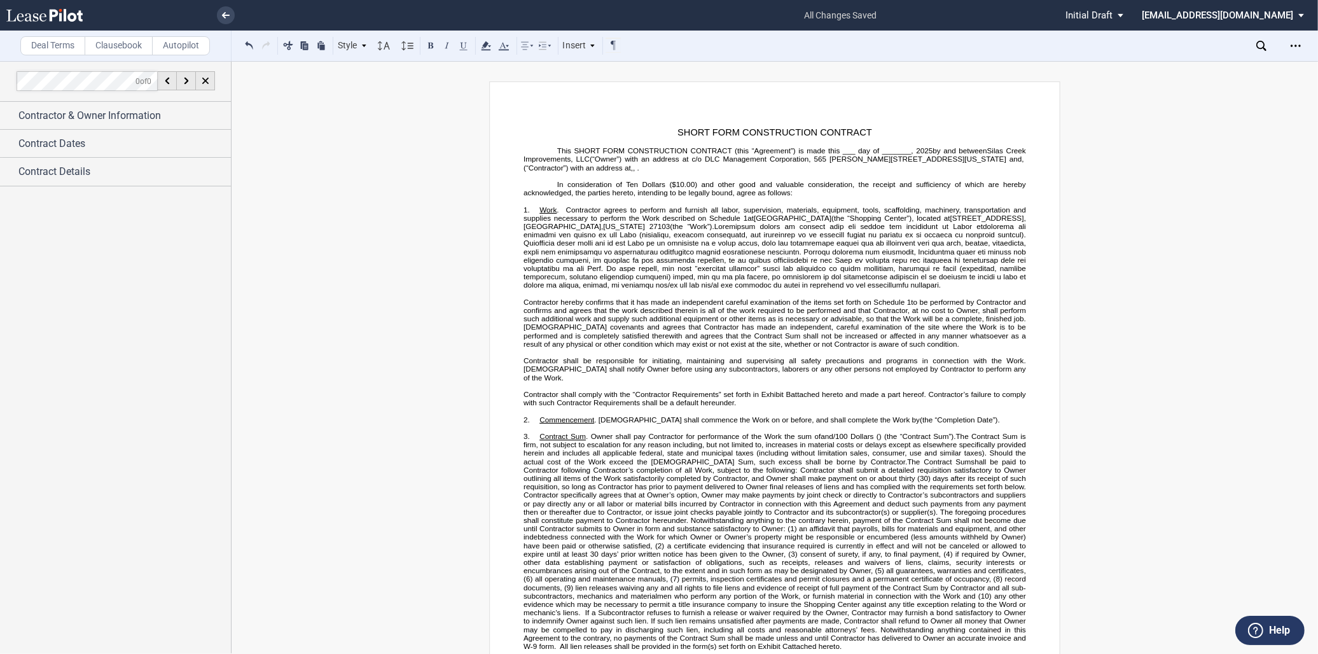
scroll to position [0, 0]
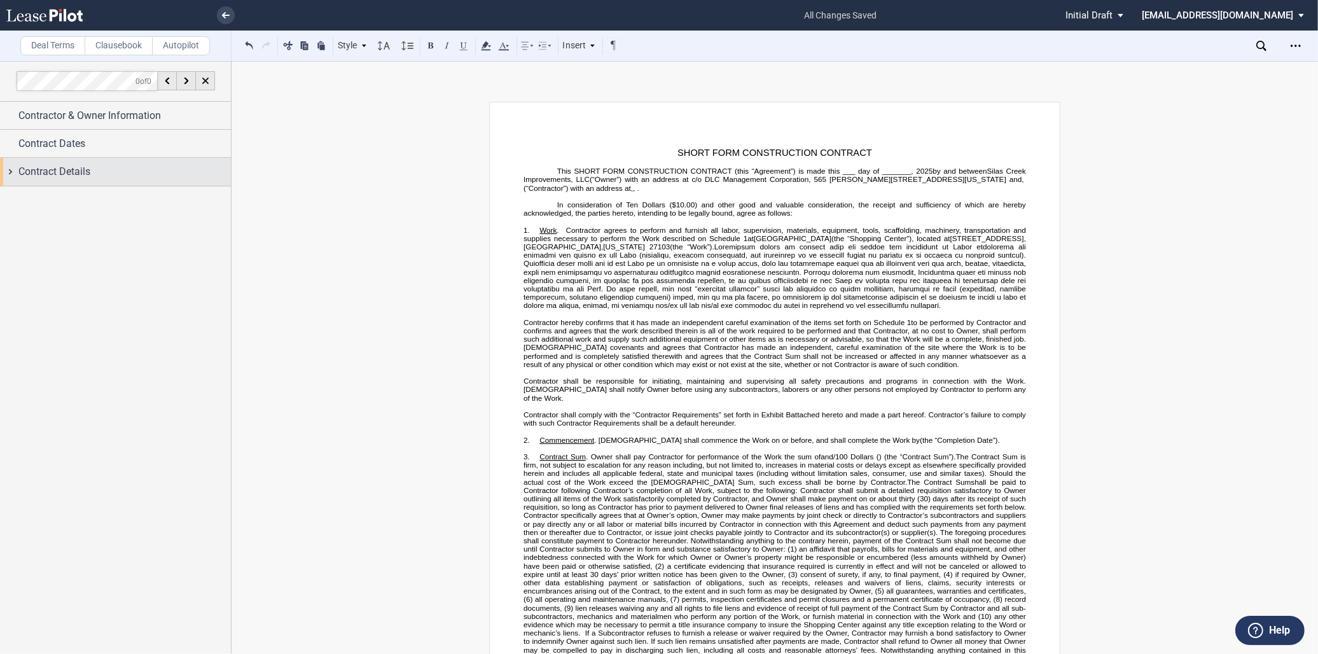
click at [62, 160] on div "Contract Details" at bounding box center [115, 171] width 231 height 27
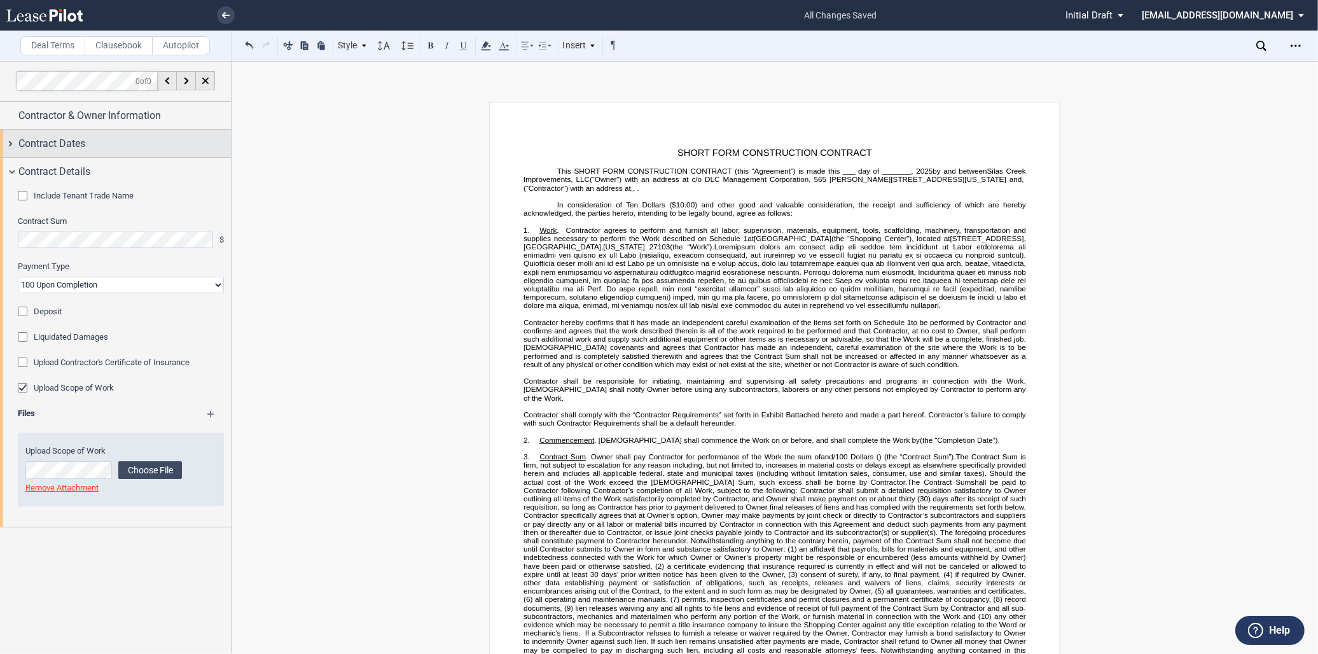
click at [139, 141] on div "Contract Dates" at bounding box center [124, 143] width 212 height 15
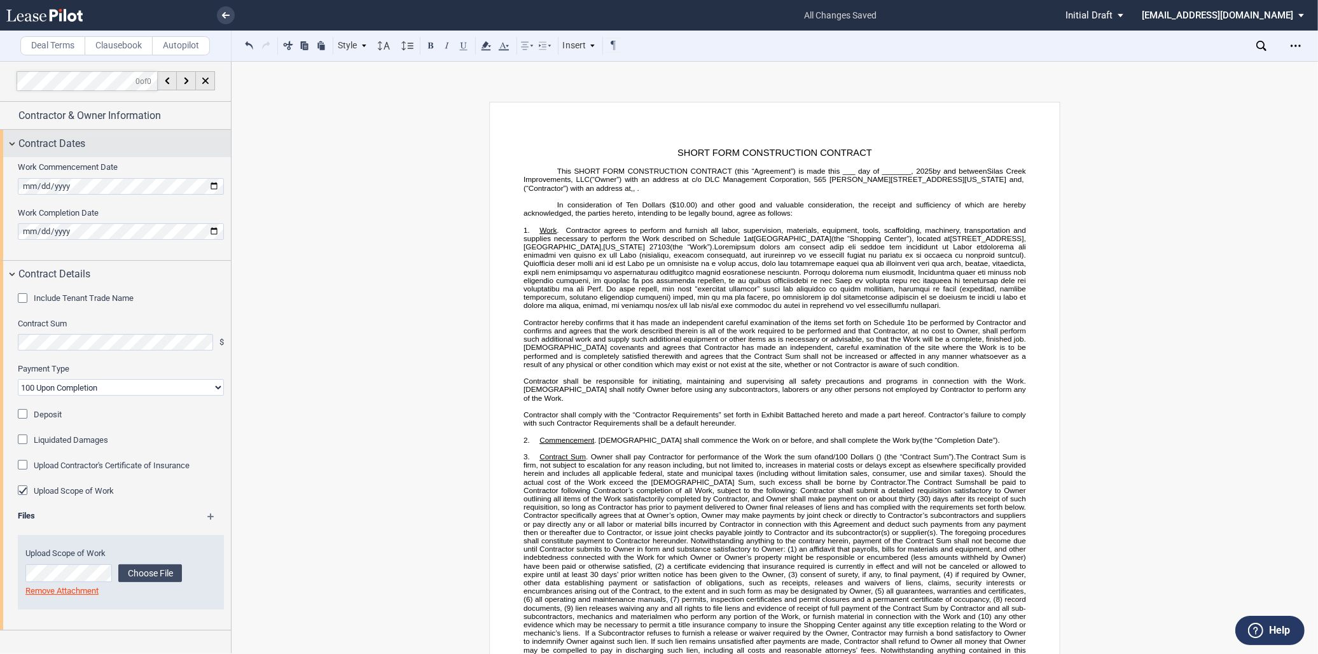
click at [138, 141] on div "Contract Dates" at bounding box center [124, 143] width 212 height 15
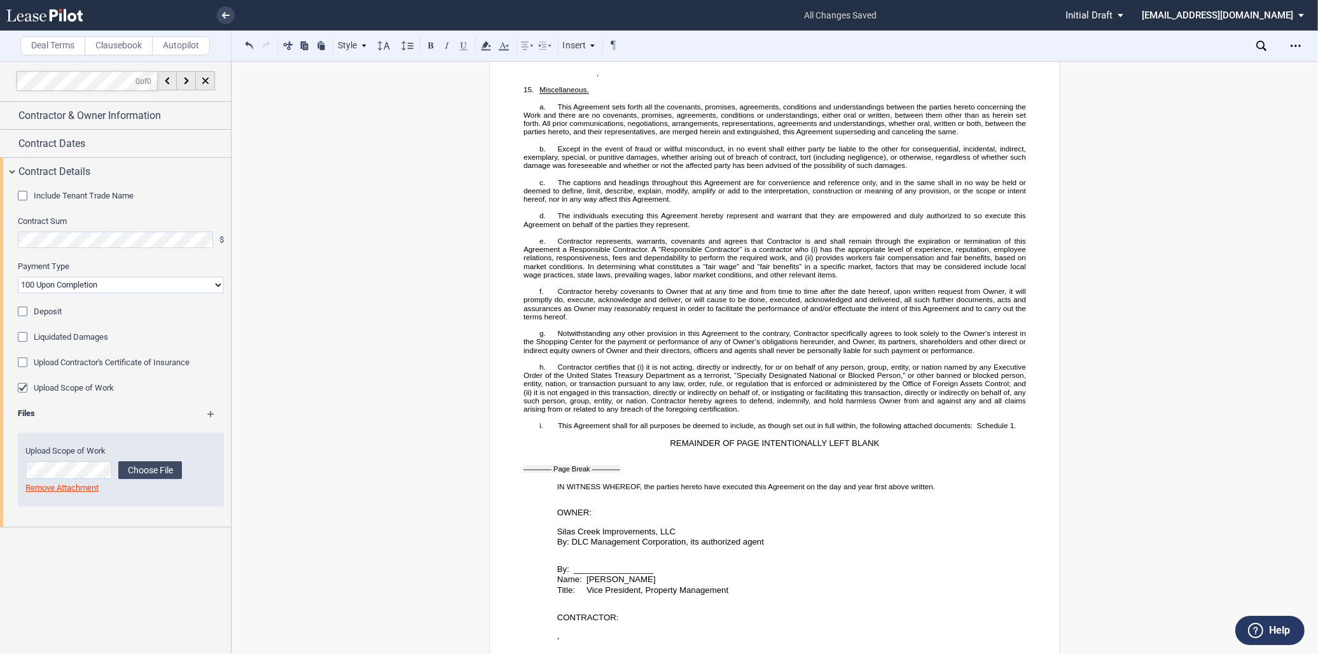
scroll to position [1696, 0]
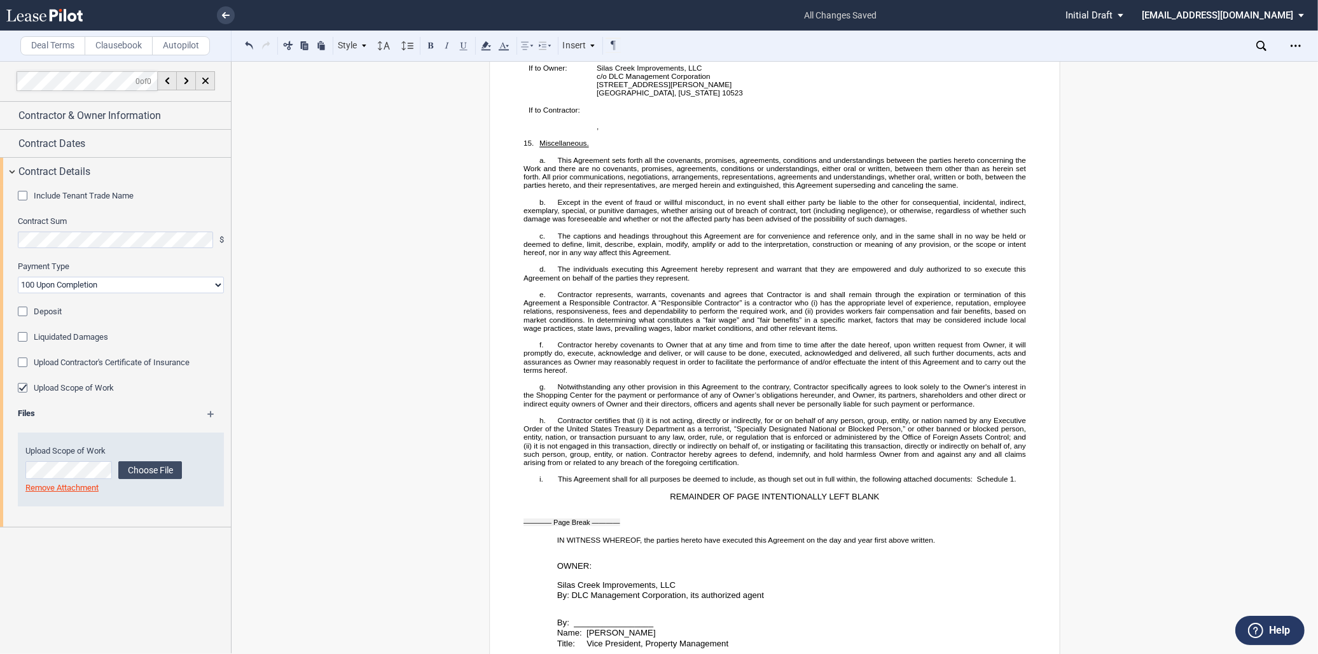
click at [872, 408] on span "Notwithstanding any other provision in this Agreement to the contrary, Contract…" at bounding box center [775, 395] width 504 height 25
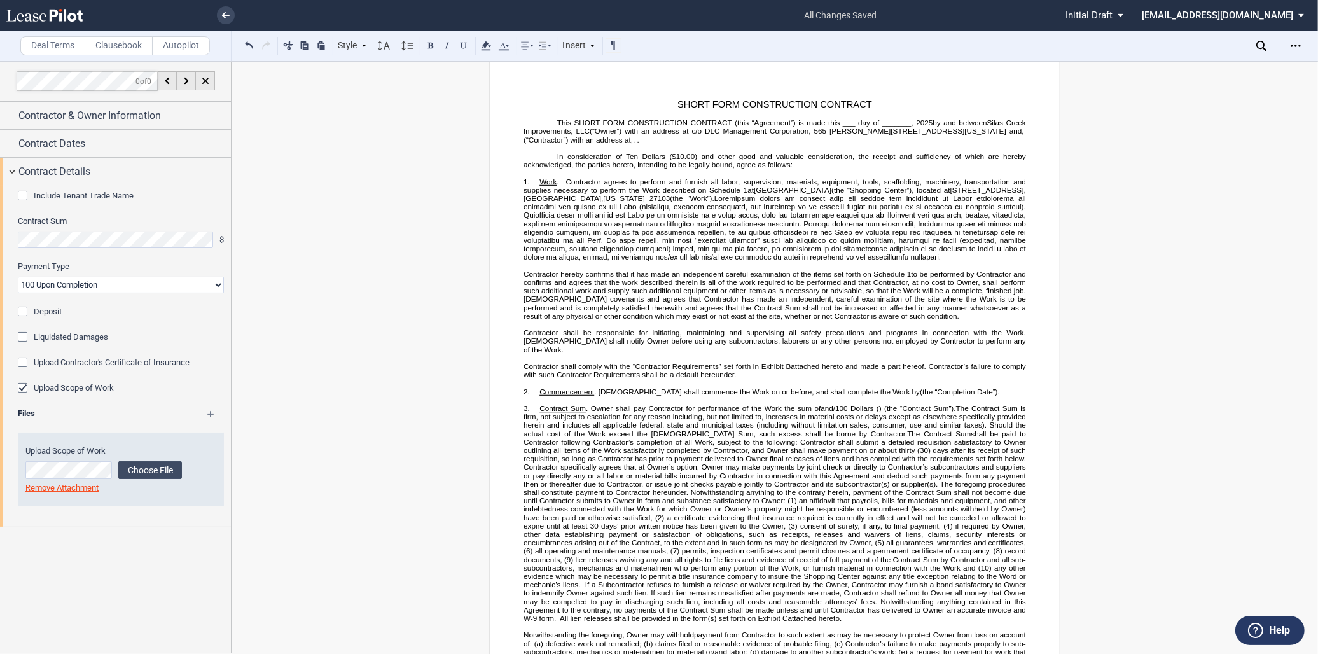
scroll to position [71, 0]
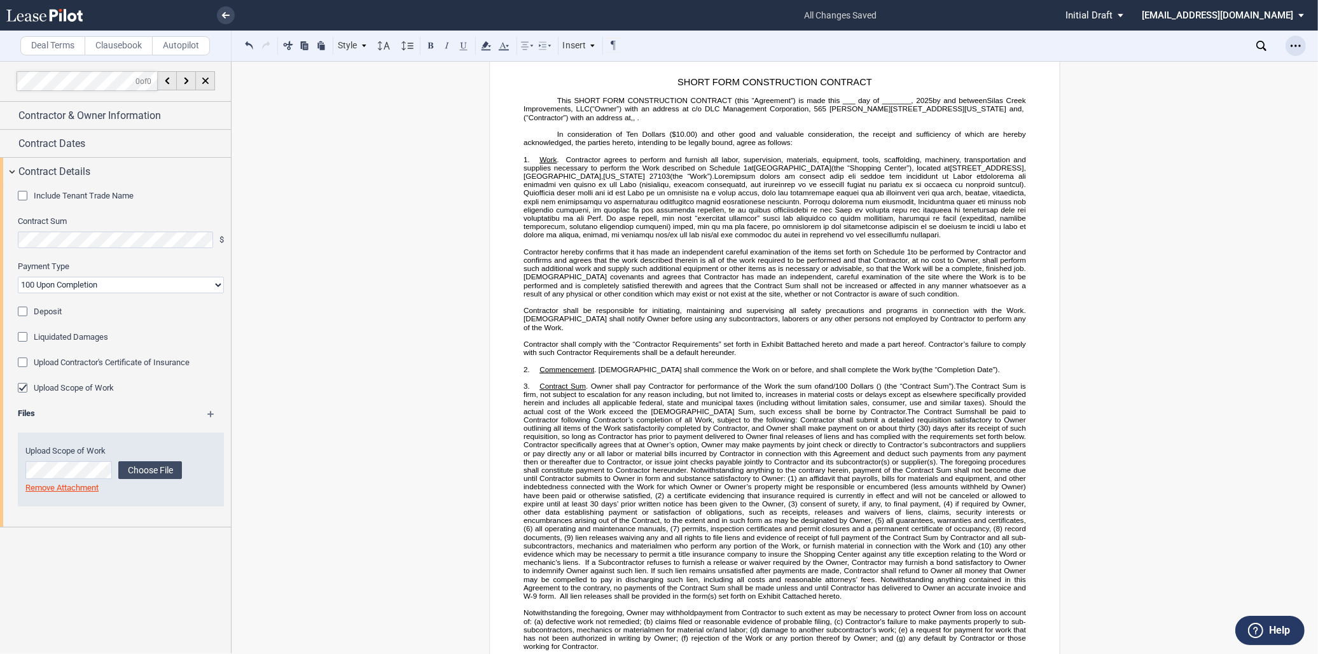
click at [1290, 43] on icon "Open Lease options menu" at bounding box center [1295, 46] width 10 height 10
click at [1179, 159] on div "Compare" at bounding box center [1221, 162] width 155 height 11
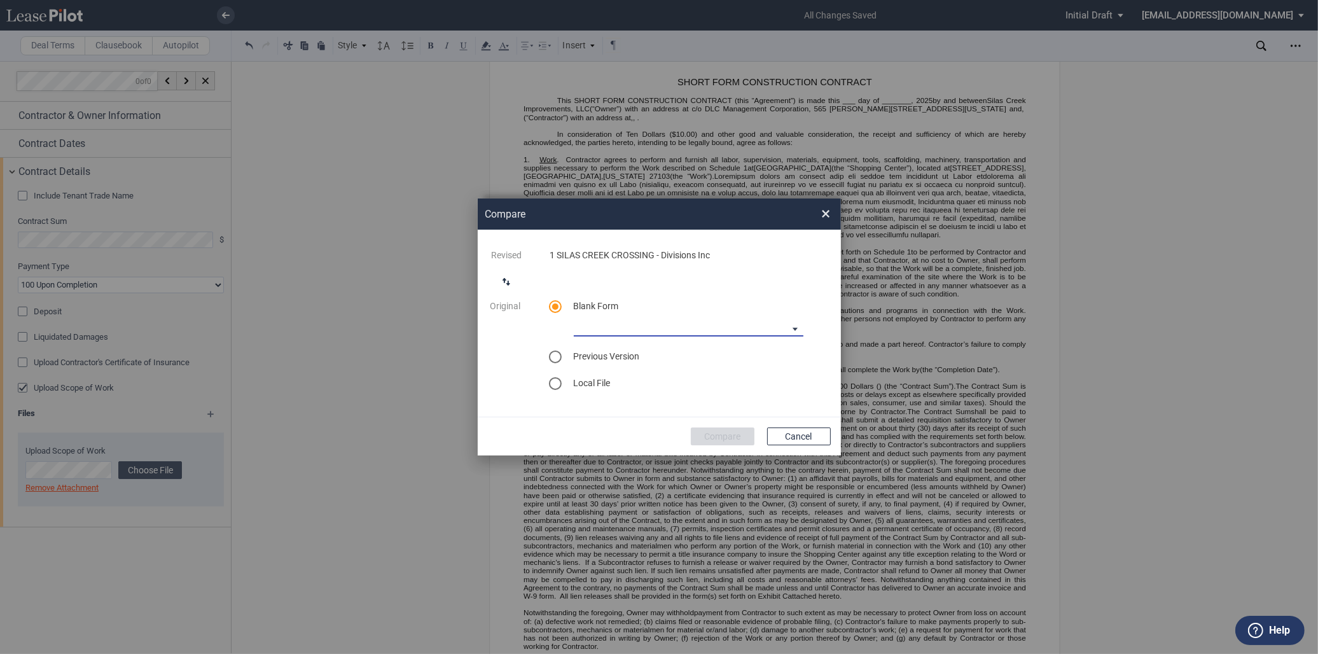
click at [728, 326] on md-select "90-10 Payment Blank Form (Construction Contract) 30-30-30-10 Payment Blank Form…" at bounding box center [689, 326] width 230 height 19
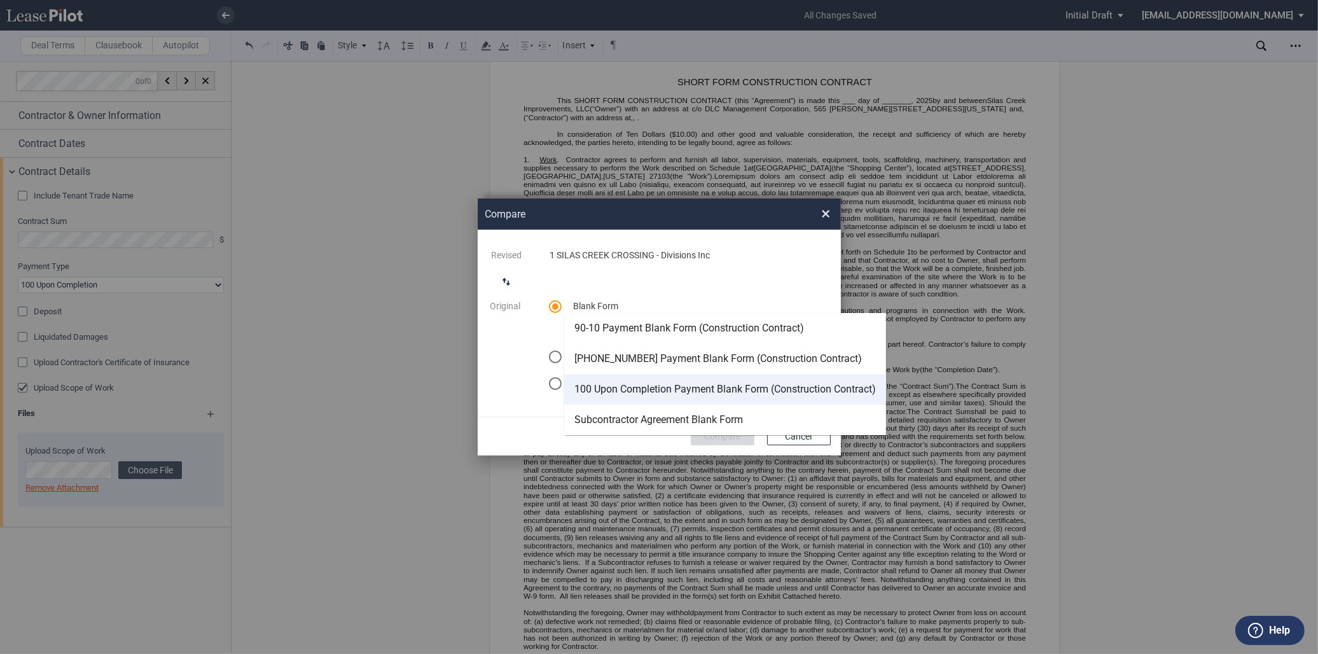
click at [644, 393] on div "100 Upon Completion Payment Blank Form (Construction Contract)" at bounding box center [724, 389] width 301 height 14
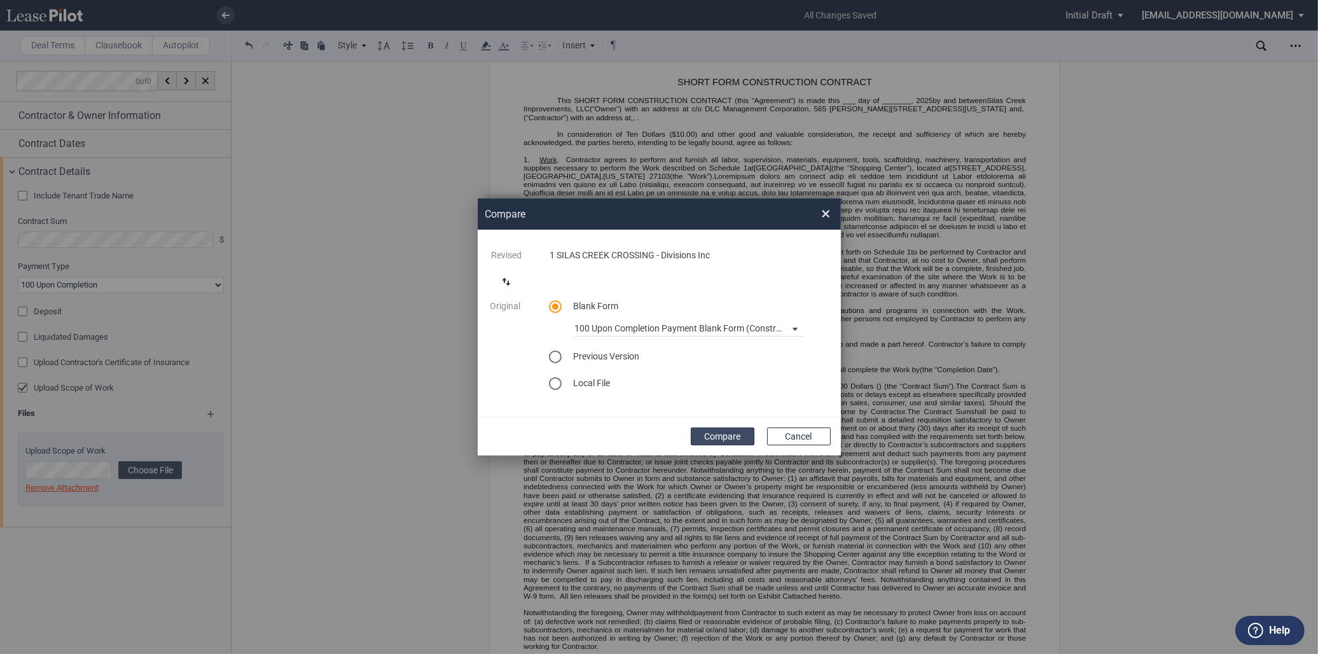
click at [731, 429] on button "Compare" at bounding box center [723, 436] width 64 height 18
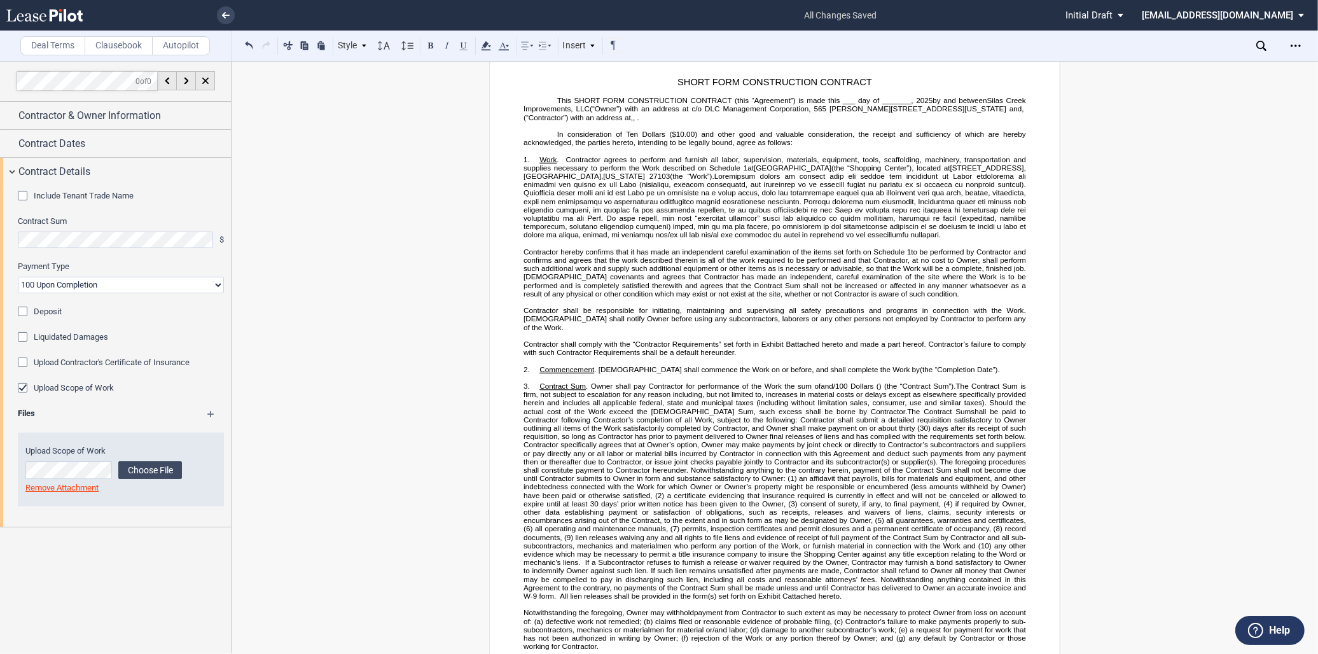
drag, startPoint x: 897, startPoint y: 183, endPoint x: 908, endPoint y: 191, distance: 12.7
click at [897, 189] on span at bounding box center [775, 205] width 504 height 67
click at [1296, 45] on icon "Open Lease options menu" at bounding box center [1295, 46] width 10 height 10
click at [1167, 72] on div "Download" at bounding box center [1221, 68] width 155 height 11
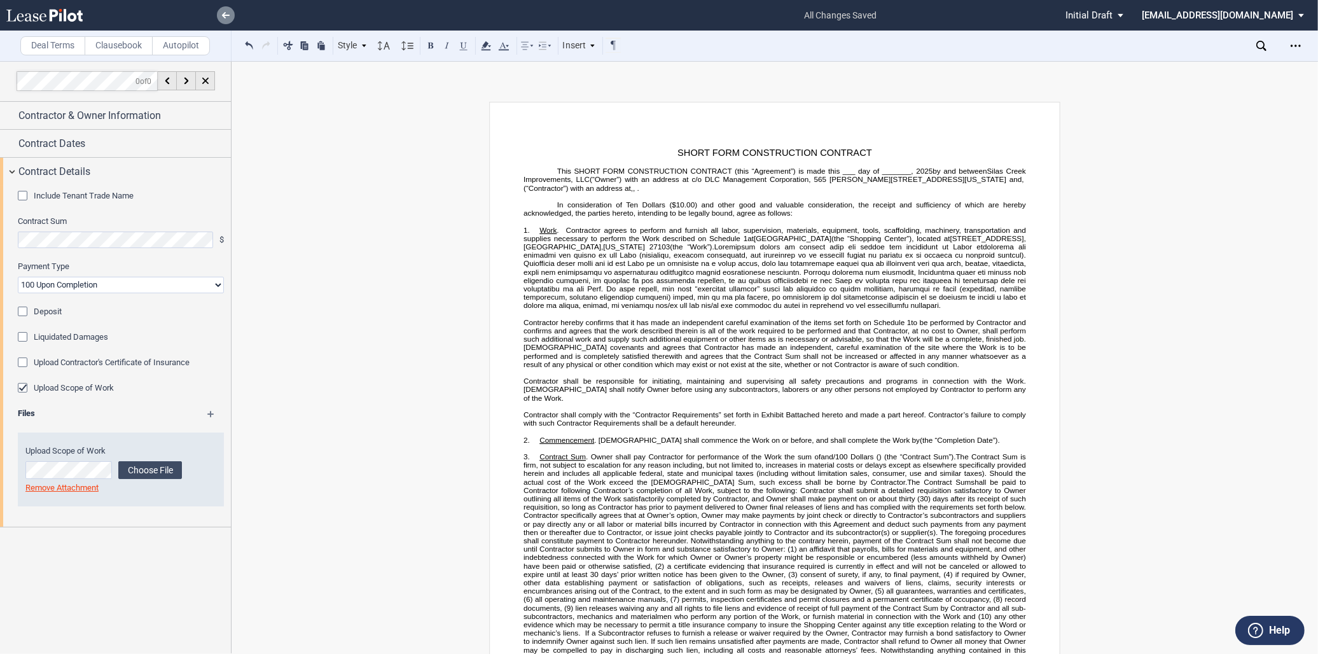
click at [223, 15] on use at bounding box center [226, 15] width 8 height 6
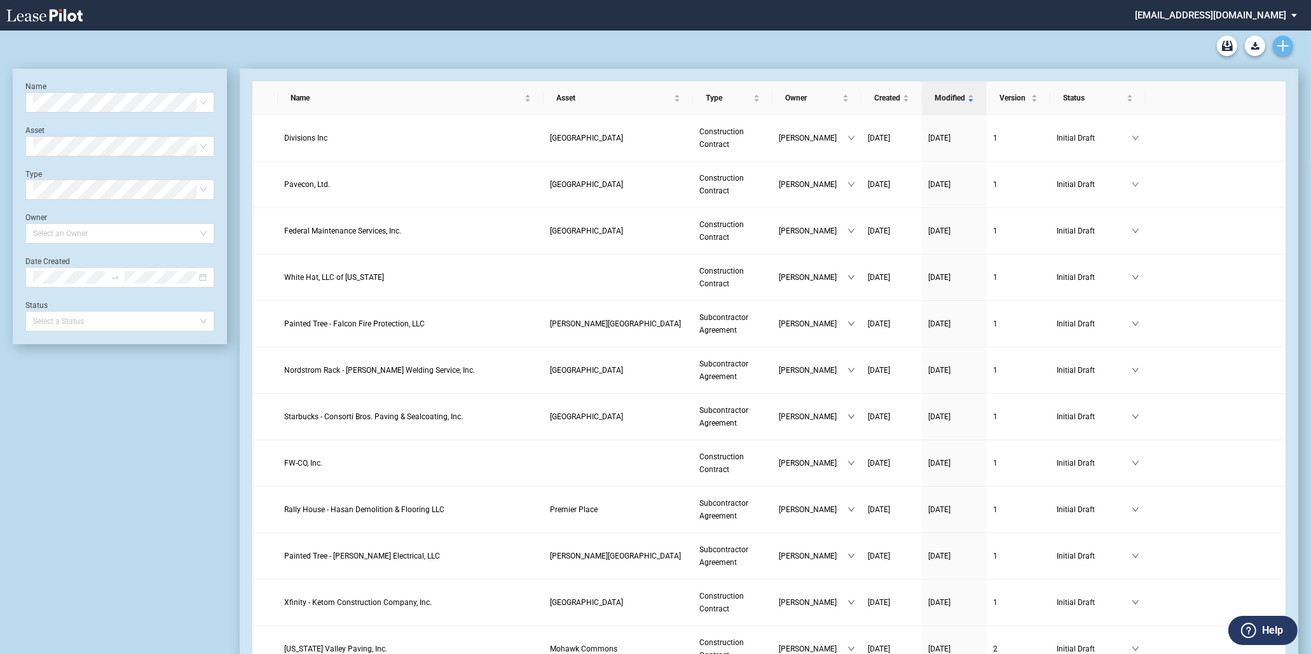
click at [1285, 51] on link "Create new document" at bounding box center [1283, 46] width 20 height 20
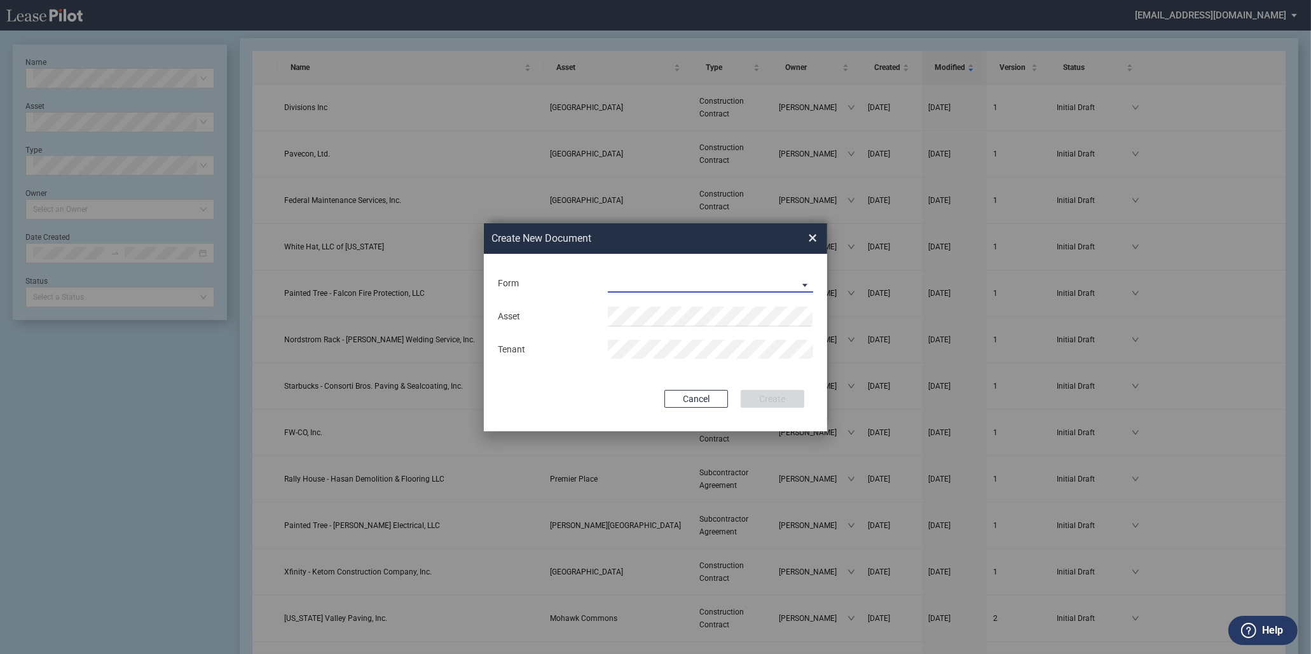
click at [710, 289] on md-select "Construction Contract Subcontractor Agreement" at bounding box center [710, 282] width 205 height 19
click at [684, 283] on div "Construction Contract" at bounding box center [658, 284] width 98 height 14
click at [698, 336] on span "Silas Creek Crossing" at bounding box center [670, 341] width 104 height 10
click at [759, 396] on button "Create" at bounding box center [773, 400] width 64 height 18
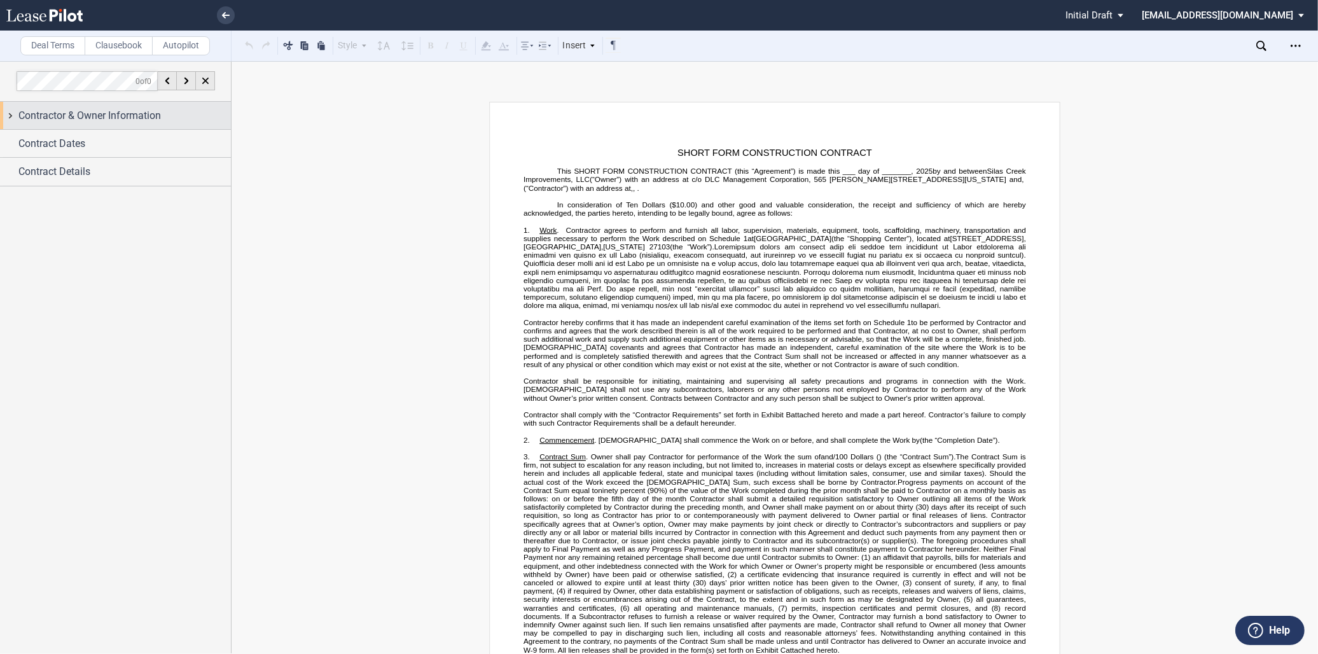
drag, startPoint x: 183, startPoint y: 109, endPoint x: 169, endPoint y: 126, distance: 21.7
click at [182, 109] on div "Contractor & Owner Information" at bounding box center [124, 115] width 212 height 15
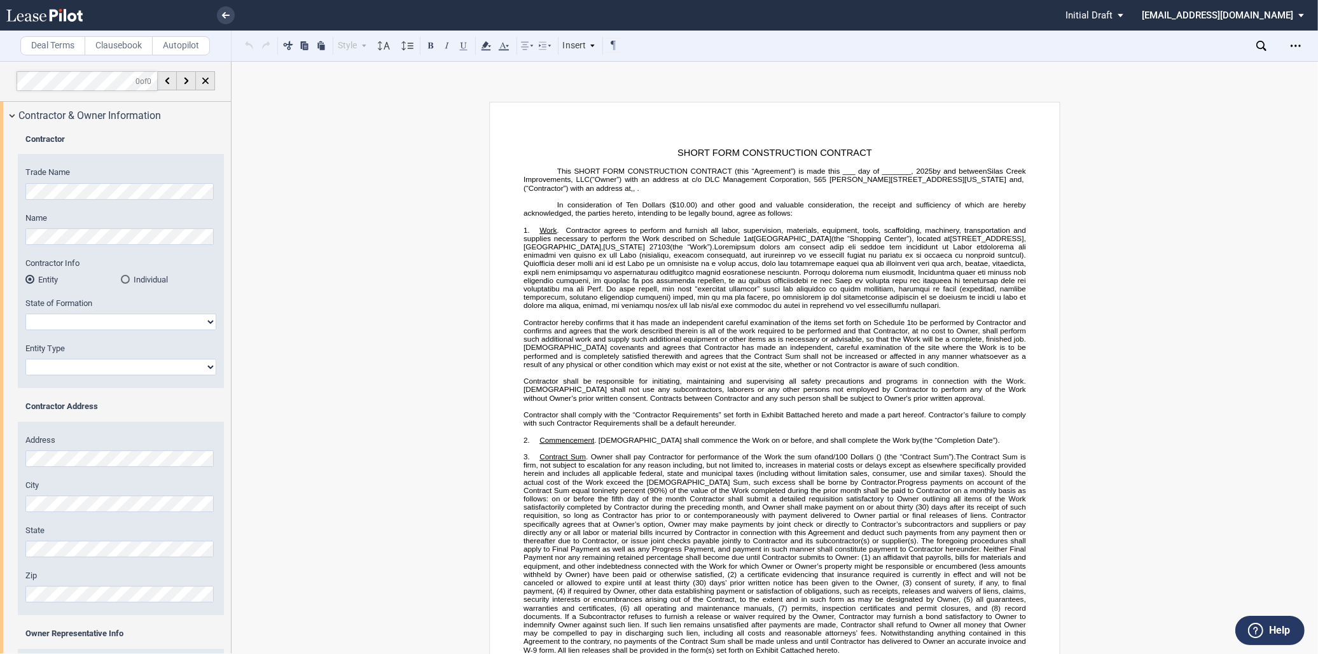
click at [0, 187] on html ".bocls-1{fill:#26354a;fill-rule:evenodd} Loading... × Pending... Pending... Ini…" at bounding box center [659, 327] width 1318 height 654
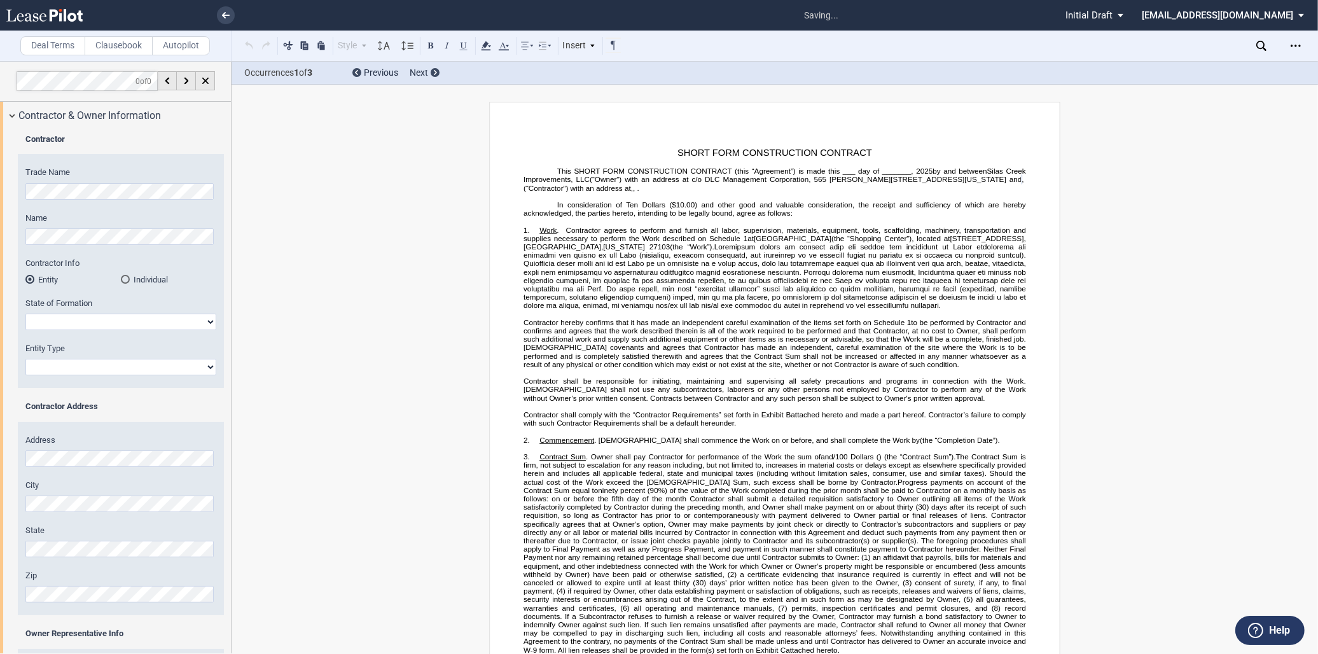
click at [92, 315] on select "Alabama Alaska Arizona Arkansas California Colorado Connecticut Delaware Distri…" at bounding box center [120, 322] width 191 height 17
select select "[US_STATE]"
click at [25, 314] on select "Alabama Alaska Arizona Arkansas California Colorado Connecticut Delaware Distri…" at bounding box center [120, 322] width 191 height 17
click at [71, 367] on select "Corporation Limited Liability Company General Partnership Limited Partnership O…" at bounding box center [120, 367] width 191 height 17
select select "Corporation"
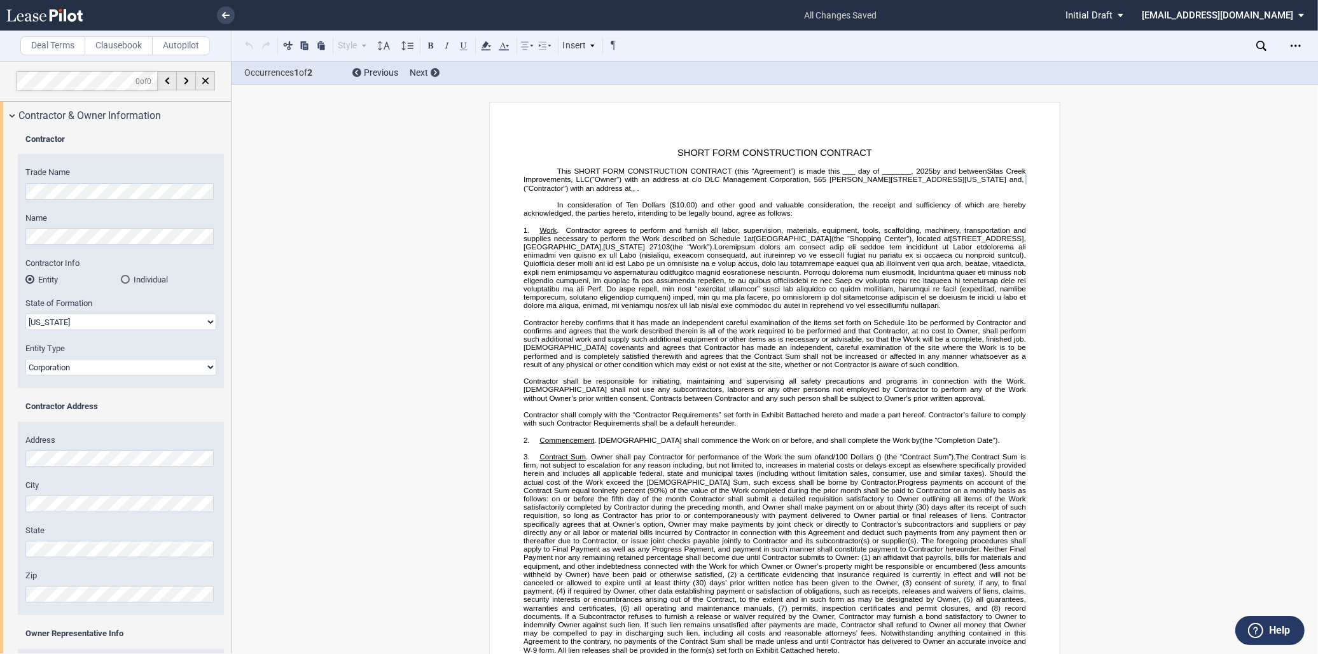
click at [25, 359] on select "Corporation Limited Liability Company General Partnership Limited Partnership O…" at bounding box center [120, 367] width 191 height 17
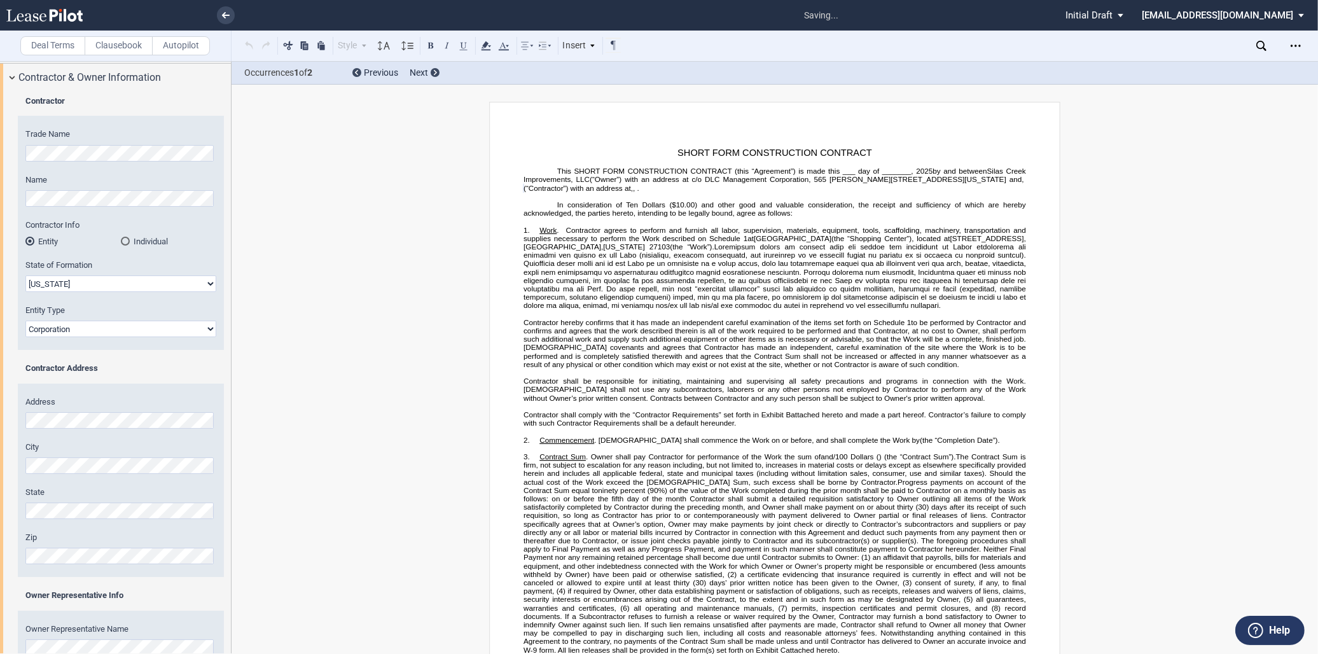
scroll to position [71, 0]
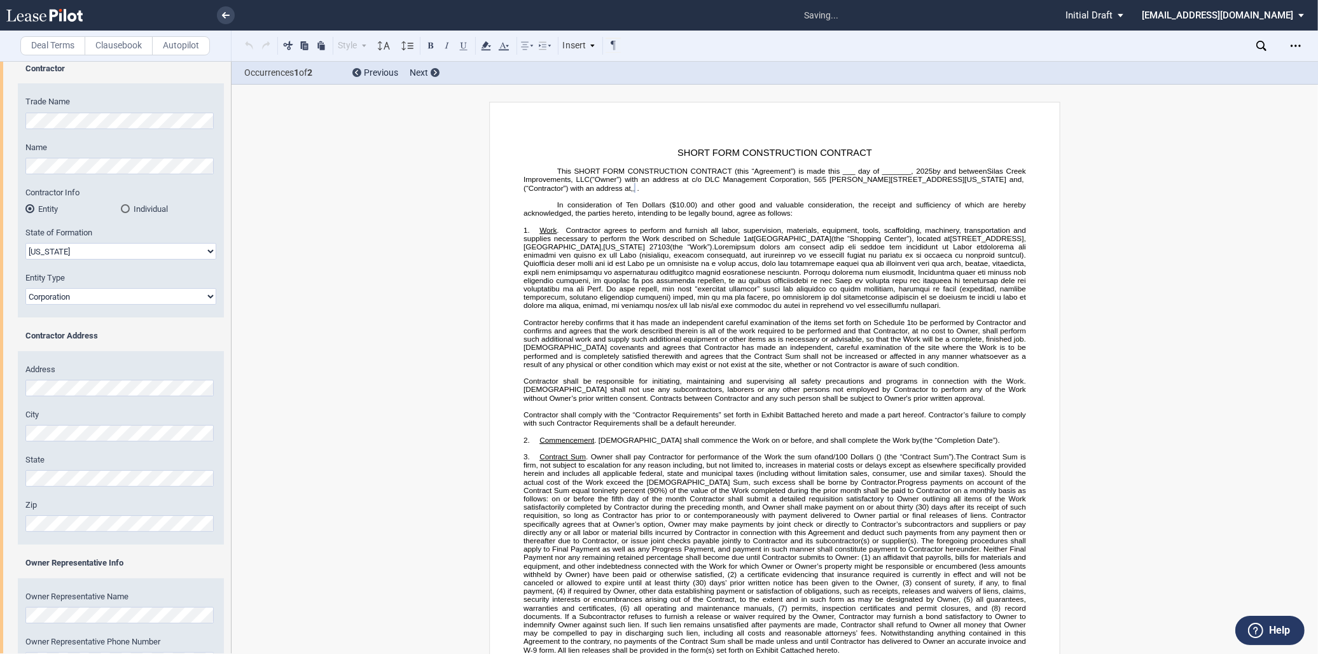
click at [59, 511] on div "Zip" at bounding box center [120, 515] width 191 height 32
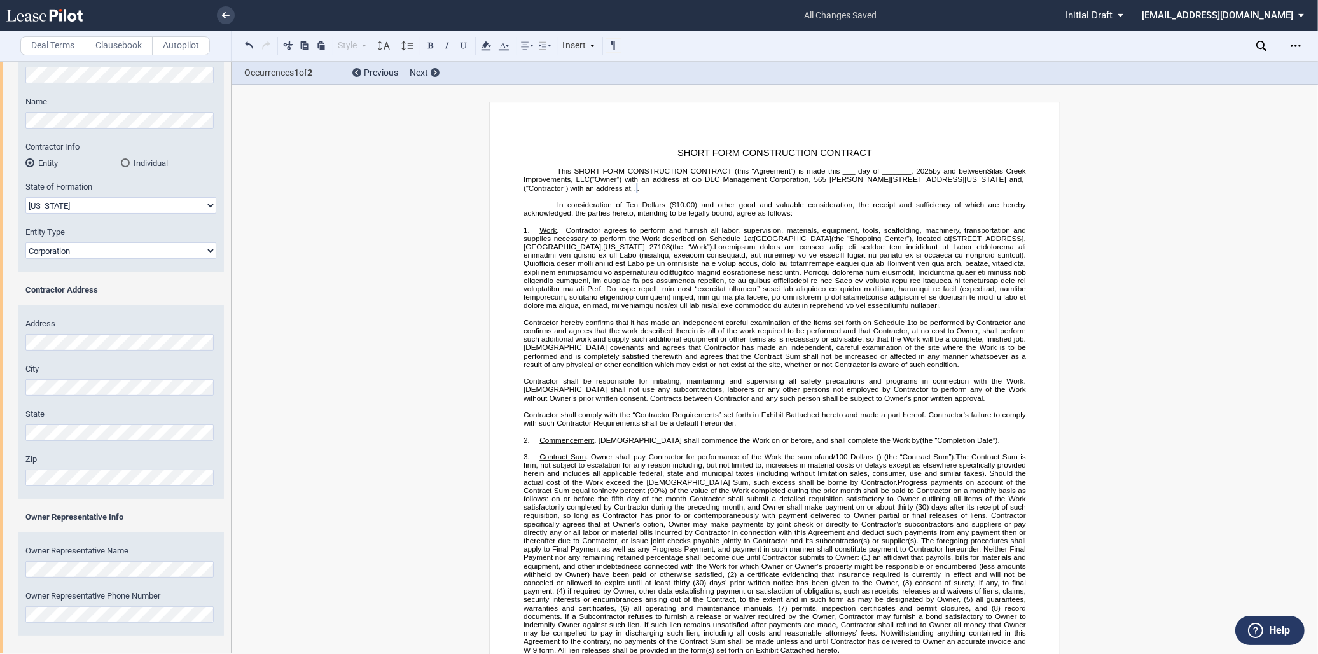
scroll to position [175, 0]
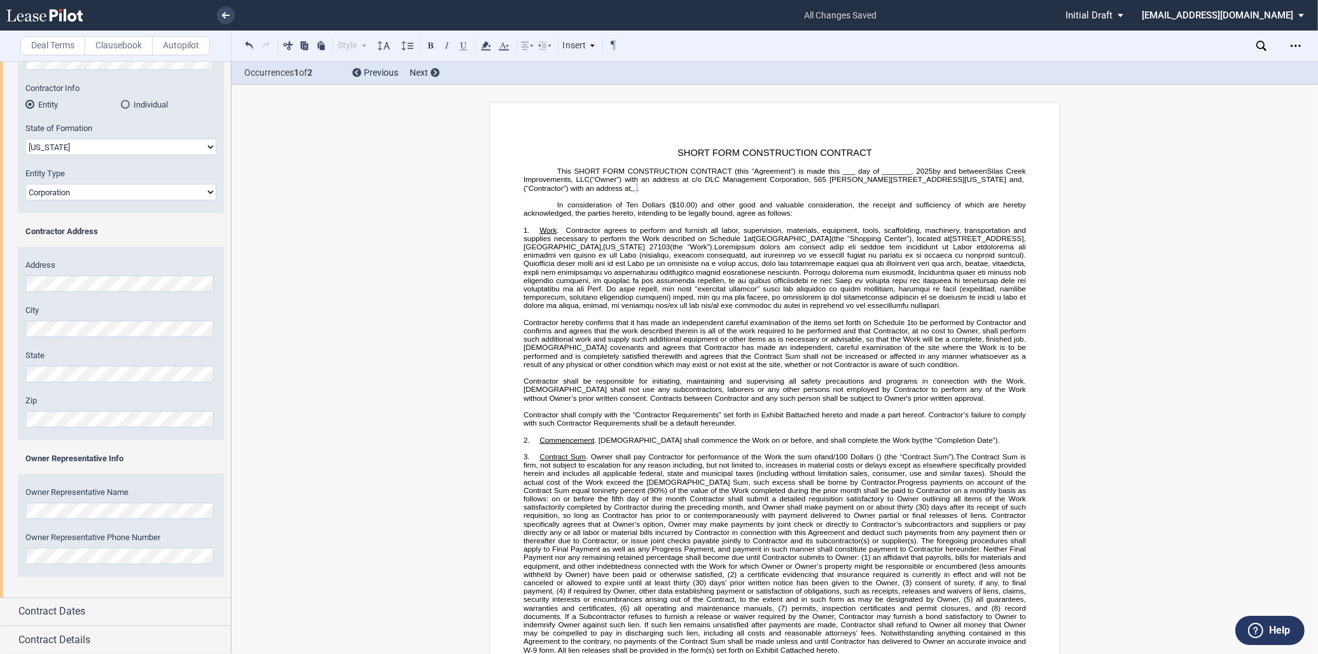
click at [69, 501] on div "Owner Representative Name" at bounding box center [120, 503] width 191 height 32
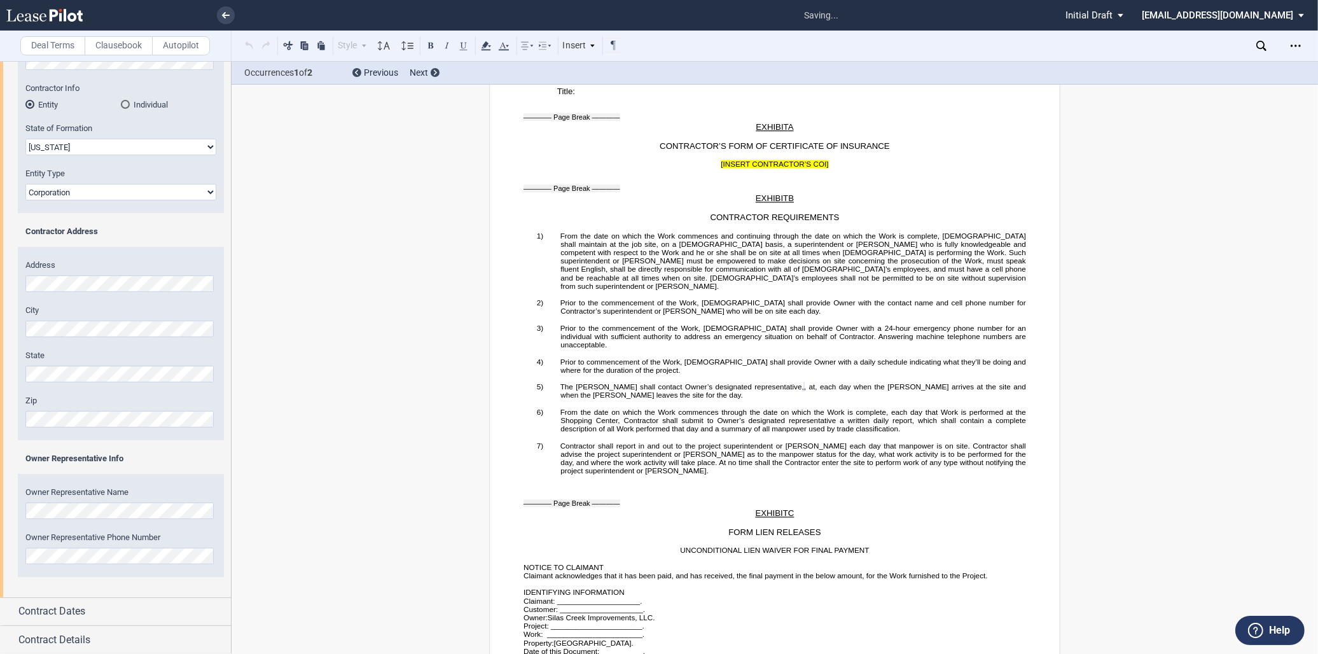
scroll to position [2664, 0]
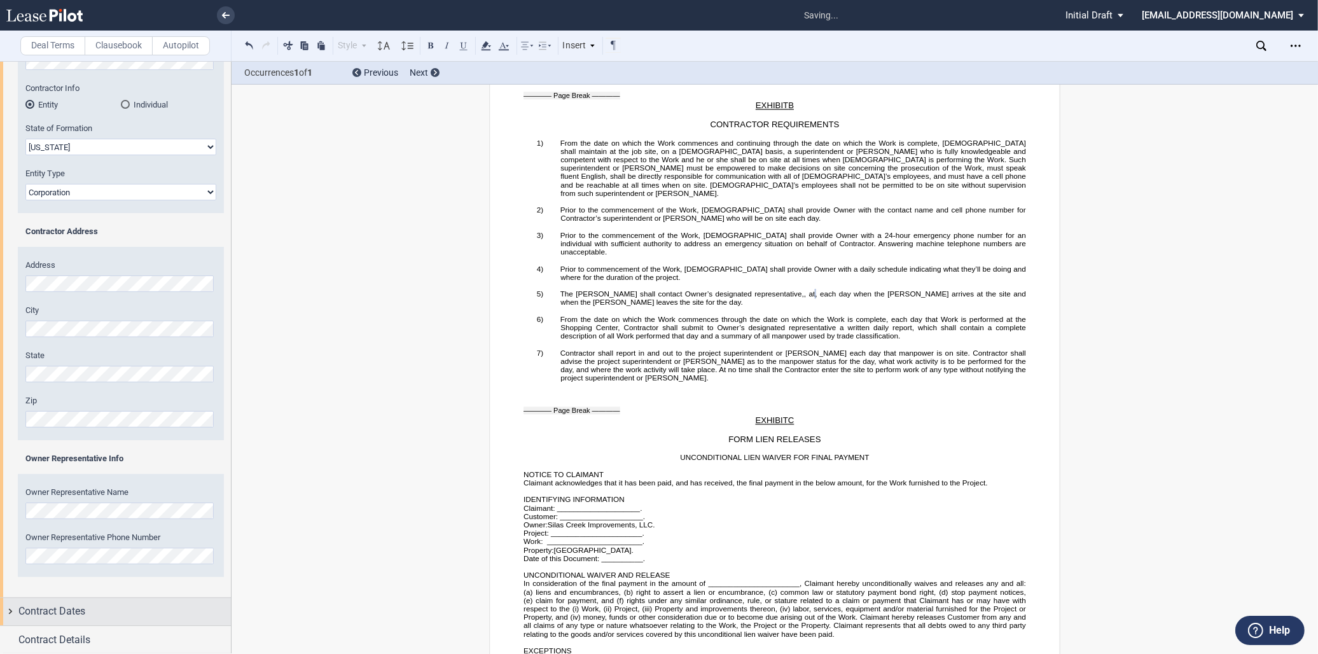
click at [92, 622] on div "Contract Dates" at bounding box center [115, 611] width 231 height 27
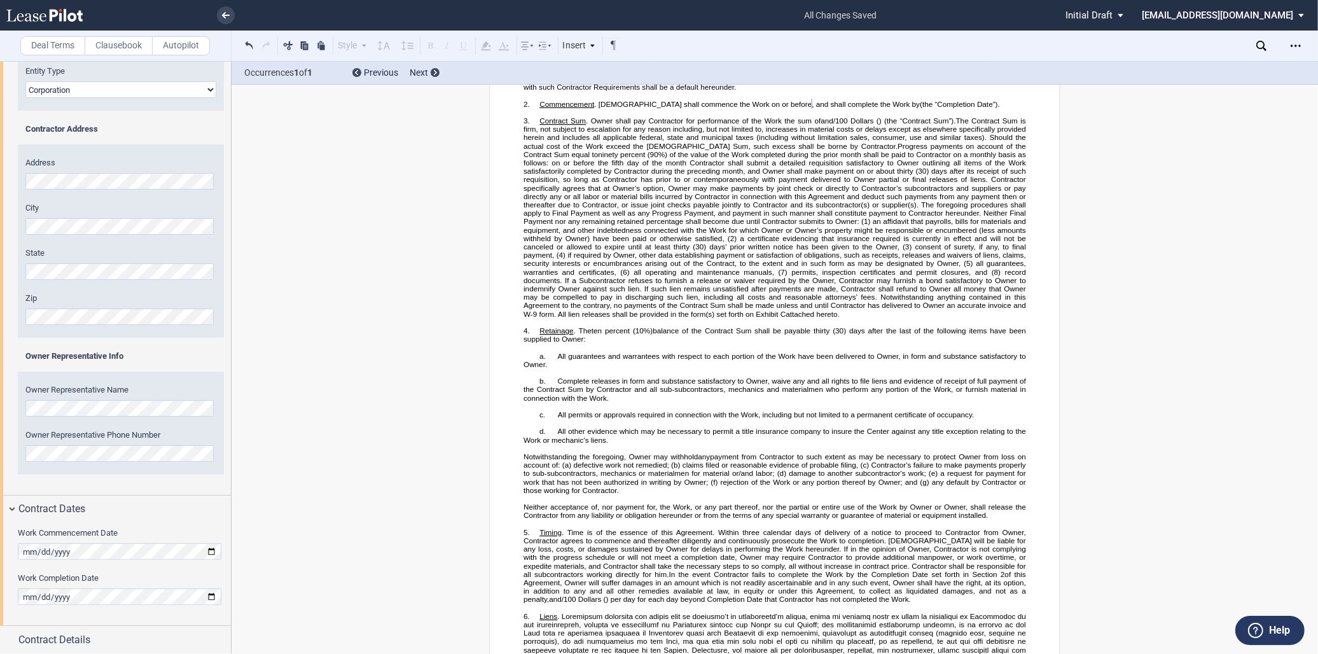
scroll to position [128, 0]
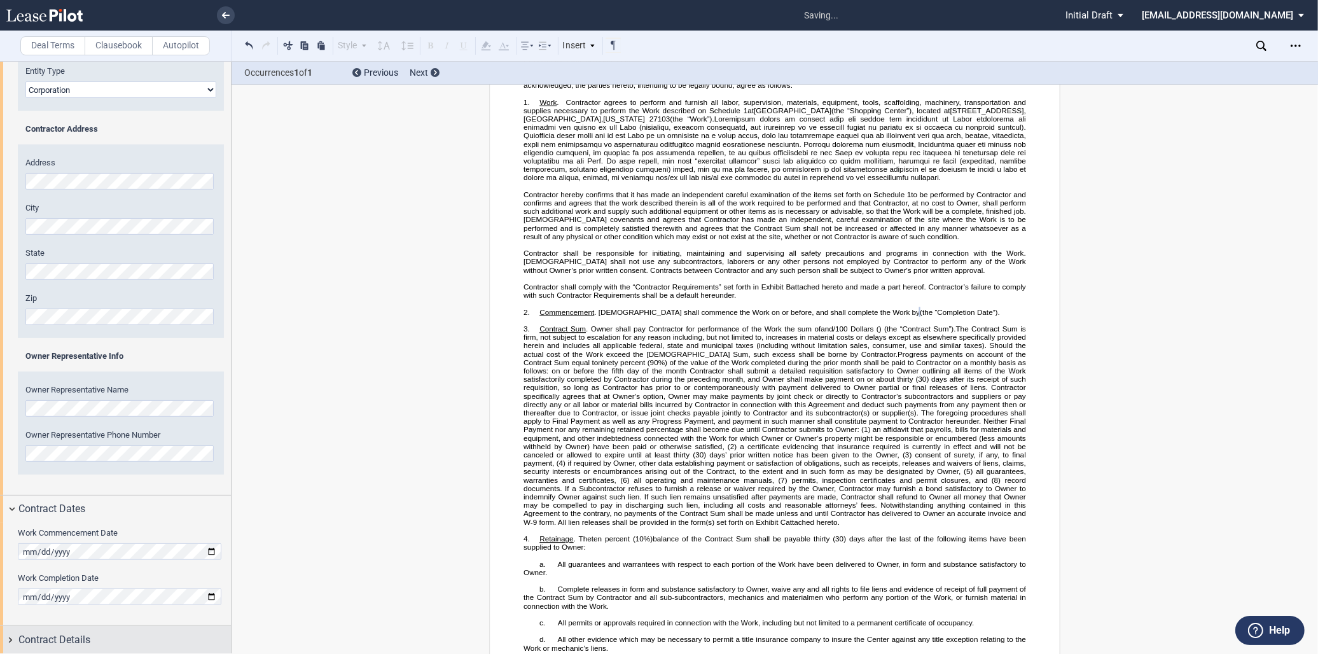
click at [107, 636] on div "Contract Details" at bounding box center [124, 639] width 212 height 15
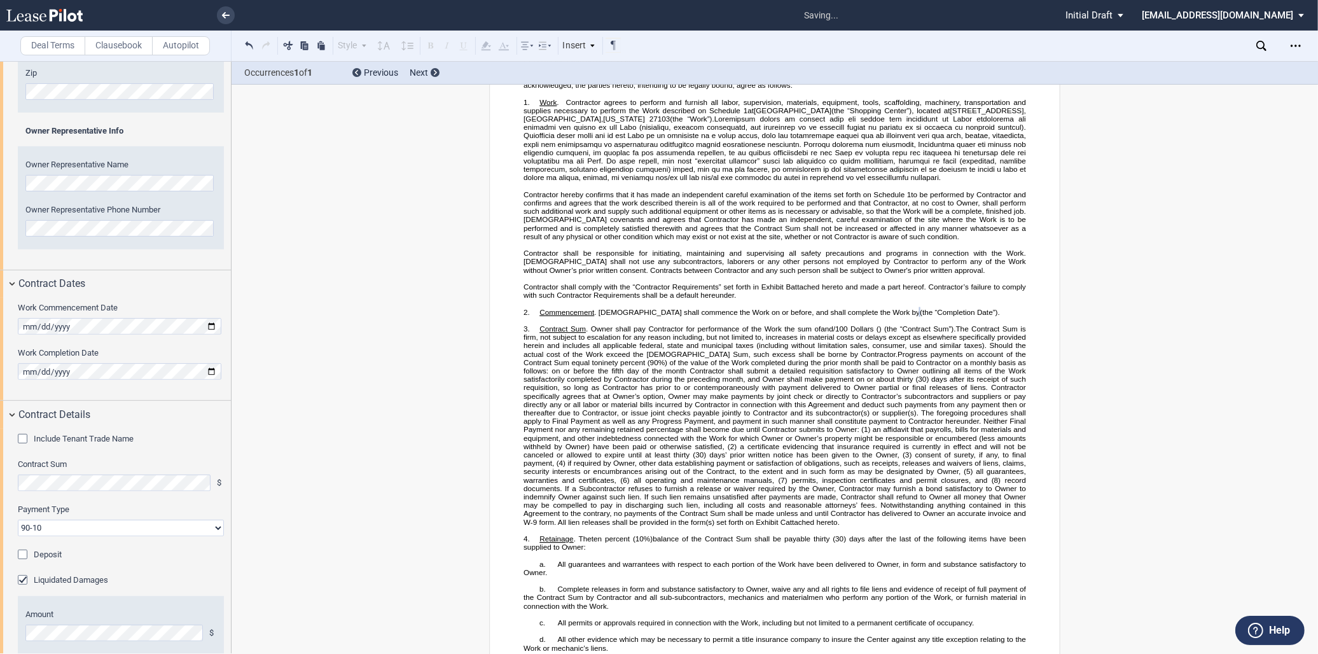
scroll to position [574, 0]
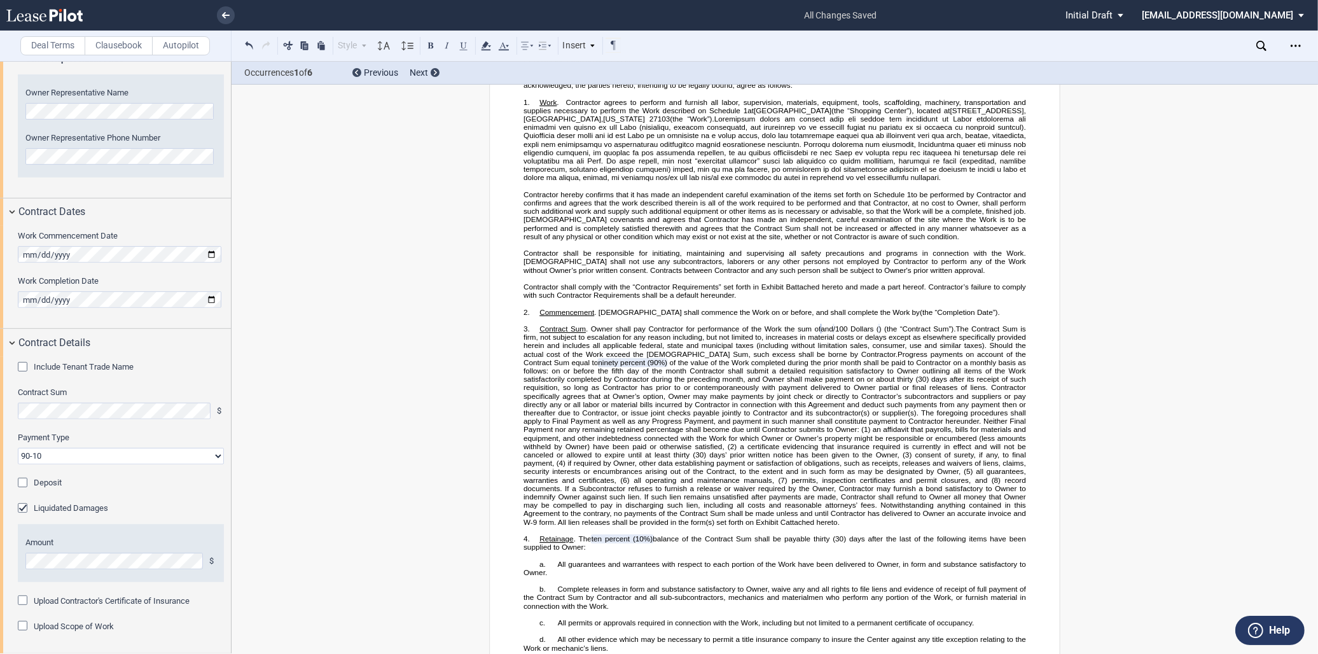
click at [111, 453] on select "90-10 30-30-30-10 100 Upon Completion" at bounding box center [121, 456] width 206 height 17
click at [89, 453] on select "90-10 30-30-30-10 100 Upon Completion" at bounding box center [121, 456] width 206 height 17
select select "100 Upon Completion"
click at [18, 448] on select "90-10 30-30-30-10 100 Upon Completion" at bounding box center [121, 456] width 206 height 17
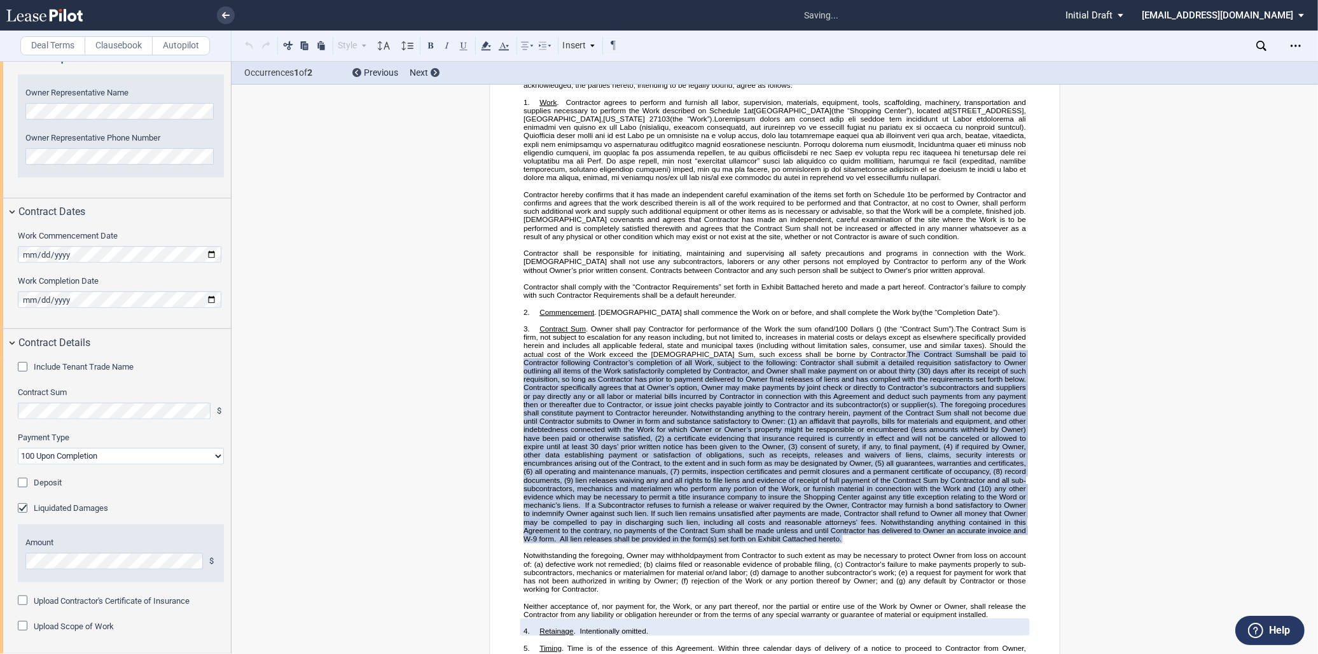
click at [19, 508] on div "Liquidated Damages" at bounding box center [24, 509] width 13 height 13
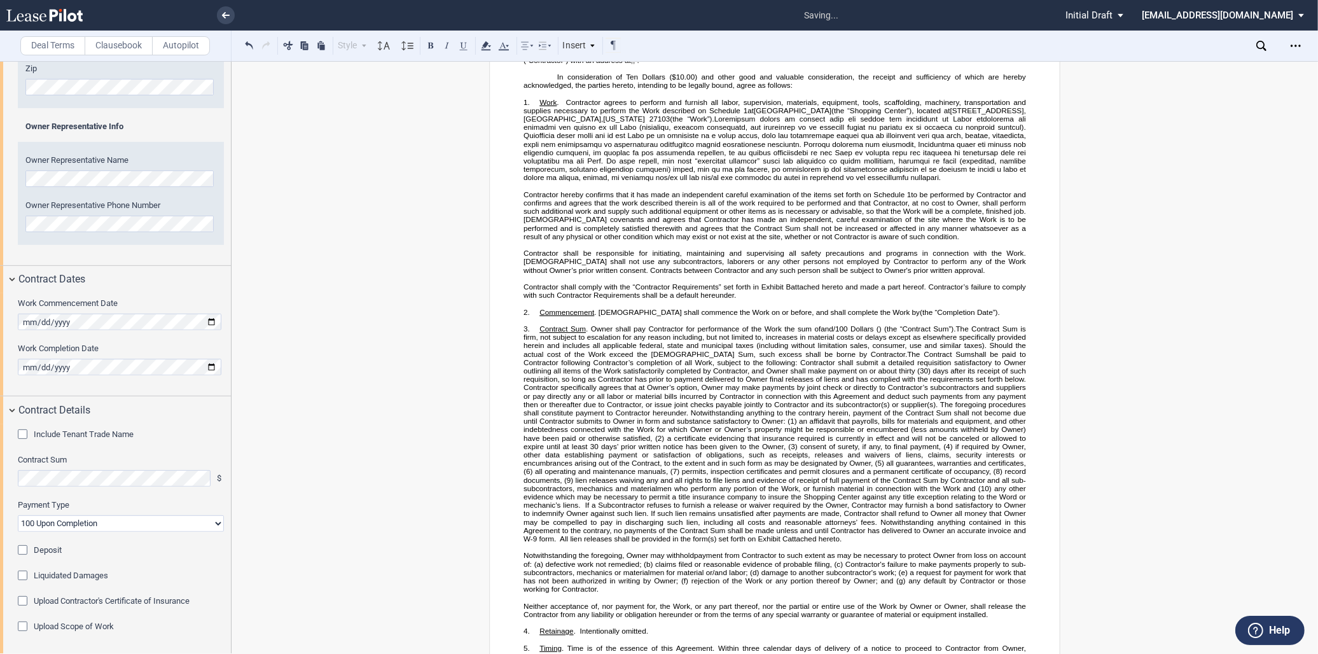
click at [24, 628] on div "Upload Scope of Work" at bounding box center [24, 627] width 13 height 13
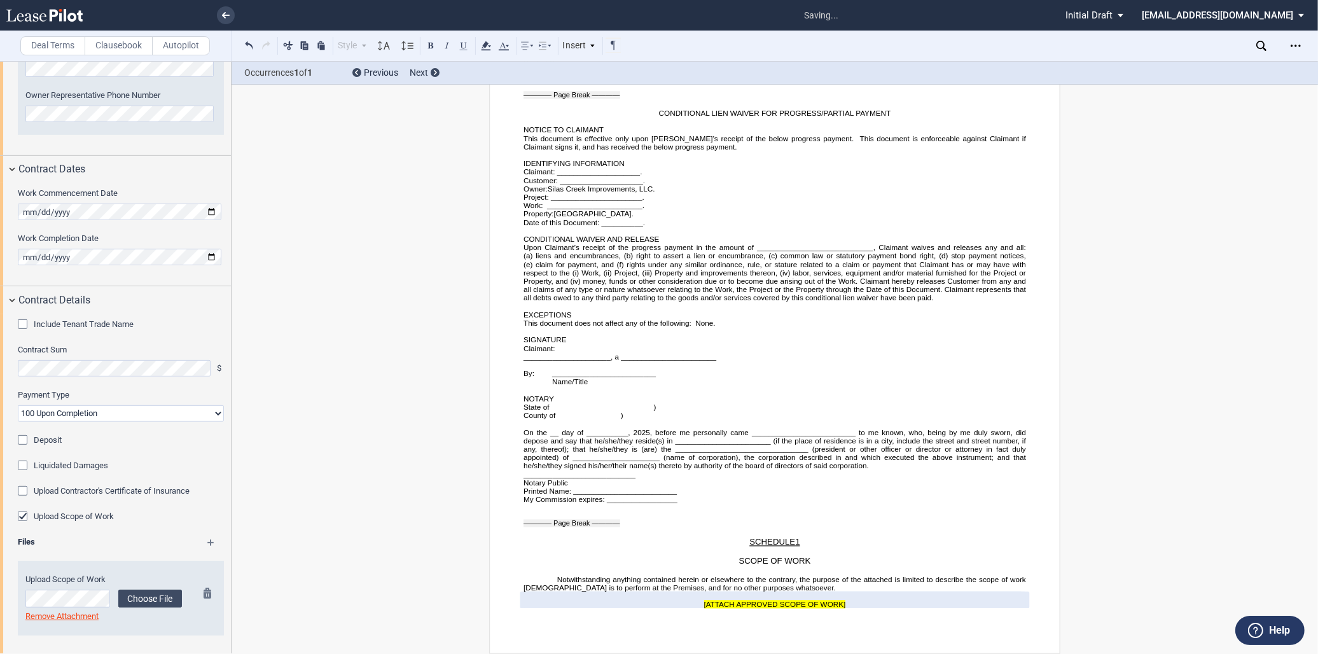
scroll to position [619, 0]
click at [149, 597] on label "Choose File" at bounding box center [150, 596] width 64 height 18
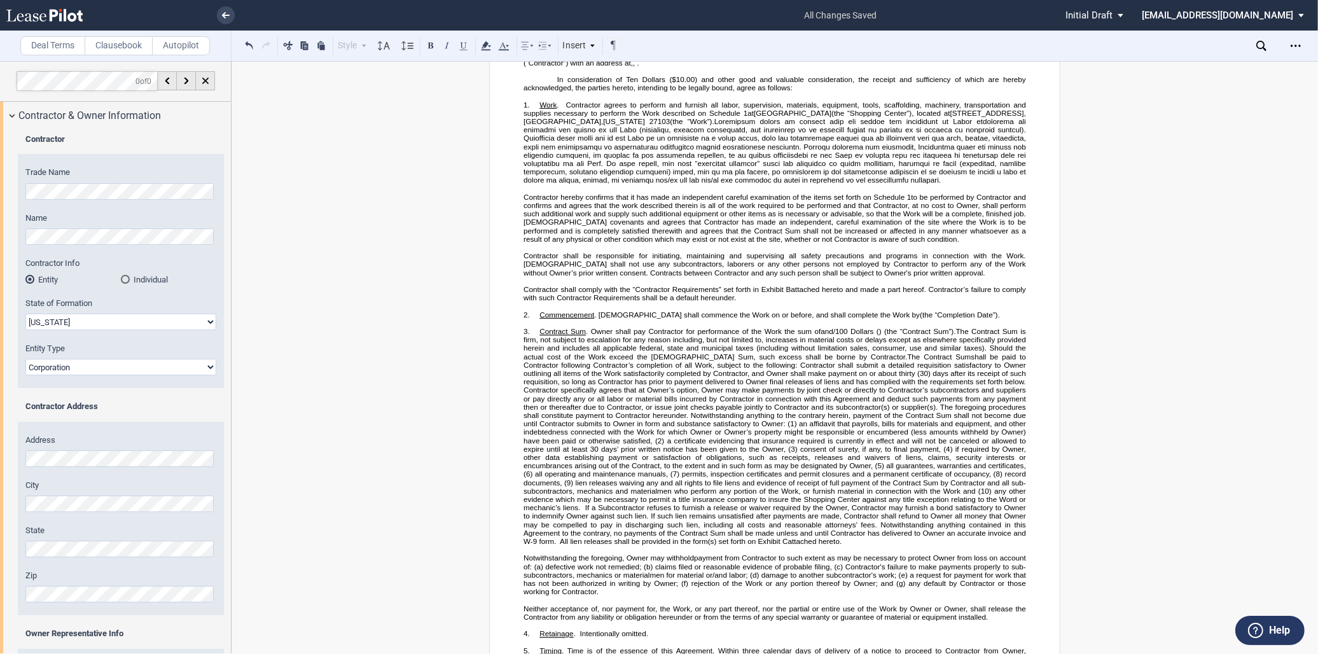
scroll to position [141, 0]
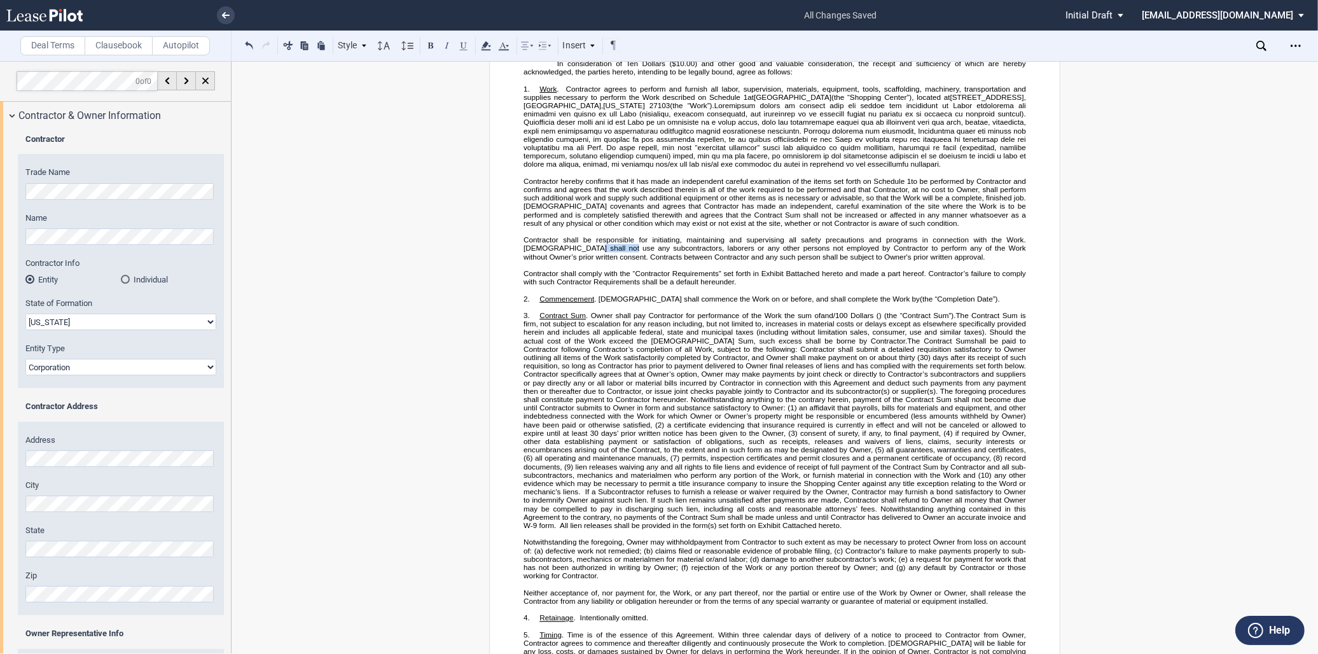
drag, startPoint x: 579, startPoint y: 251, endPoint x: 539, endPoint y: 252, distance: 40.1
click at [539, 252] on span "Contractor shall be responsible for initiating, maintaining and supervising all…" at bounding box center [775, 247] width 504 height 25
click at [997, 252] on span "Contractor shall be responsible for initiating, maintaining and supervising all…" at bounding box center [775, 247] width 504 height 25
drag, startPoint x: 996, startPoint y: 252, endPoint x: 955, endPoint y: 264, distance: 43.1
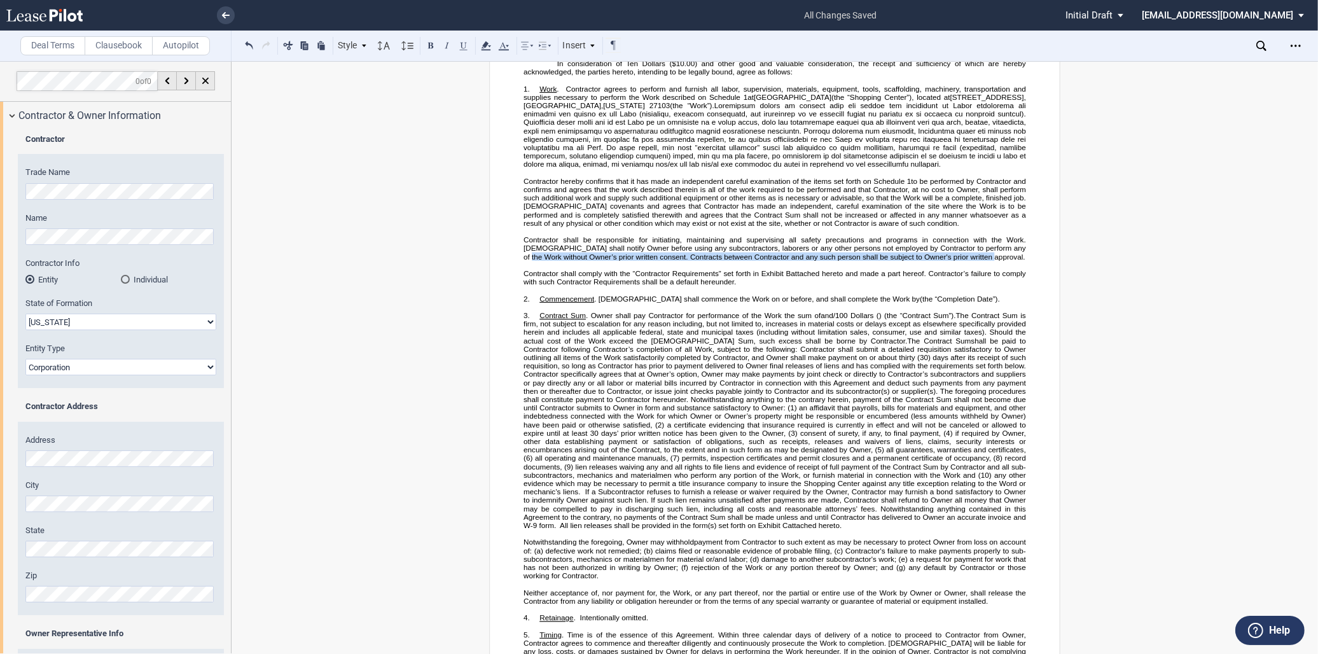
click at [955, 261] on span "Contractor shall be responsible for initiating, maintaining and supervising all…" at bounding box center [775, 247] width 504 height 25
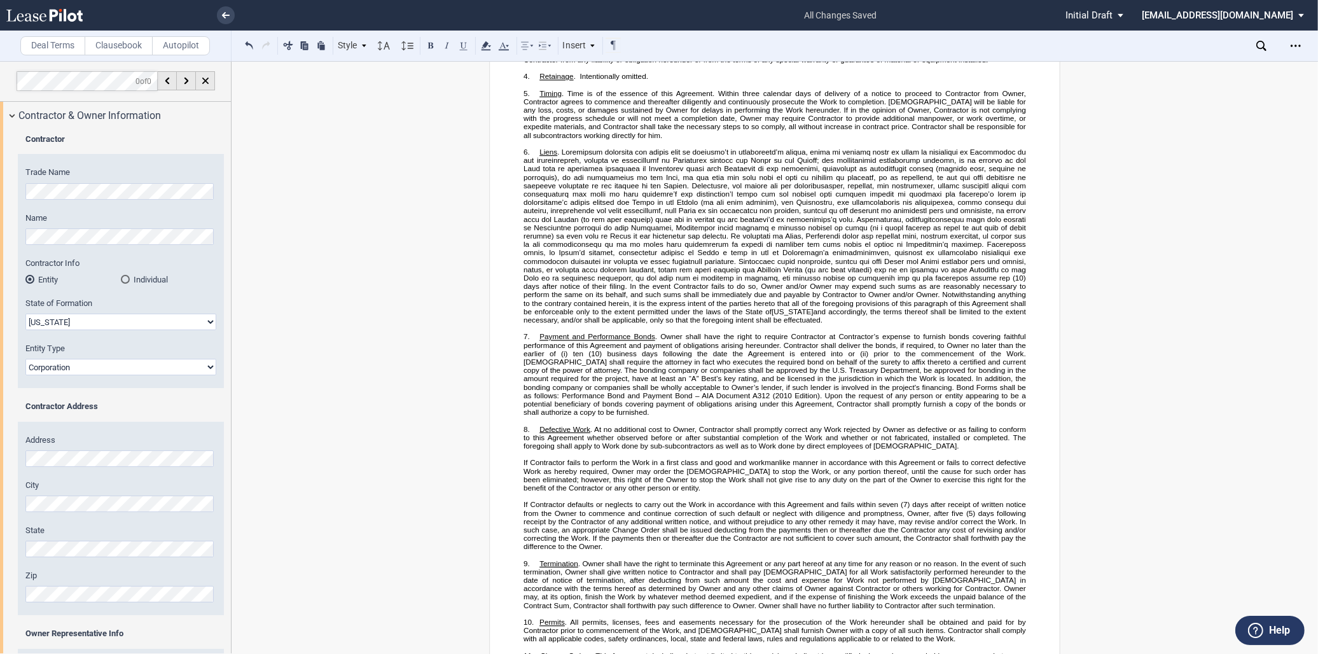
scroll to position [707, 0]
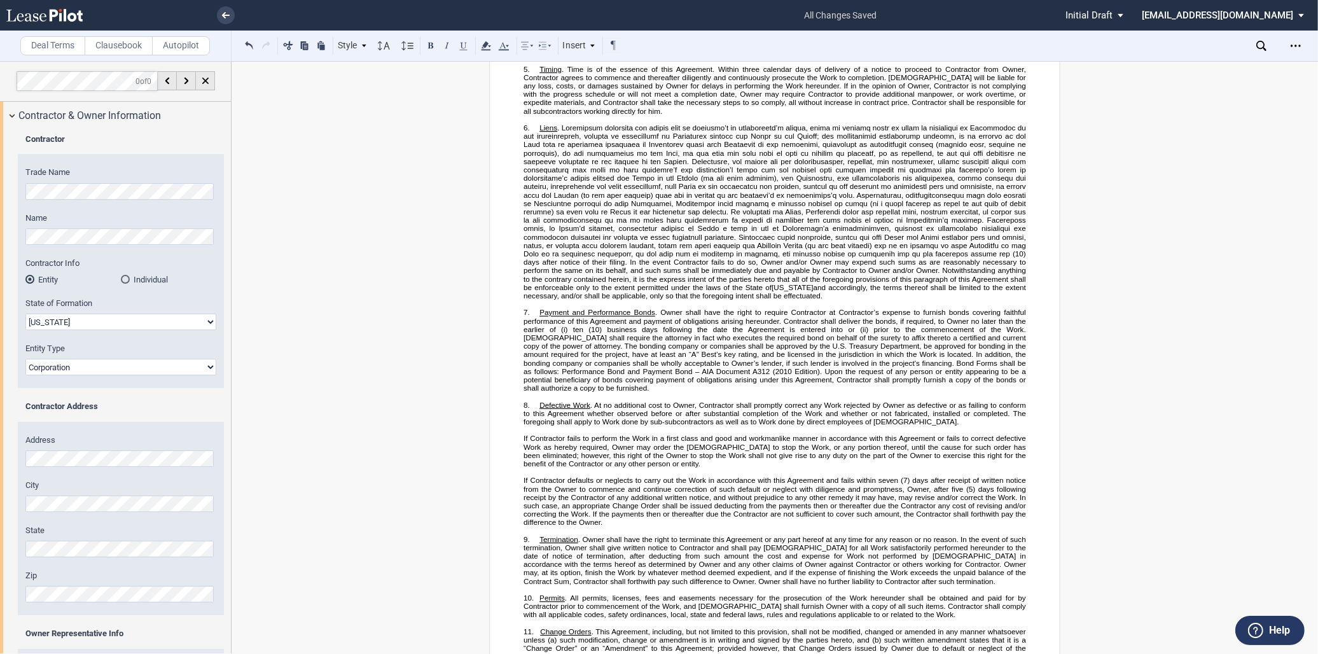
click at [658, 329] on span ". Owner shall have the right to require Contractor at Contractor’s expense to f…" at bounding box center [775, 320] width 504 height 25
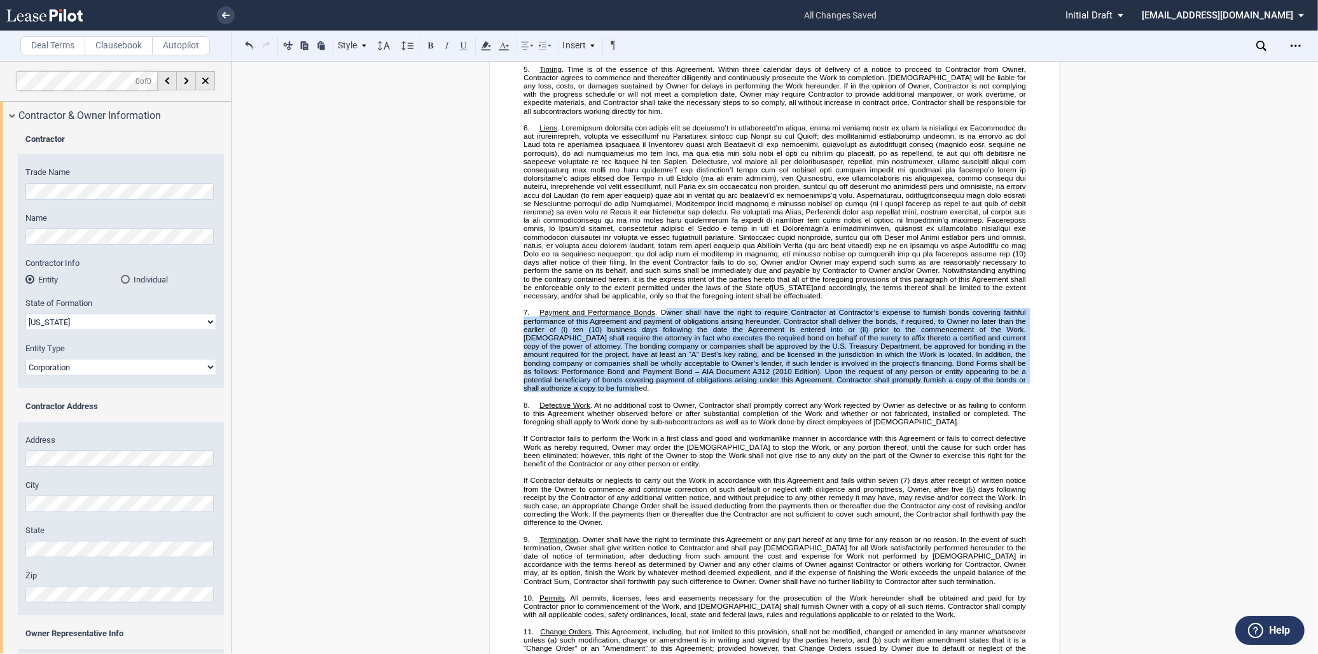
drag, startPoint x: 664, startPoint y: 328, endPoint x: 620, endPoint y: 403, distance: 87.5
click at [620, 392] on span "Payment and Performance Bonds . Owner shall have the right to require Contracto…" at bounding box center [775, 350] width 504 height 83
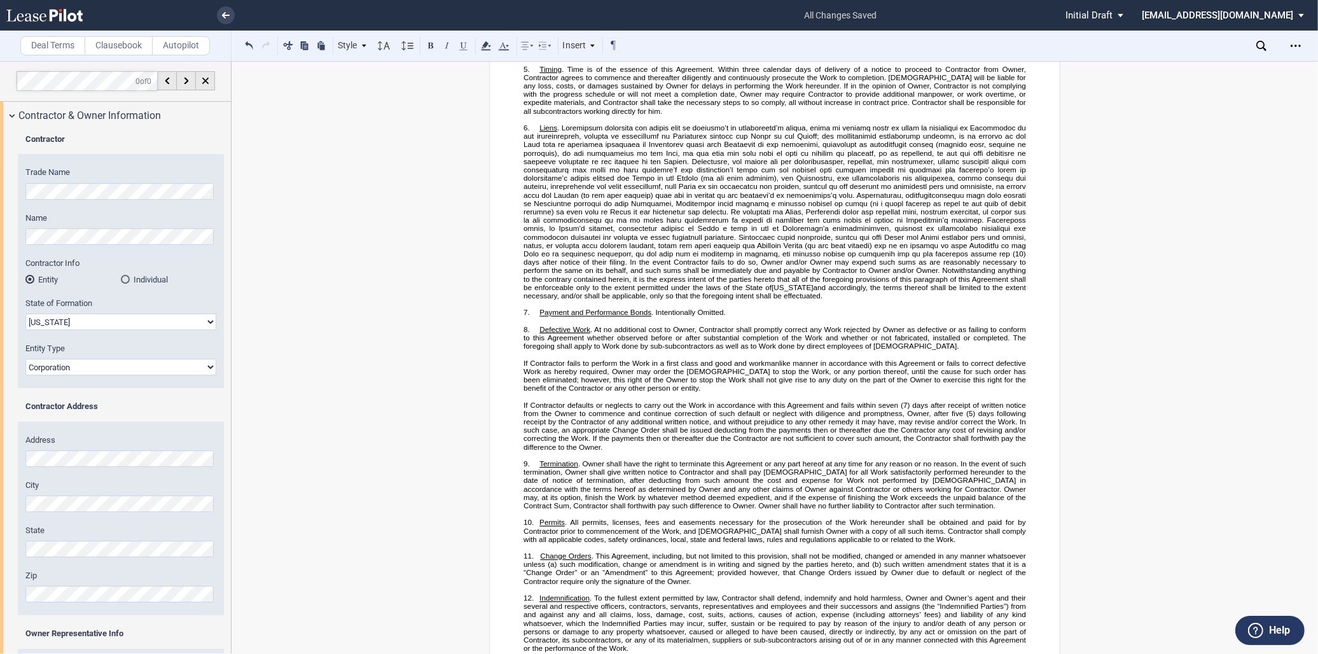
click at [670, 325] on p "﻿" at bounding box center [774, 321] width 502 height 8
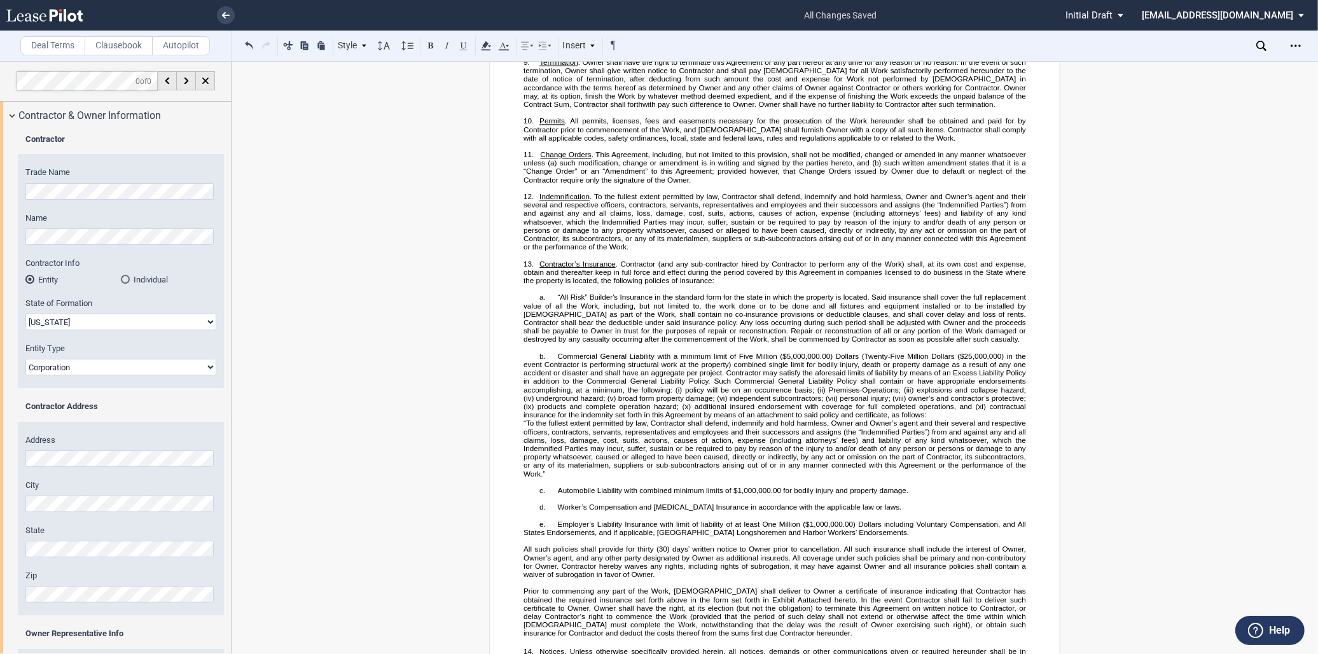
scroll to position [1130, 0]
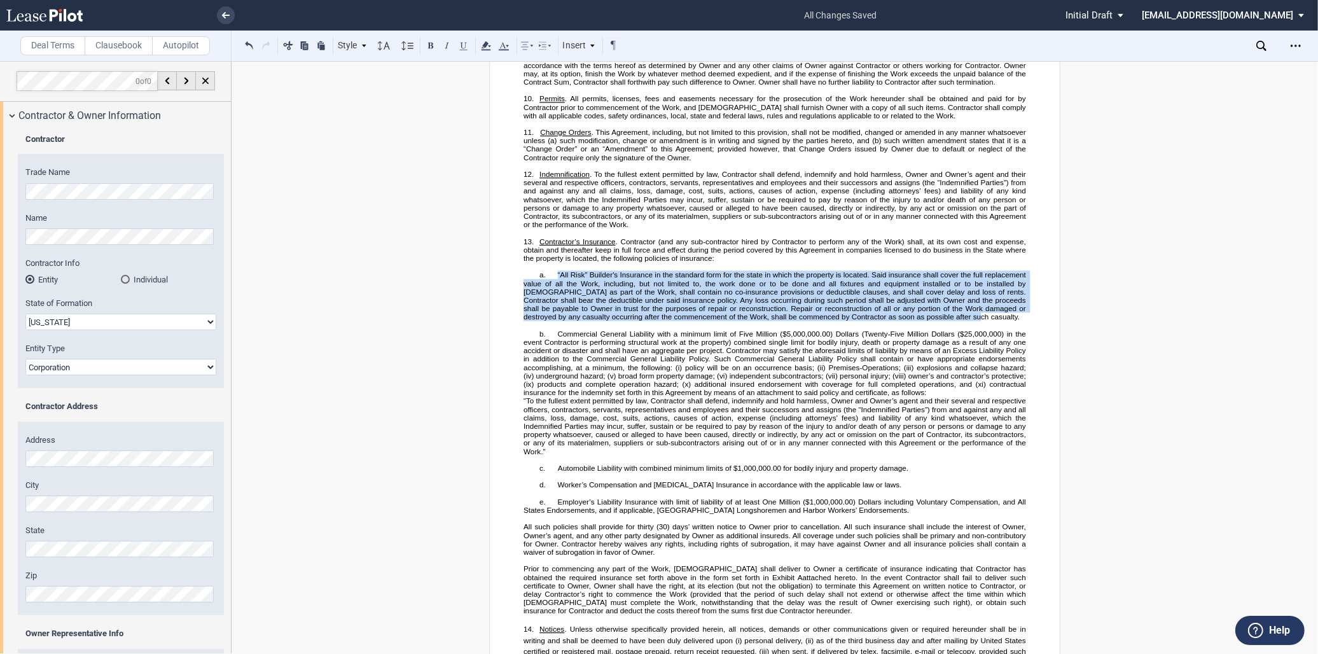
drag, startPoint x: 550, startPoint y: 298, endPoint x: 918, endPoint y: 340, distance: 370.7
click at [918, 321] on p "a. “All Risk” Builder's Insurance in the standard form for the state in which t…" at bounding box center [774, 296] width 502 height 50
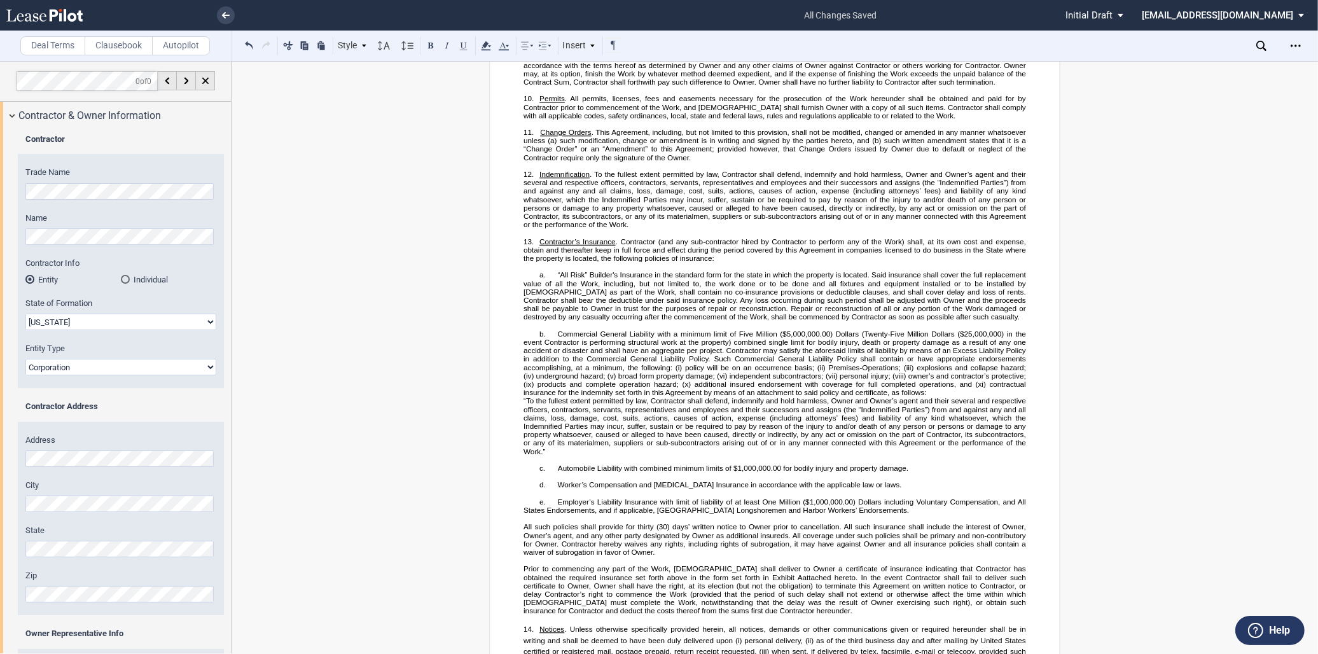
click at [548, 299] on p "a. “All Risk” Builder's Insurance in the standard form for the state in which t…" at bounding box center [774, 296] width 502 height 50
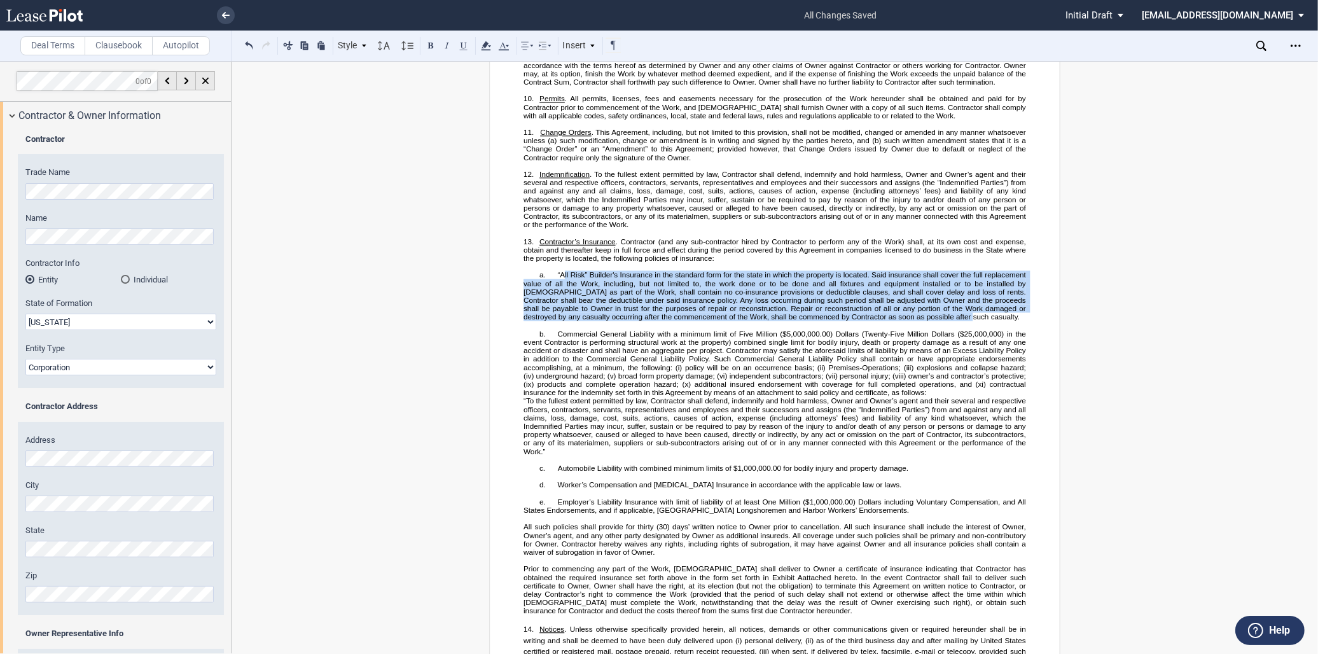
drag, startPoint x: 561, startPoint y: 299, endPoint x: 913, endPoint y: 338, distance: 353.9
click at [913, 321] on span "“All Risk” Builder's Insurance in the standard form for the state in which the …" at bounding box center [775, 296] width 504 height 50
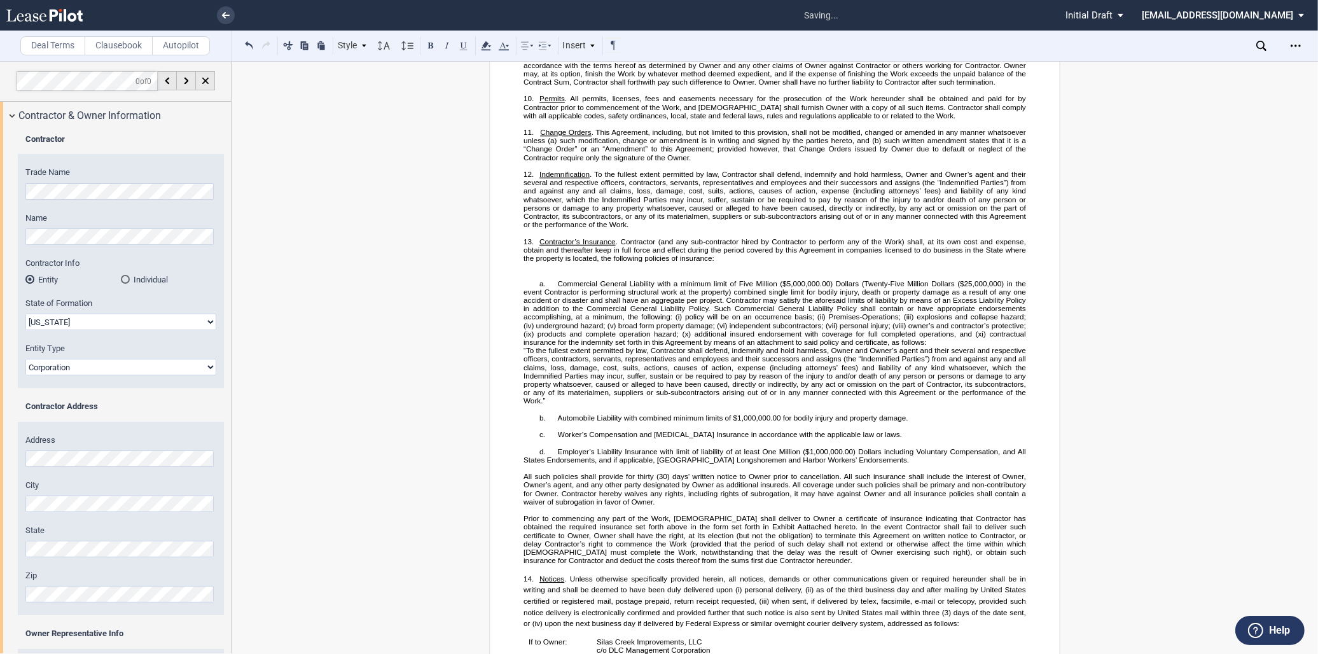
click at [555, 263] on span ". Contractor (and any sub-contractor hired by Contractor to perform any of the …" at bounding box center [775, 249] width 504 height 25
click at [563, 279] on p "﻿" at bounding box center [774, 275] width 502 height 8
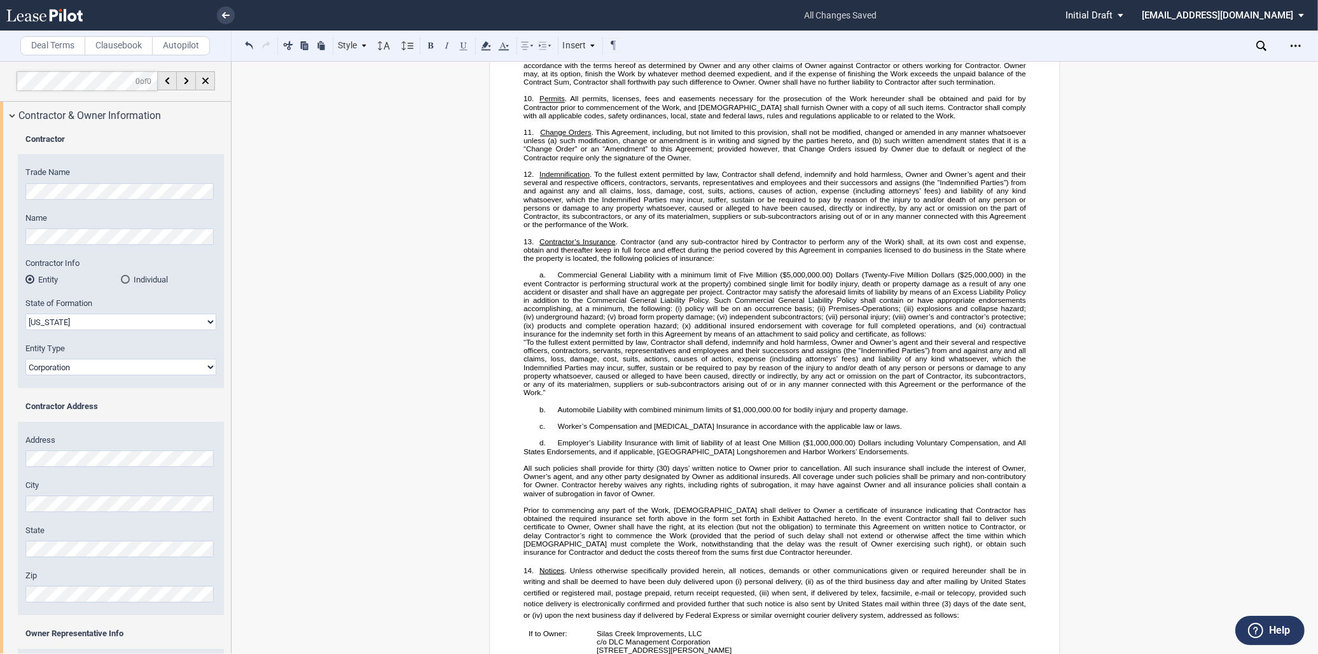
click at [749, 296] on span "Commercial General Liability with a minimum limit of Five Million ($5,000,000.0…" at bounding box center [775, 292] width 504 height 42
click at [785, 297] on span "Commercial General Liability with a minimum limit of One Million ($5,000,000.00…" at bounding box center [775, 292] width 504 height 42
drag, startPoint x: 856, startPoint y: 297, endPoint x: 731, endPoint y: 303, distance: 124.8
click at [731, 303] on span "Commercial General Liability with a minimum limit of One Million ($1,000,000.00…" at bounding box center [775, 292] width 504 height 42
click at [696, 313] on span "explosions and collapse hazard; (iv)" at bounding box center [645, 309] width 129 height 8
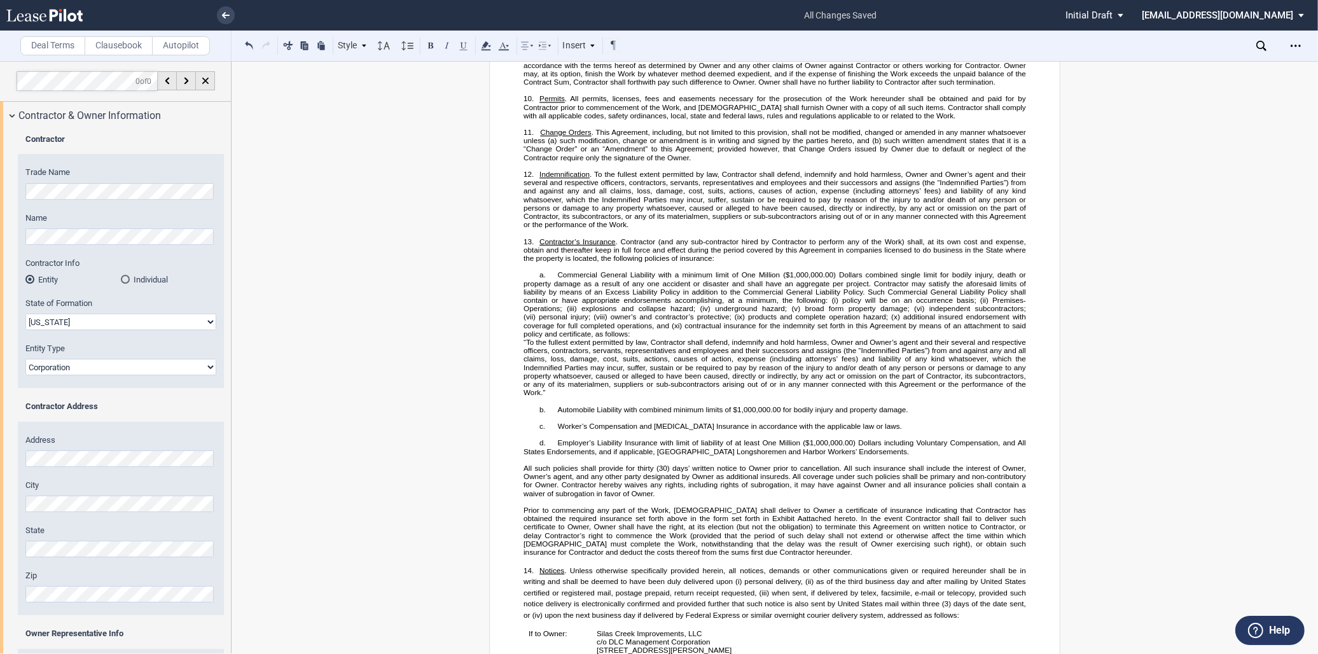
click at [672, 305] on span "Commercial General Liability with a minimum limit of One Million ($1,000,000.00…" at bounding box center [775, 288] width 504 height 34
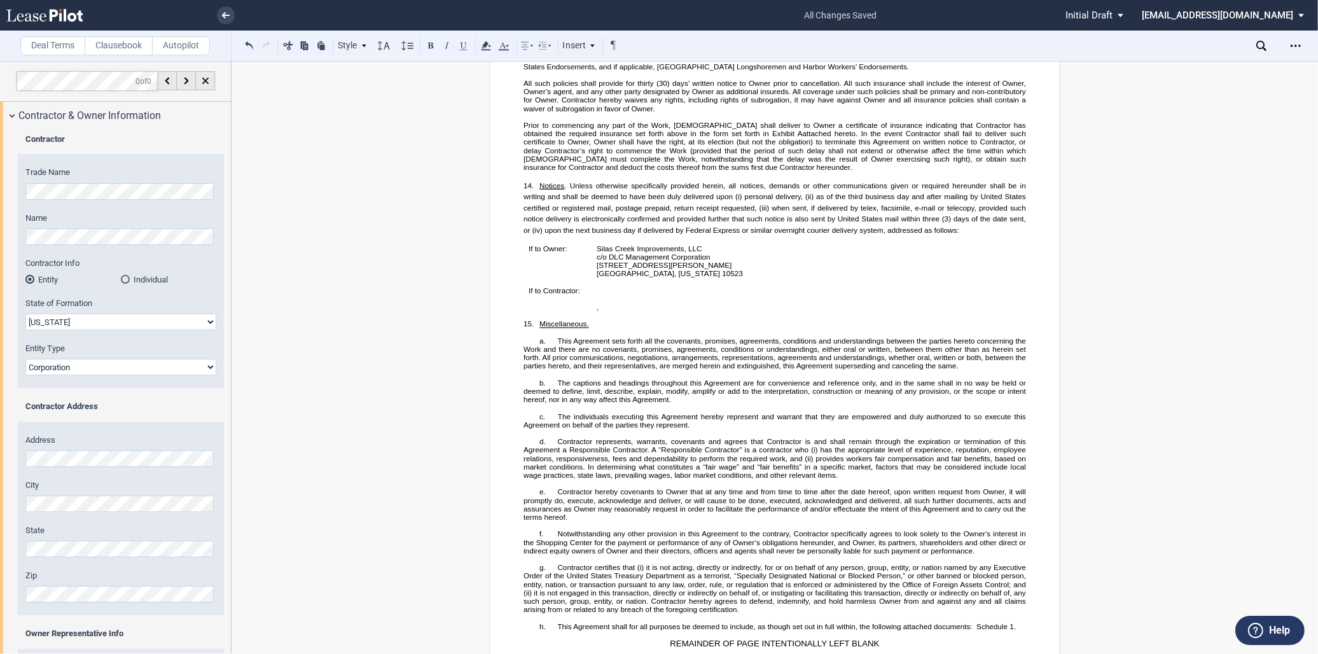
scroll to position [1554, 0]
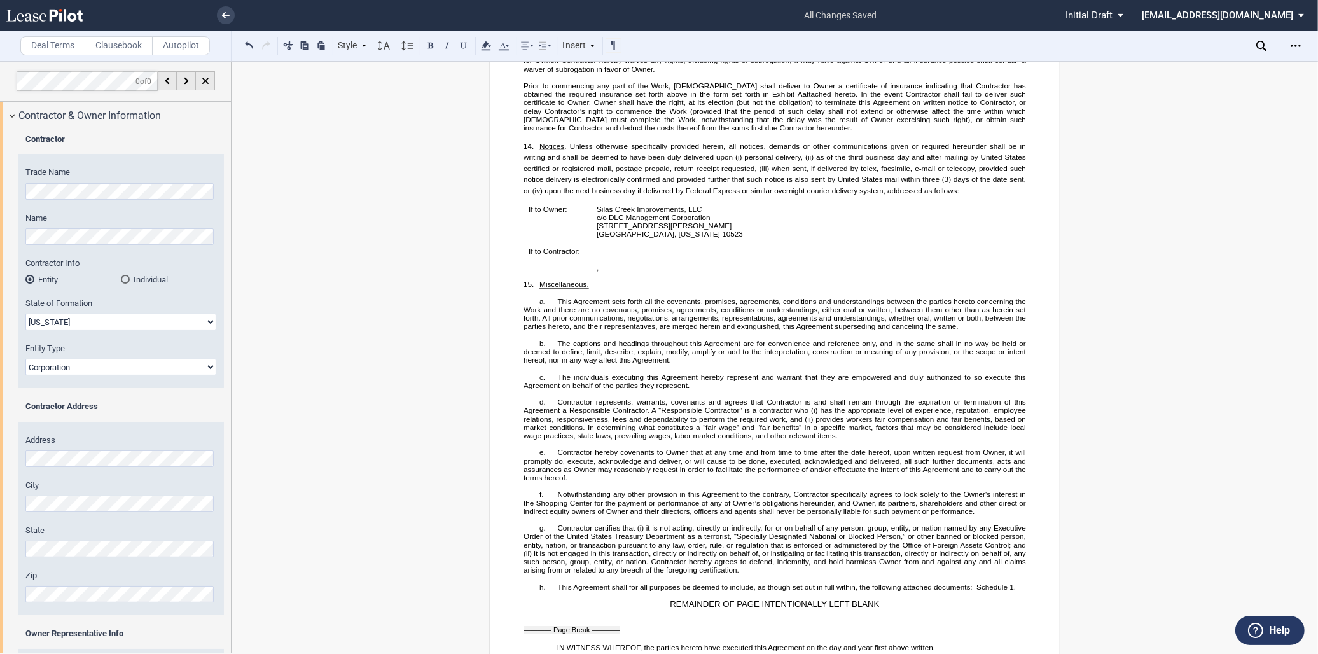
click at [571, 339] on p "﻿" at bounding box center [774, 335] width 502 height 8
click at [970, 331] on p "a. This Agreement sets forth all the covenants, promises, agreements, condition…" at bounding box center [774, 314] width 502 height 34
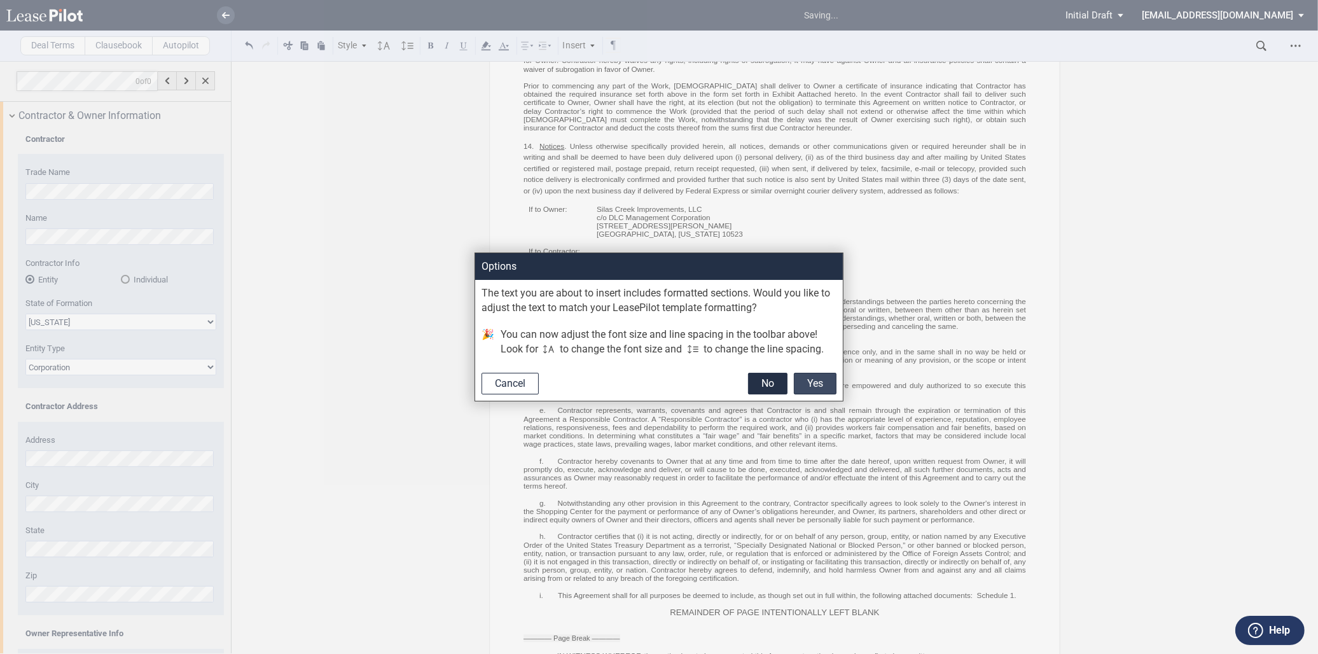
click at [809, 382] on button "Yes" at bounding box center [815, 384] width 43 height 22
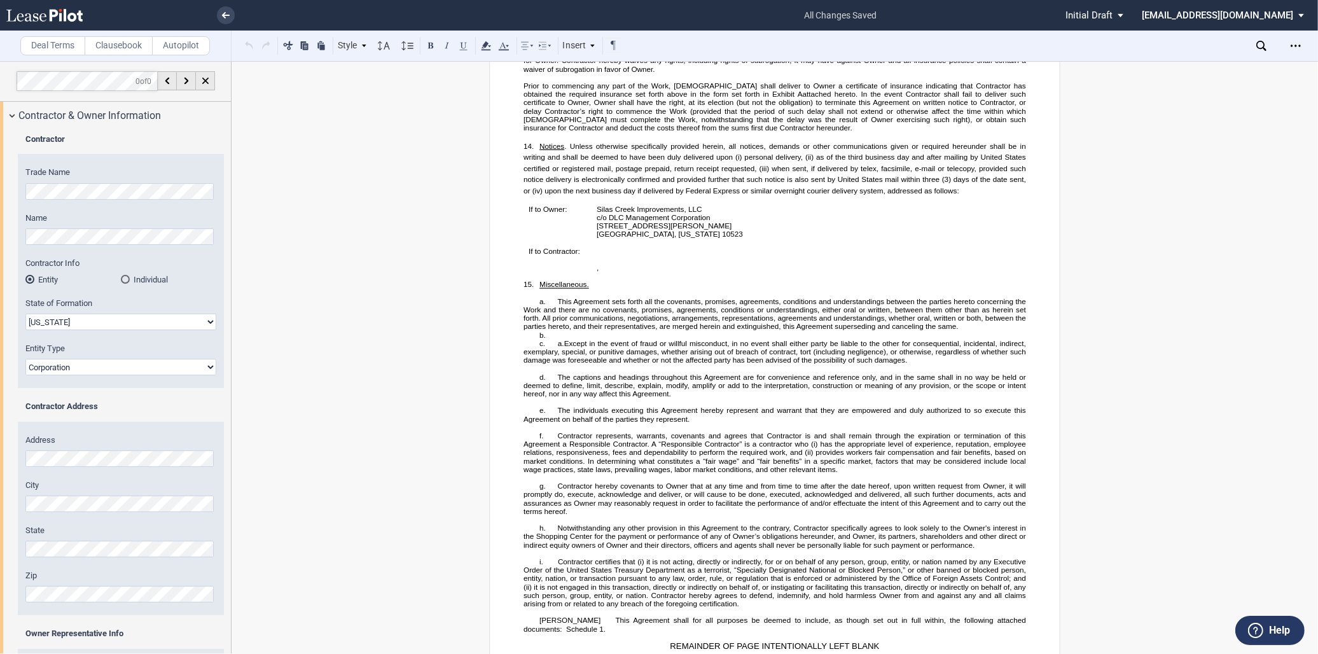
click at [562, 356] on span "Except in the event of fraud or willful misconduct, in no event shall either pa…" at bounding box center [775, 347] width 504 height 17
click at [550, 339] on p "b. ​" at bounding box center [774, 335] width 502 height 8
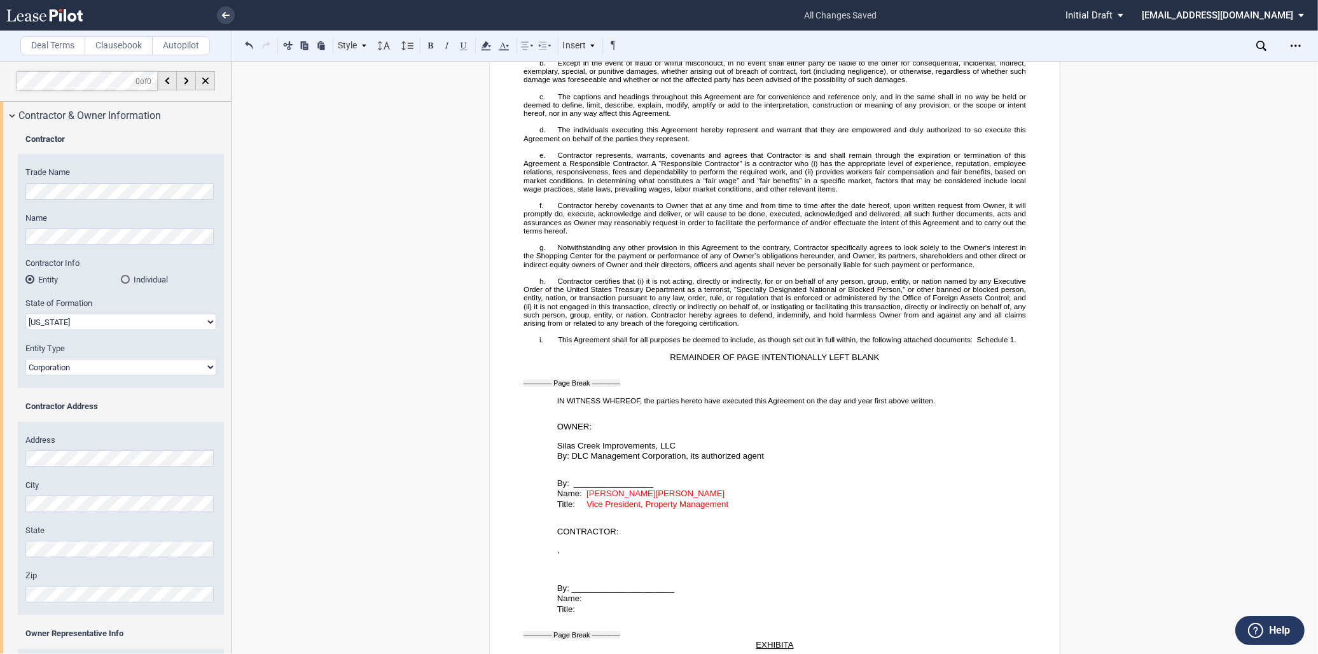
scroll to position [1837, 0]
drag, startPoint x: 642, startPoint y: 529, endPoint x: 584, endPoint y: 527, distance: 58.6
click at [584, 497] on span "Name: Mark Bradshaw Donna Younce" at bounding box center [640, 492] width 167 height 10
drag, startPoint x: 581, startPoint y: 529, endPoint x: 728, endPoint y: 537, distance: 147.2
click at [728, 508] on div "﻿ ﻿ By: _________________ Name: Donna Younce Title: Vice President, Property Ma…" at bounding box center [774, 484] width 502 height 48
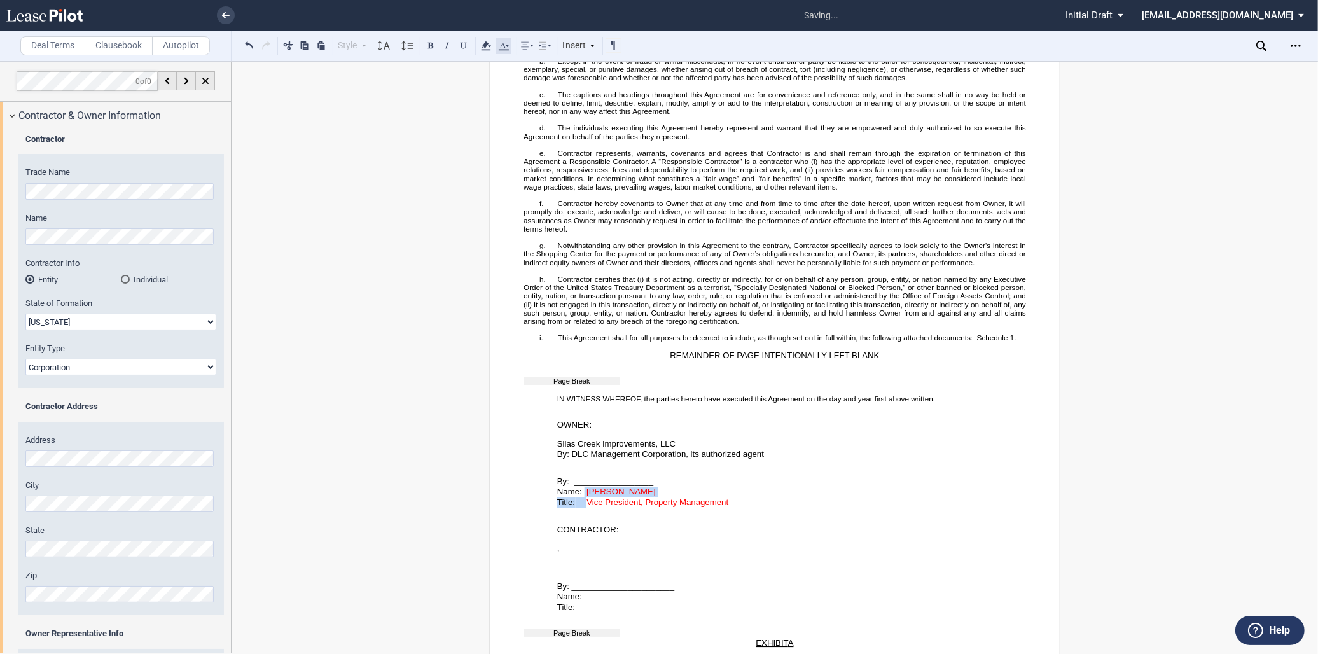
click at [499, 47] on icon at bounding box center [503, 45] width 15 height 15
click at [593, 132] on button at bounding box center [599, 136] width 19 height 19
click at [649, 516] on p "﻿" at bounding box center [774, 512] width 502 height 8
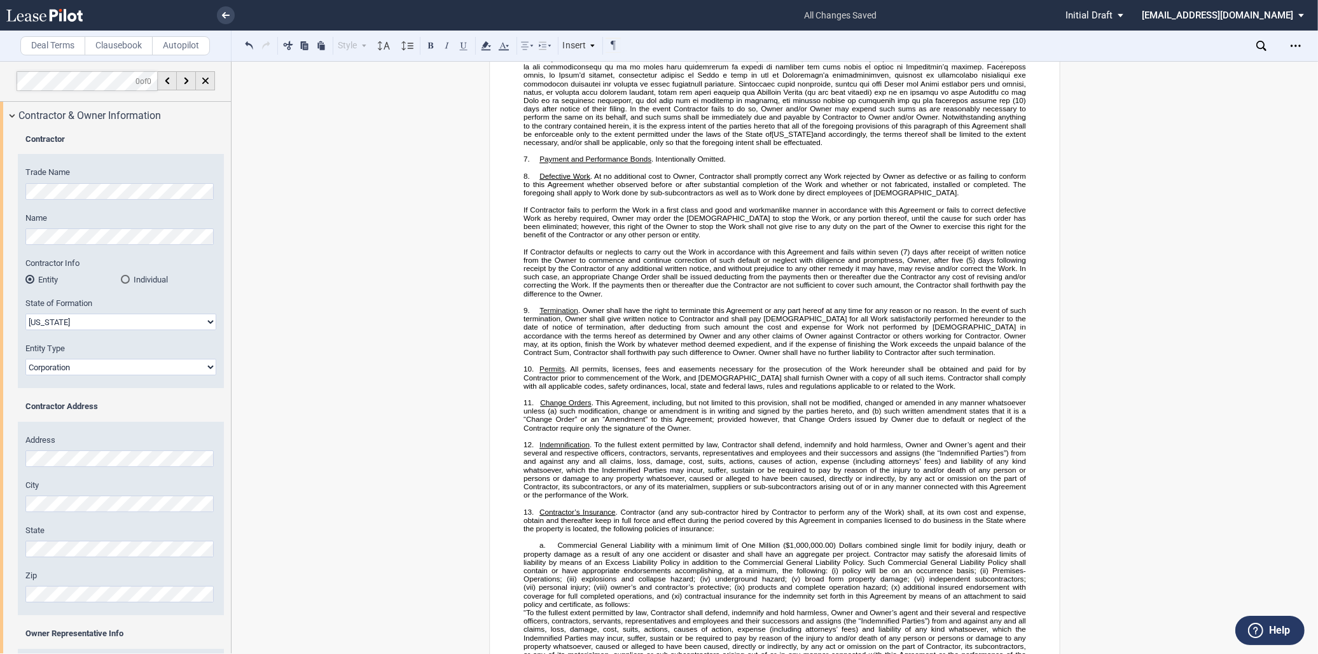
scroll to position [0, 0]
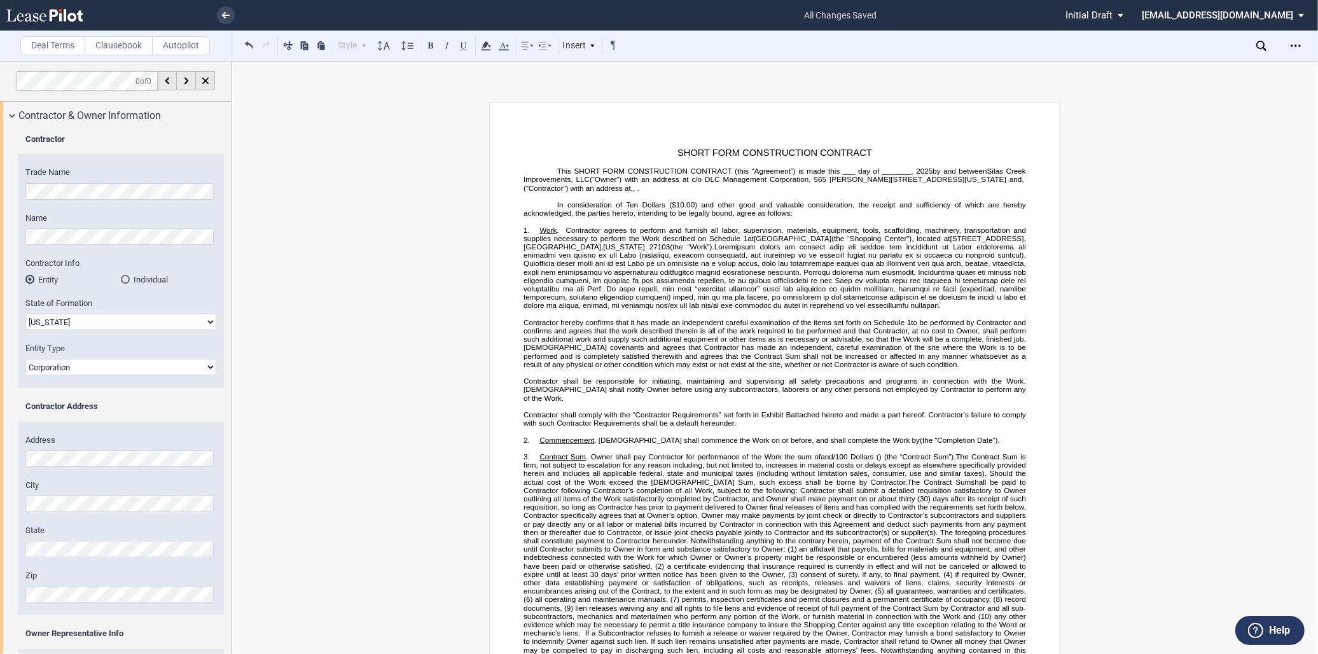
click at [1307, 41] on div "Download Share Document Print Create a New Version Import Changes Compare Expre…" at bounding box center [1296, 46] width 23 height 20
click at [1295, 41] on icon "Open Lease options menu" at bounding box center [1295, 46] width 10 height 10
click at [1165, 160] on div "Compare" at bounding box center [1221, 162] width 155 height 11
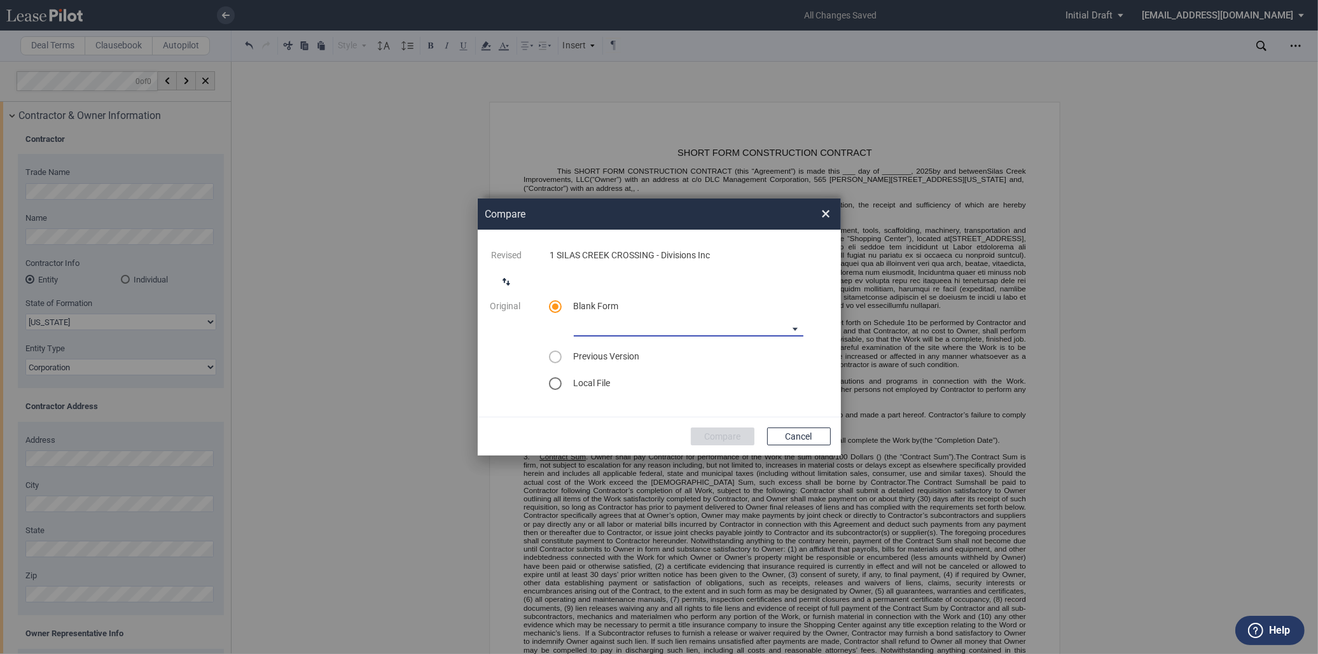
click at [595, 327] on md-select "90-10 Payment Blank Form (Construction Contract) 30-30-30-10 Payment Blank Form…" at bounding box center [689, 326] width 230 height 19
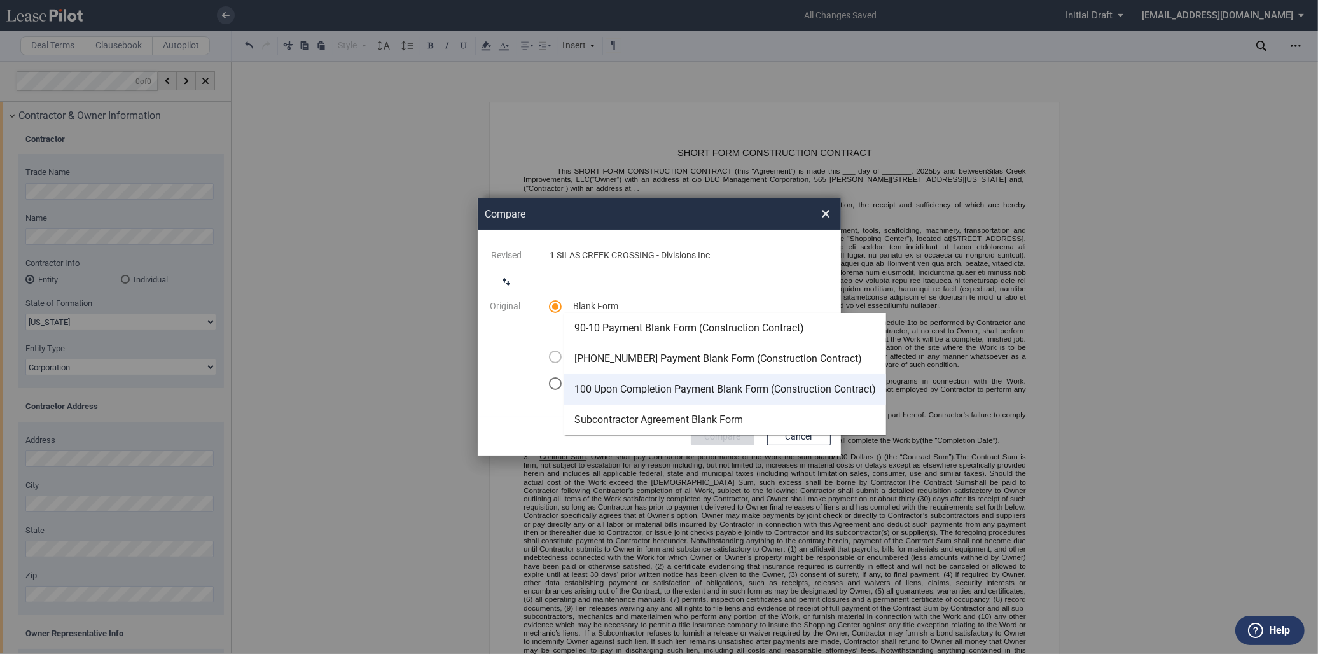
click at [611, 392] on div "100 Upon Completion Payment Blank Form (Construction Contract)" at bounding box center [724, 389] width 301 height 14
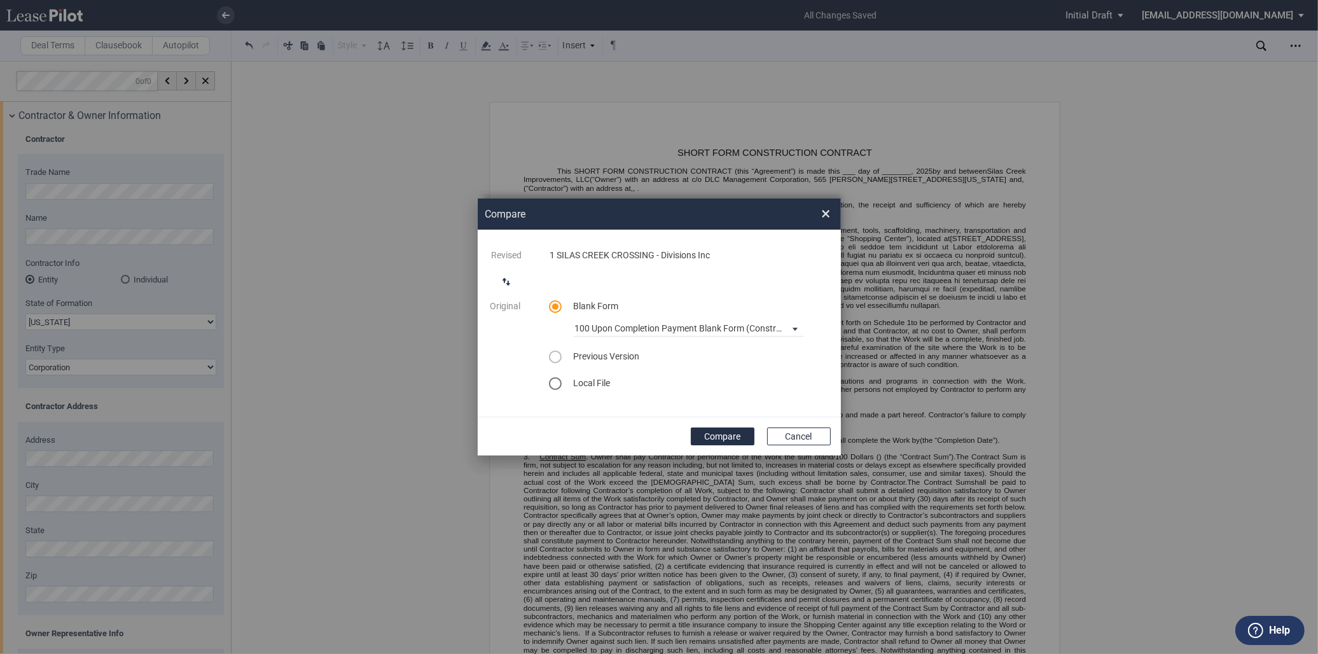
click at [723, 425] on form "Revised 1 SILAS CREEK CROSSING - Divisions Inc Original Blank Form 100 Upon Com…" at bounding box center [659, 337] width 363 height 215
click at [722, 430] on button "Compare" at bounding box center [723, 436] width 64 height 18
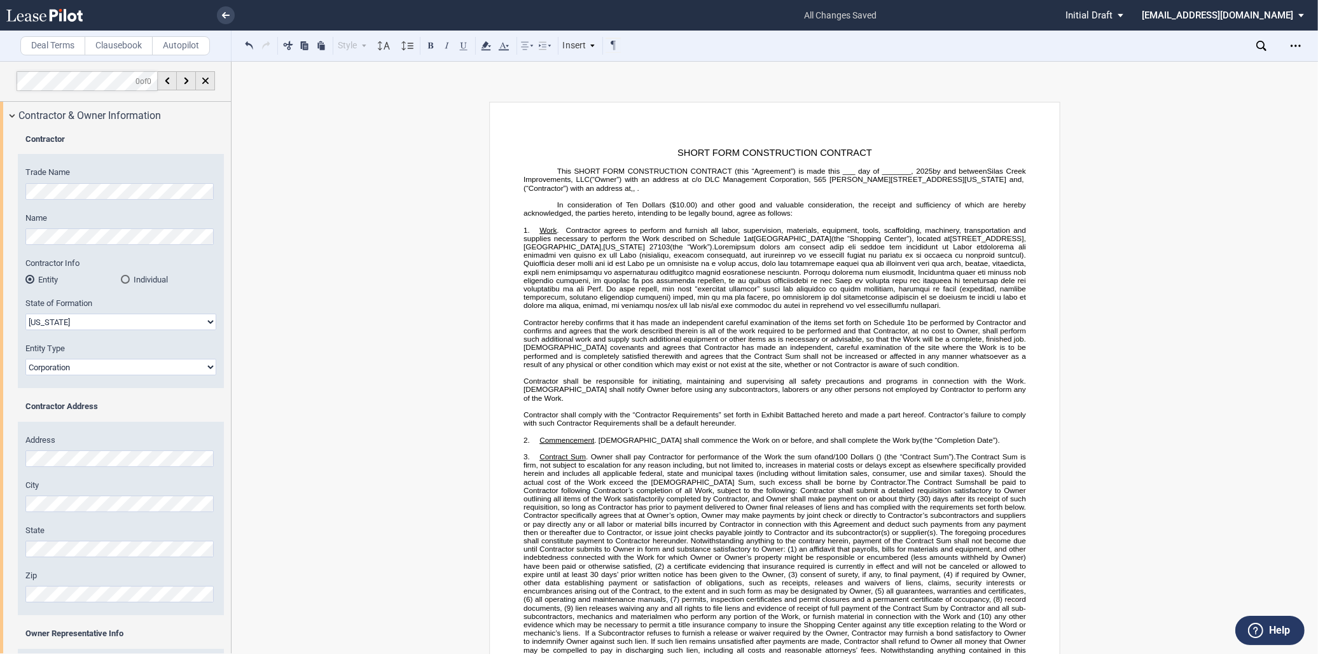
click at [1299, 39] on div "Open Lease options menu" at bounding box center [1295, 46] width 20 height 20
click at [1186, 67] on div "Download" at bounding box center [1221, 68] width 155 height 11
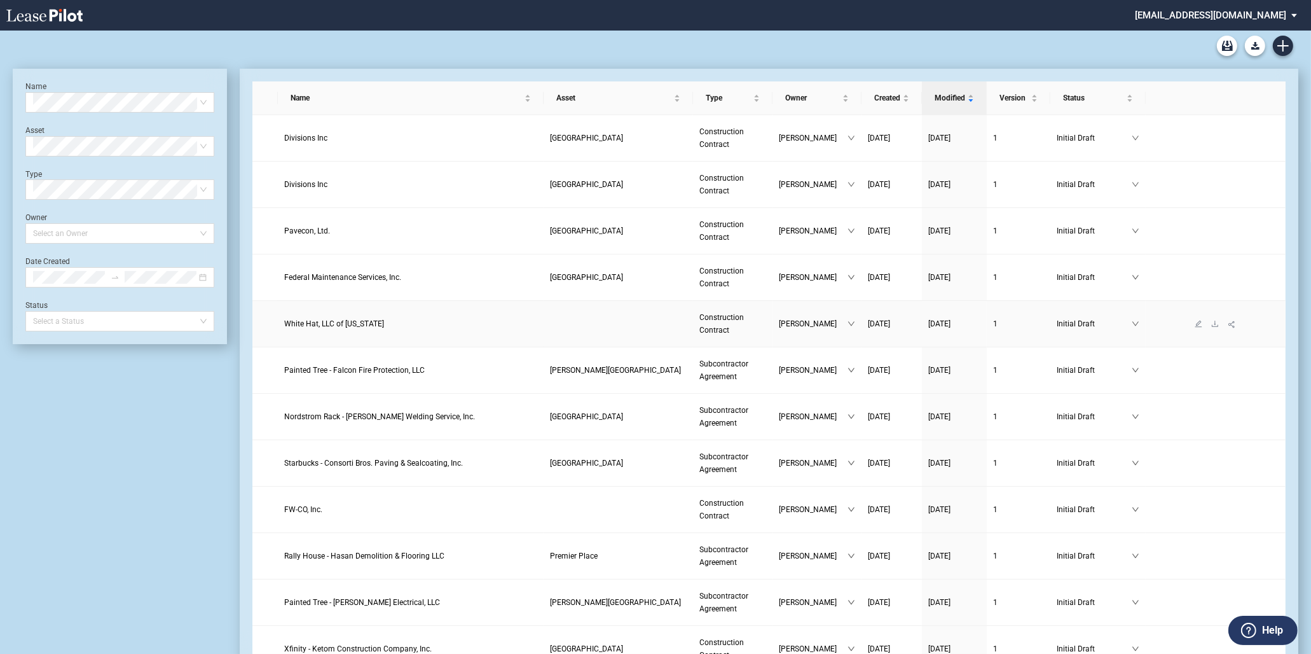
click at [431, 329] on link "White Hat, LLC of [US_STATE]" at bounding box center [410, 323] width 253 height 13
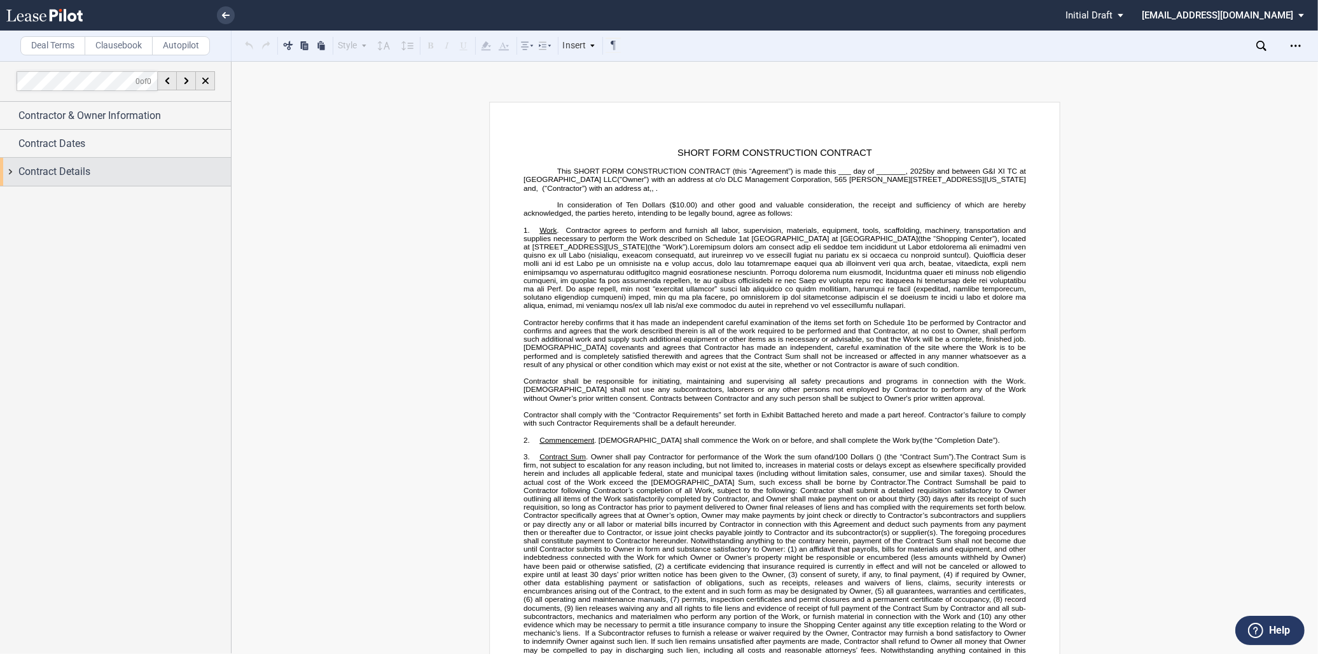
drag, startPoint x: 110, startPoint y: 149, endPoint x: 116, endPoint y: 160, distance: 12.0
click at [116, 159] on div "Contractor & Owner Information Contractor Trade Name Name Contractor Info Entity" at bounding box center [115, 144] width 231 height 85
click at [118, 164] on div "Contract Details" at bounding box center [124, 171] width 212 height 15
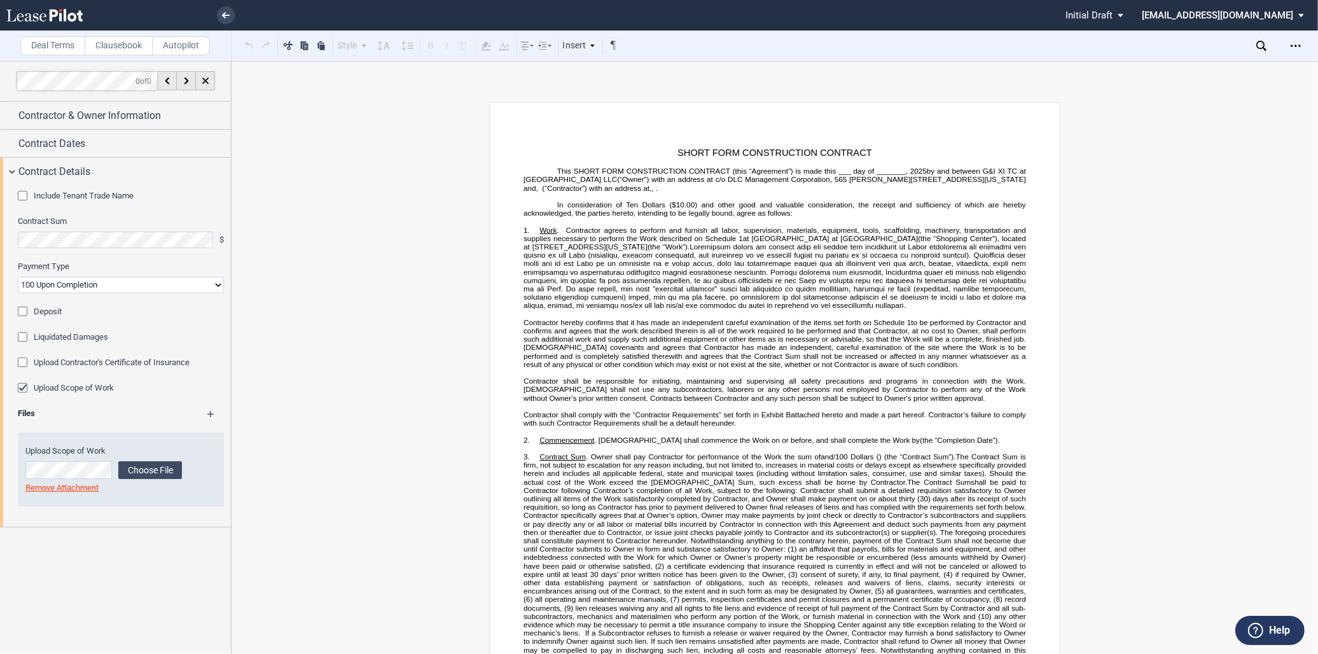
click at [23, 310] on div "Deposit" at bounding box center [24, 313] width 13 height 13
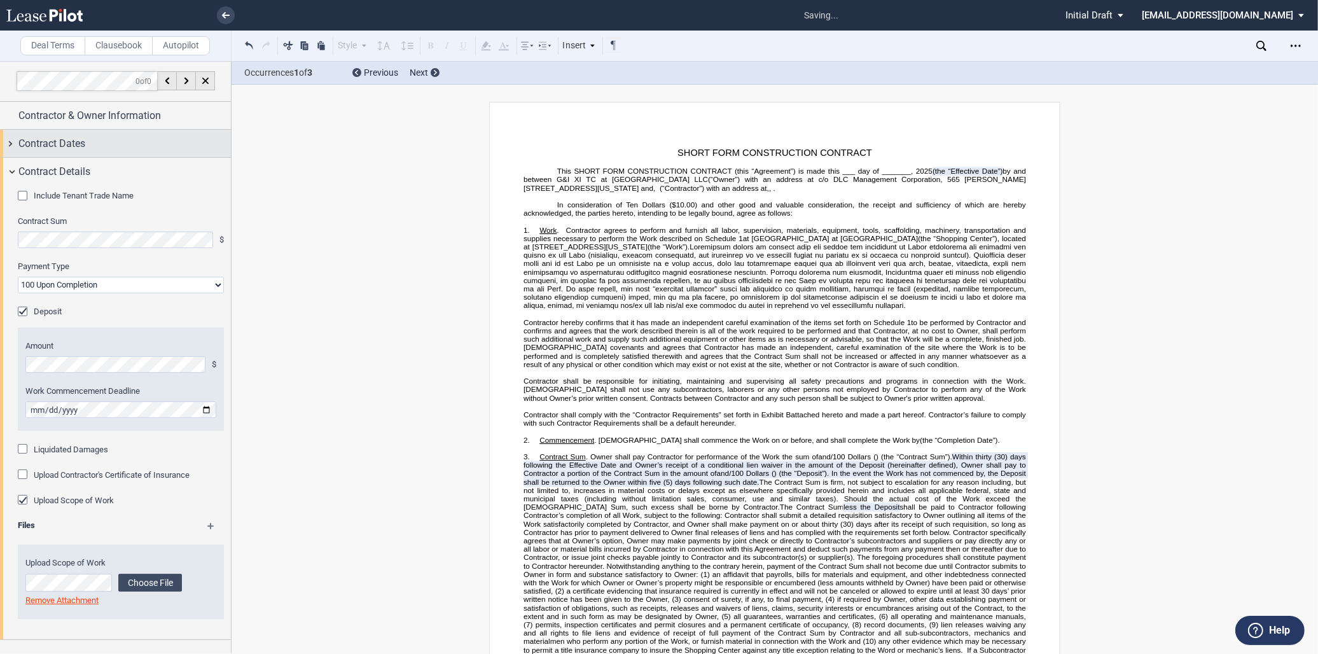
click at [64, 140] on span "Contract Dates" at bounding box center [51, 143] width 67 height 15
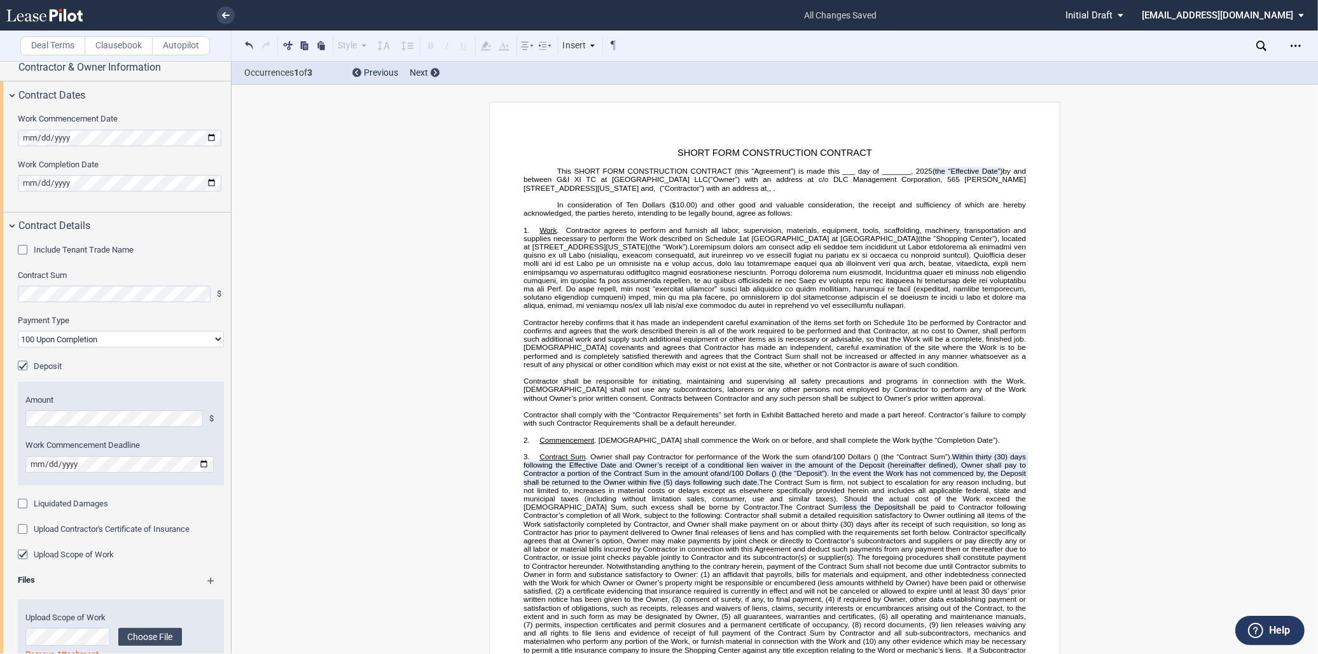
scroll to position [71, 0]
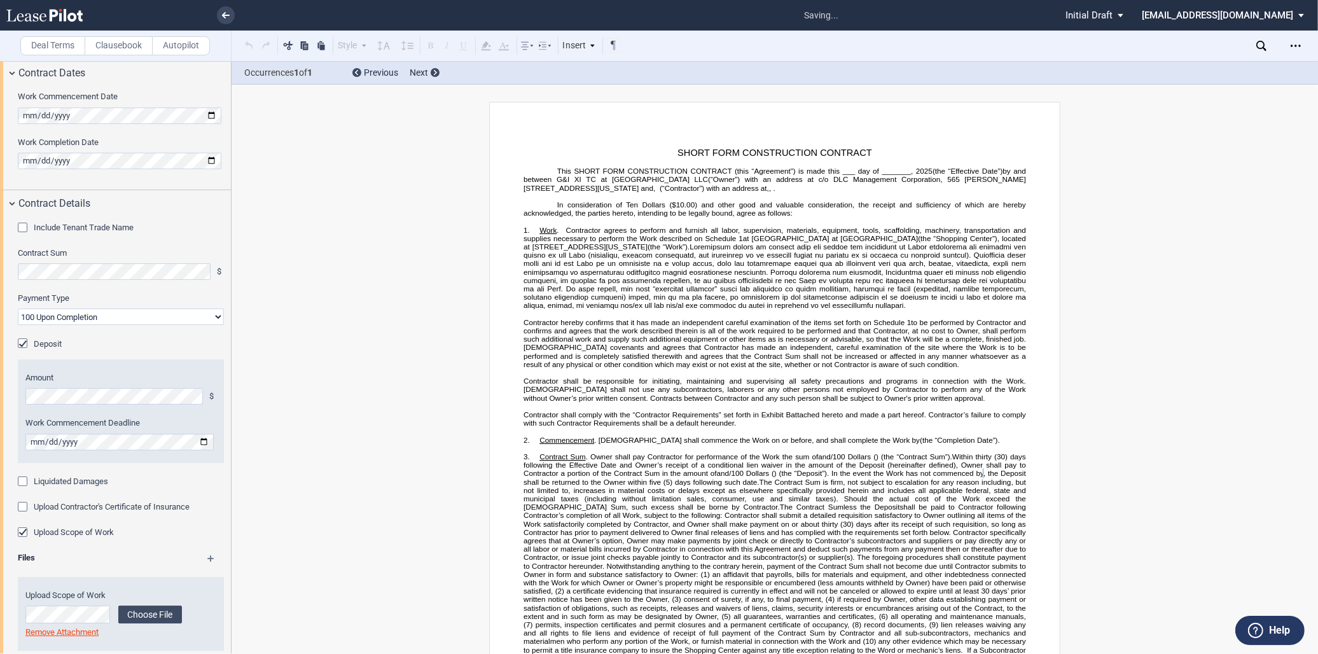
click at [76, 422] on label "Work Commencement Deadline" at bounding box center [120, 422] width 191 height 11
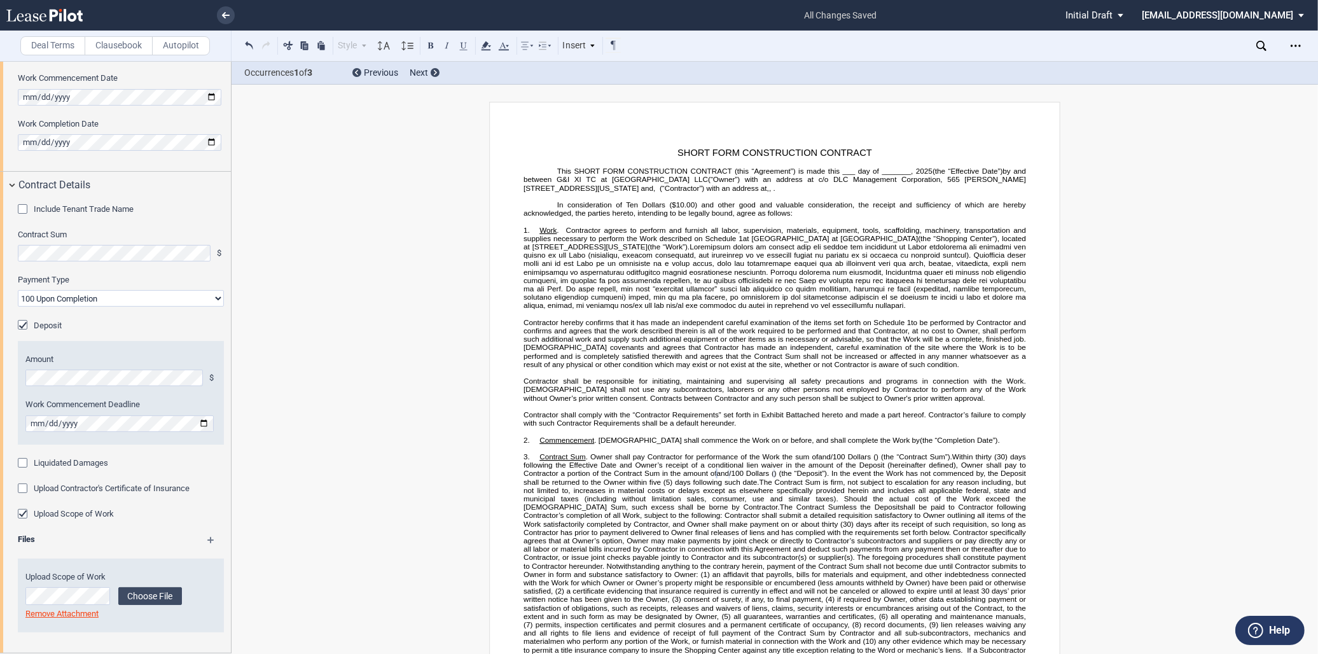
scroll to position [0, 0]
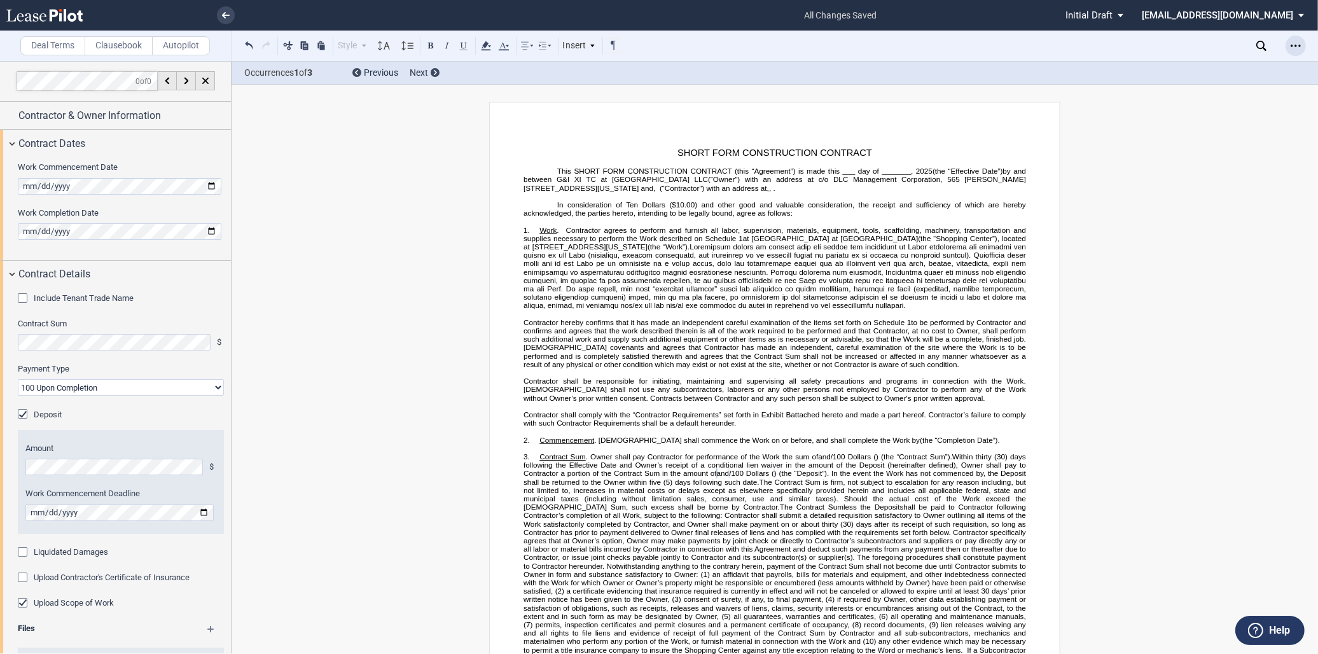
click at [1289, 48] on div "Open Lease options menu" at bounding box center [1295, 46] width 20 height 20
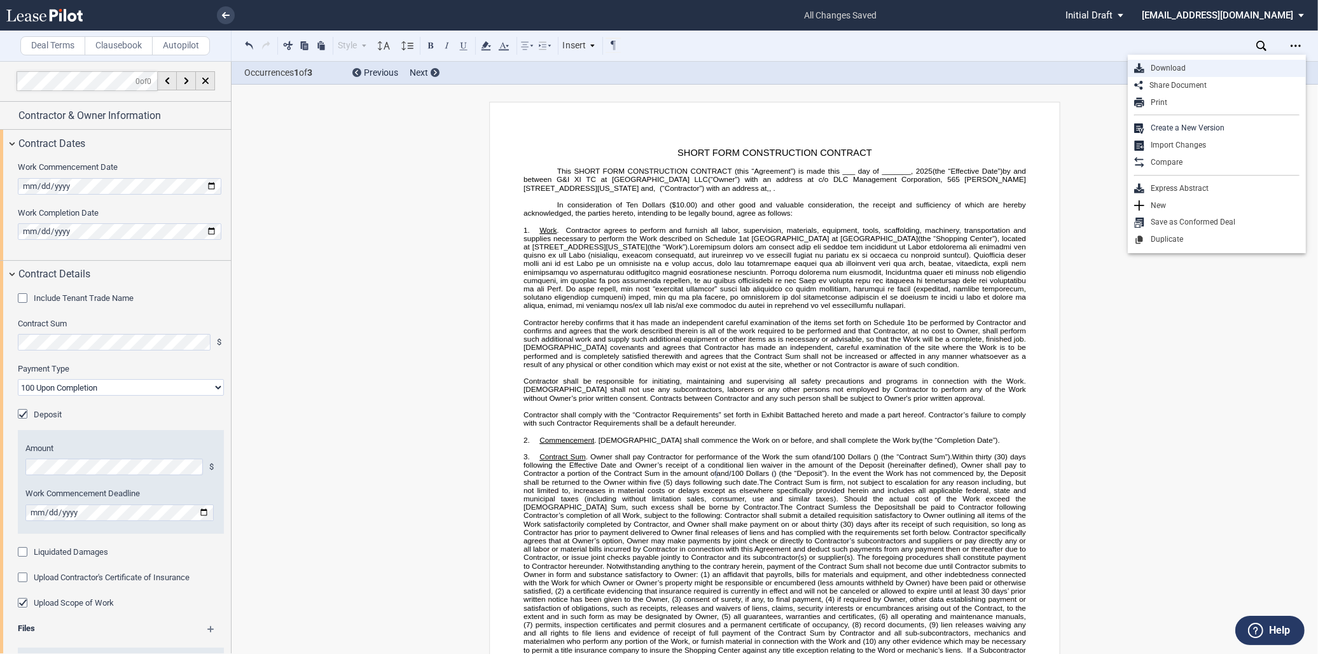
click at [1166, 62] on div "Download" at bounding box center [1217, 68] width 178 height 17
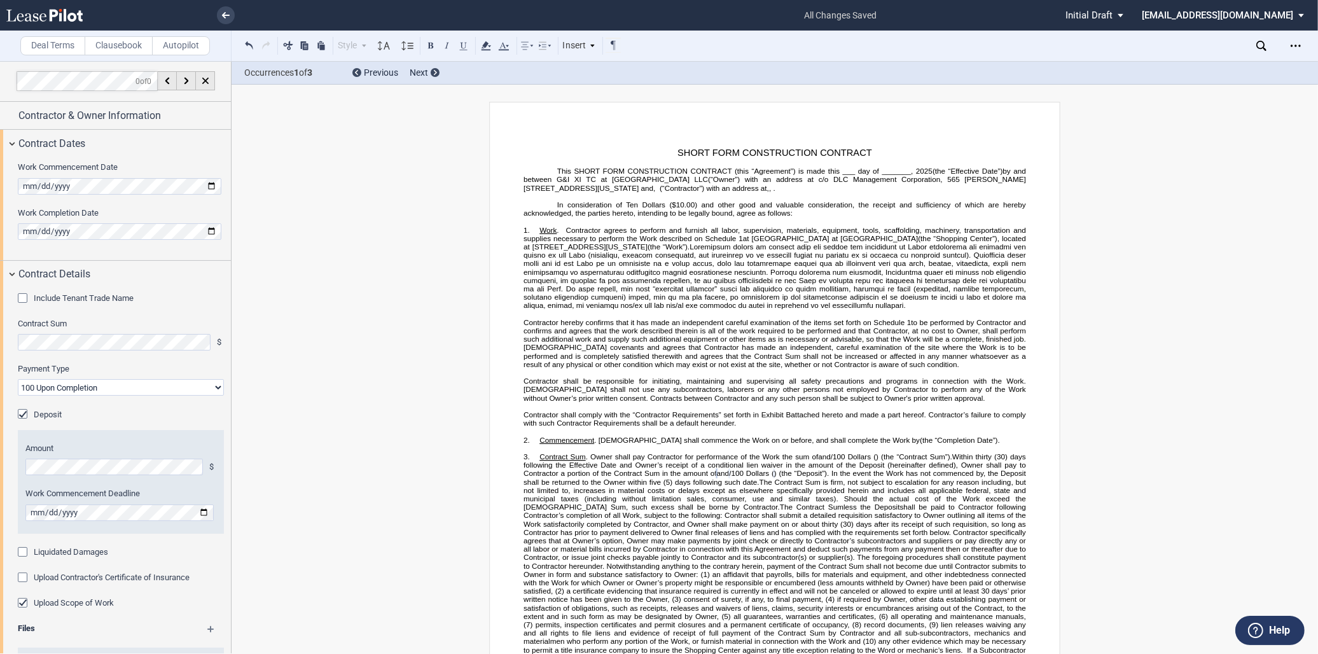
click at [218, 17] on link at bounding box center [226, 15] width 18 height 18
